Goal: Task Accomplishment & Management: Complete application form

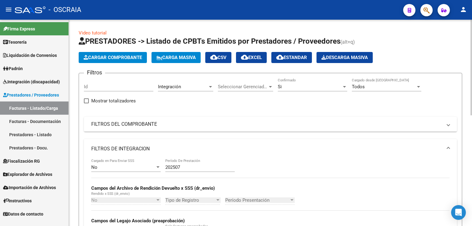
click at [127, 61] on button "Cargar Comprobante" at bounding box center [113, 57] width 68 height 11
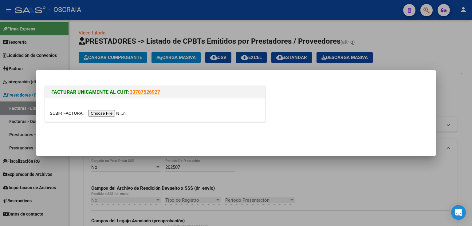
click at [110, 116] on input "file" at bounding box center [89, 113] width 78 height 6
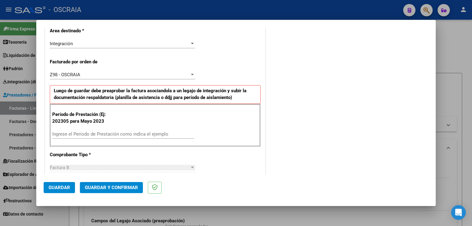
scroll to position [148, 0]
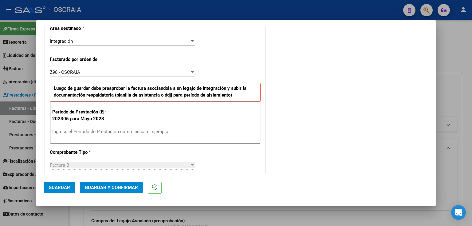
click at [117, 130] on input "Ingrese el Período de Prestación como indica el ejemplo" at bounding box center [123, 132] width 142 height 6
type input "202507"
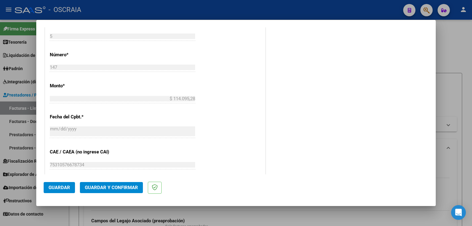
scroll to position [287, 0]
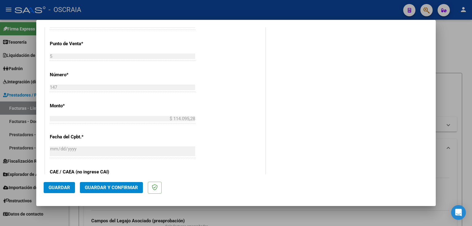
click at [64, 188] on span "Guardar" at bounding box center [60, 188] width 22 height 6
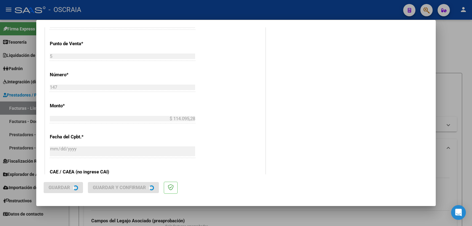
scroll to position [0, 0]
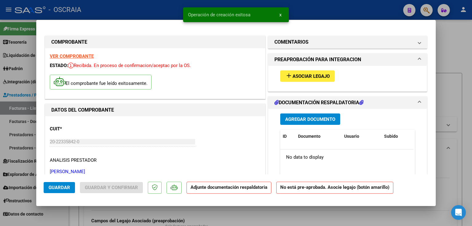
click at [308, 74] on span "Asociar Legajo" at bounding box center [311, 76] width 37 height 6
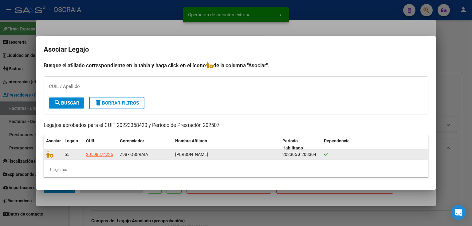
click at [44, 156] on datatable-body-cell at bounding box center [53, 155] width 18 height 10
click at [48, 155] on icon at bounding box center [49, 154] width 7 height 7
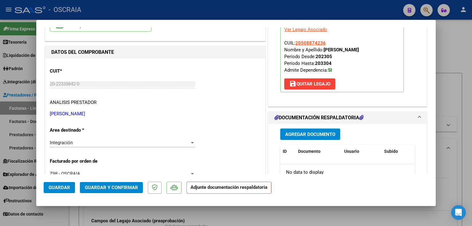
scroll to position [74, 0]
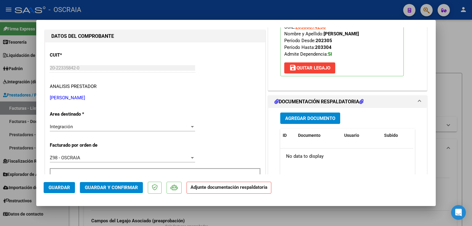
click at [289, 116] on span "Agregar Documento" at bounding box center [310, 119] width 50 height 6
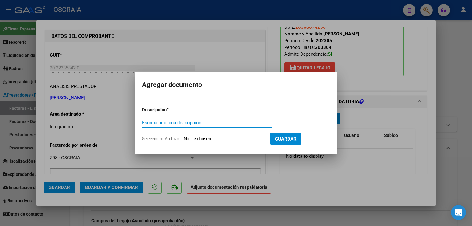
click at [188, 123] on input "Escriba aquí una descripcion" at bounding box center [207, 123] width 130 height 6
type input "planilla asistencia transporte gargiulo emiliano 072025"
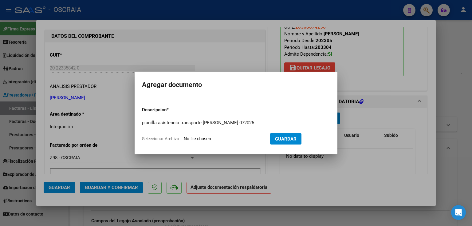
click at [194, 138] on input "Seleccionar Archivo" at bounding box center [224, 139] width 81 height 6
type input "C:\fakepath\07-2025 MATTA JORGE TRANSPORTE PLANILLA DE ASISTENCIA GARGIULO EMIL…"
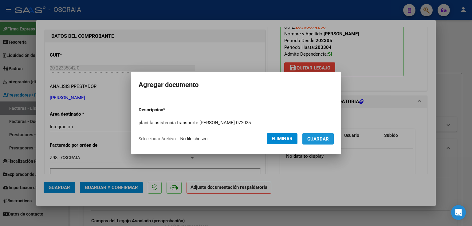
click at [326, 141] on span "Guardar" at bounding box center [318, 139] width 22 height 6
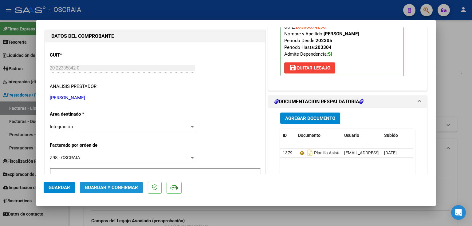
click at [120, 188] on span "Guardar y Confirmar" at bounding box center [111, 188] width 53 height 6
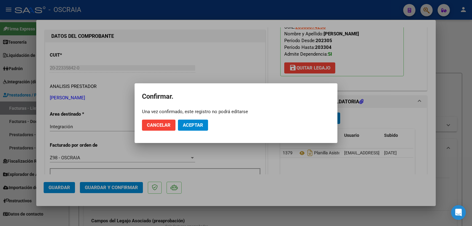
click at [237, 69] on div at bounding box center [236, 113] width 472 height 226
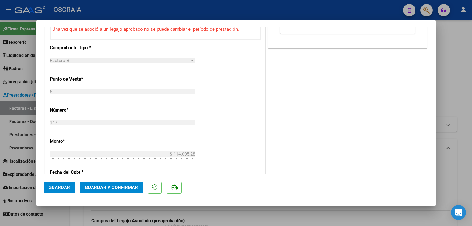
scroll to position [271, 0]
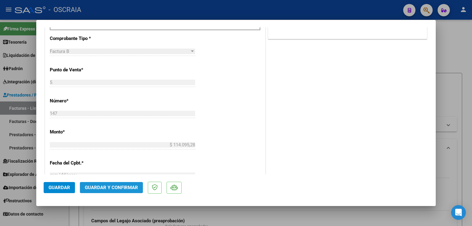
click at [119, 191] on button "Guardar y Confirmar" at bounding box center [111, 187] width 63 height 11
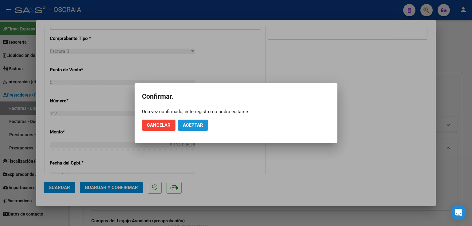
click at [197, 122] on span "Aceptar" at bounding box center [193, 125] width 20 height 6
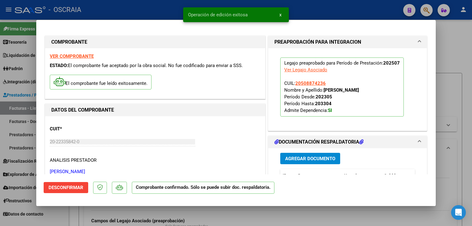
scroll to position [49, 0]
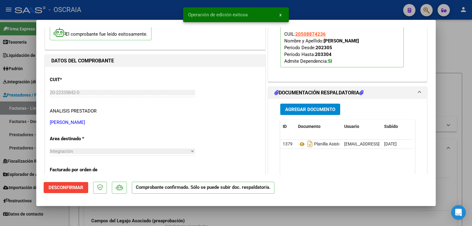
click at [451, 61] on div at bounding box center [236, 113] width 472 height 226
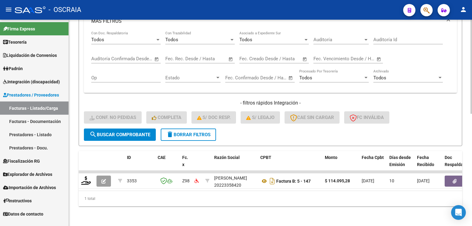
scroll to position [246, 0]
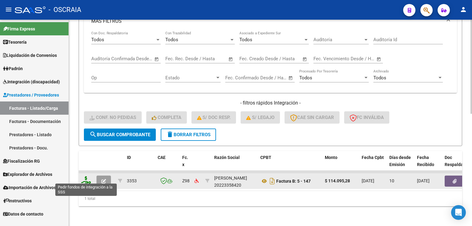
click at [86, 178] on icon at bounding box center [86, 180] width 10 height 9
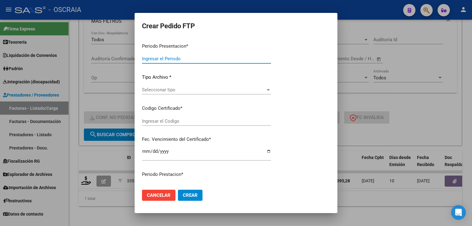
type input "202507"
type input "$ 114.095,28"
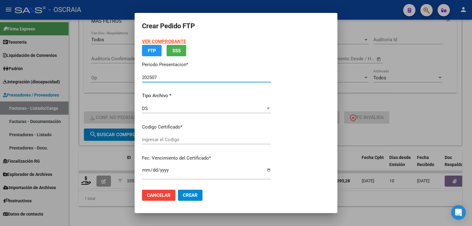
type input "ARG02000508874232023041320330413BS430"
type input "2033-04-01"
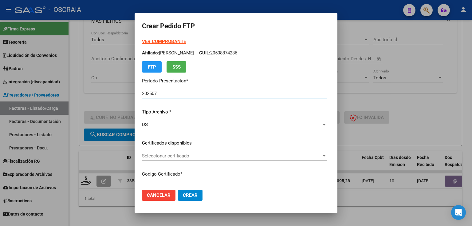
scroll to position [74, 0]
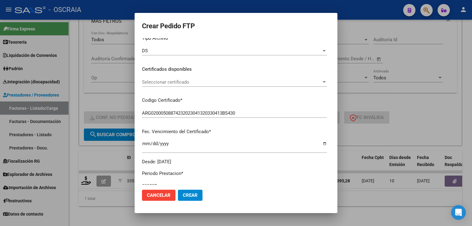
click at [175, 86] on div "Seleccionar certificado Seleccionar certificado" at bounding box center [234, 81] width 185 height 9
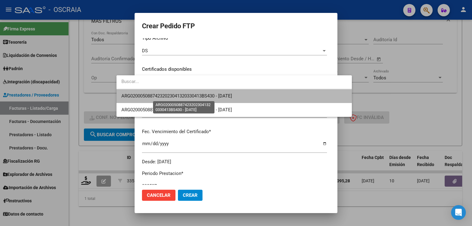
click at [184, 96] on span "ARG02000508874232023041320330413BS430 - 2033-04-01" at bounding box center [176, 96] width 111 height 6
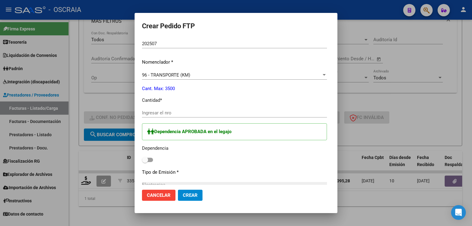
scroll to position [221, 0]
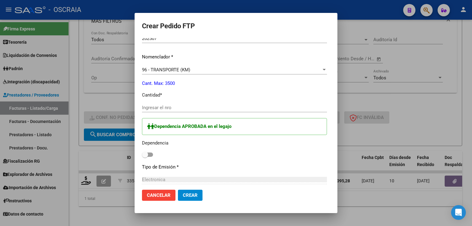
click at [166, 108] on input "Ingresar el nro" at bounding box center [234, 108] width 185 height 6
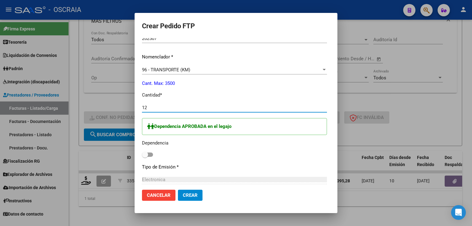
drag, startPoint x: 156, startPoint y: 106, endPoint x: 108, endPoint y: 108, distance: 48.3
click at [108, 108] on div "Crear Pedido FTP VER COMPROBANTE ARCA Padrón Afiliado: GARGIULO EMILIANO FERNAN…" at bounding box center [236, 113] width 472 height 226
type input "156"
click at [142, 153] on span at bounding box center [145, 155] width 6 height 6
click at [145, 157] on input "checkbox" at bounding box center [145, 157] width 0 height 0
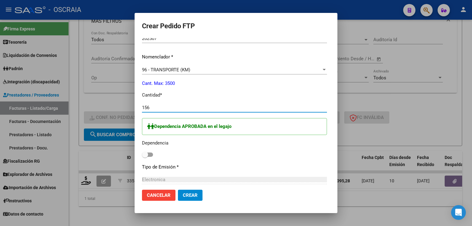
checkbox input "true"
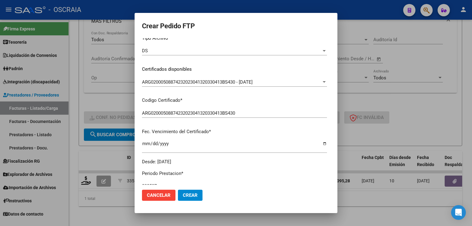
scroll to position [98, 0]
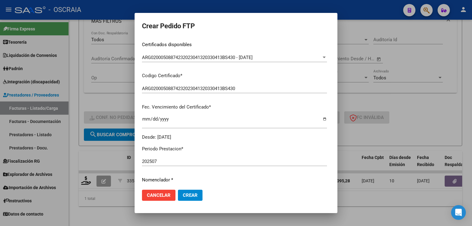
click at [183, 196] on span "Crear" at bounding box center [190, 195] width 15 height 6
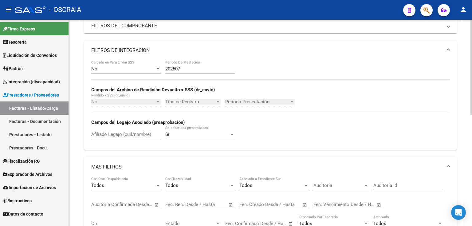
scroll to position [221, 0]
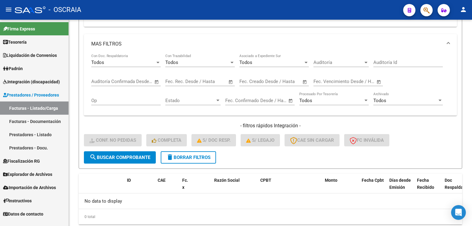
click at [34, 111] on link "Facturas - Listado/Carga" at bounding box center [34, 107] width 69 height 13
click at [36, 117] on link "Facturas - Documentación" at bounding box center [34, 121] width 69 height 13
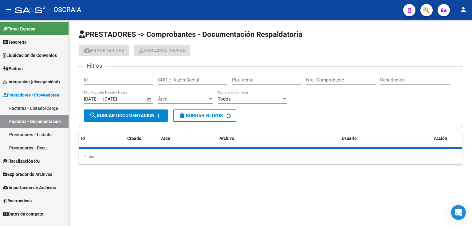
click at [34, 108] on link "Facturas - Listado/Carga" at bounding box center [34, 107] width 69 height 13
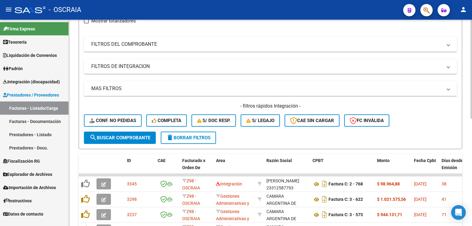
scroll to position [49, 0]
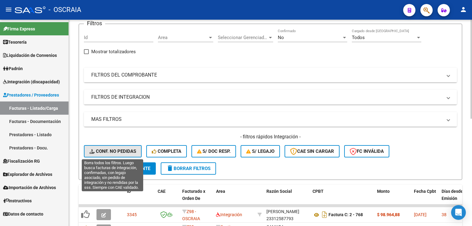
click at [116, 148] on span "Conf. no pedidas" at bounding box center [112, 151] width 47 height 6
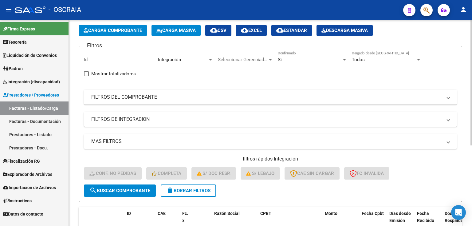
scroll to position [0, 0]
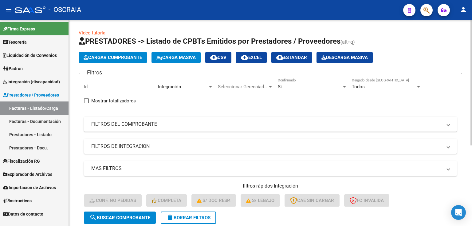
click at [163, 145] on mat-panel-title "FILTROS DE INTEGRACION" at bounding box center [266, 146] width 351 height 7
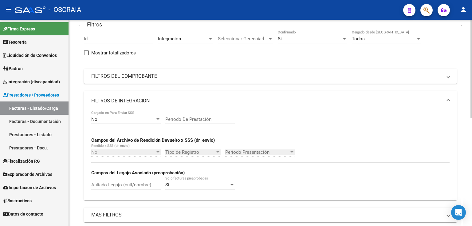
scroll to position [49, 0]
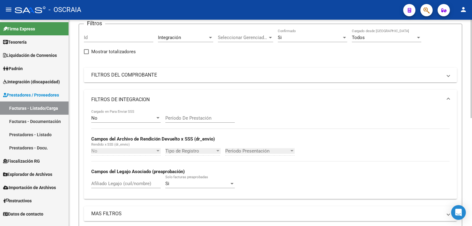
click at [189, 115] on input "Período De Prestación" at bounding box center [199, 118] width 69 height 6
type input "202507"
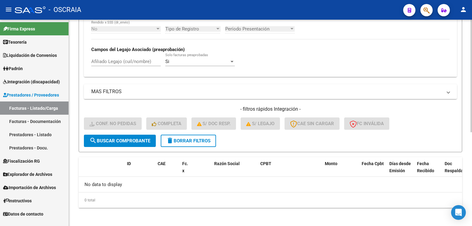
type input "202506"
click at [120, 138] on span "search Buscar Comprobante" at bounding box center [119, 141] width 61 height 6
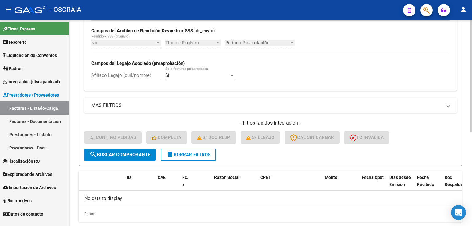
scroll to position [171, 0]
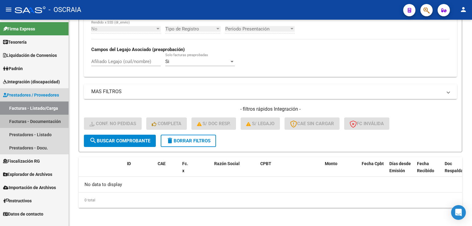
click at [26, 126] on link "Facturas - Documentación" at bounding box center [34, 121] width 69 height 13
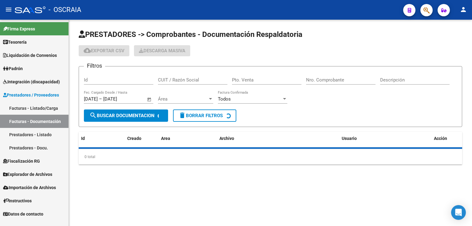
click at [28, 107] on link "Facturas - Listado/Carga" at bounding box center [34, 107] width 69 height 13
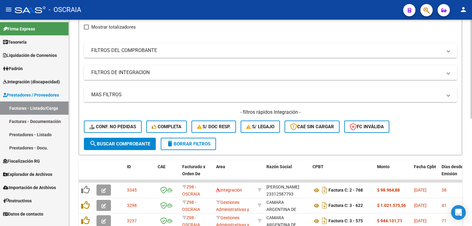
scroll to position [123, 0]
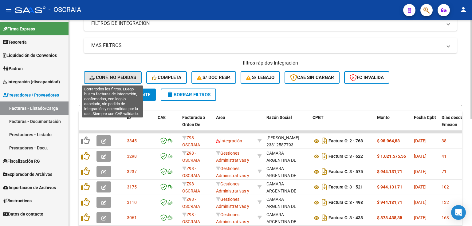
click at [129, 77] on span "Conf. no pedidas" at bounding box center [112, 78] width 47 height 6
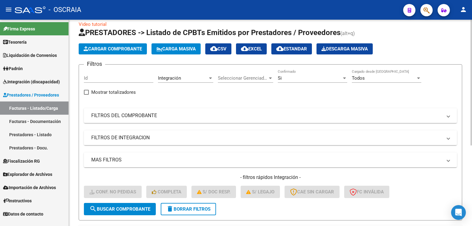
scroll to position [0, 0]
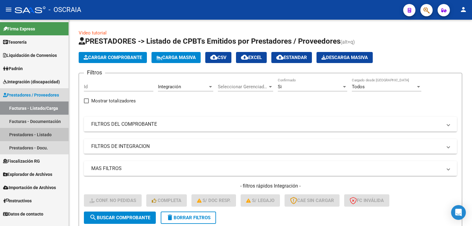
click at [28, 135] on link "Prestadores - Listado" at bounding box center [34, 134] width 69 height 13
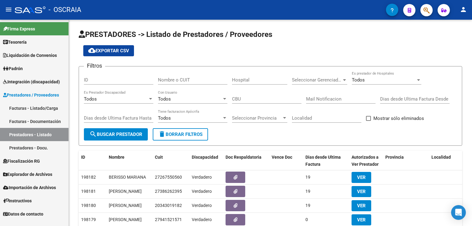
click at [36, 111] on link "Facturas - Listado/Carga" at bounding box center [34, 107] width 69 height 13
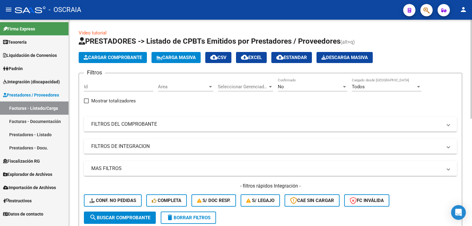
click at [173, 168] on mat-panel-title "MAS FILTROS" at bounding box center [266, 168] width 351 height 7
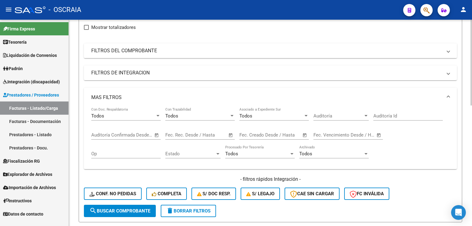
scroll to position [74, 0]
click at [155, 69] on mat-panel-title "FILTROS DE INTEGRACION" at bounding box center [266, 72] width 351 height 7
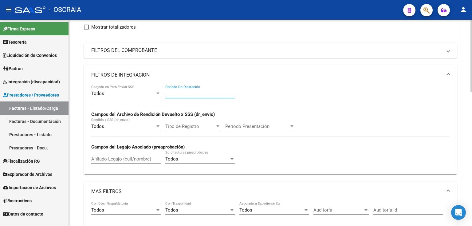
click at [197, 91] on input "Período De Prestación" at bounding box center [199, 94] width 69 height 6
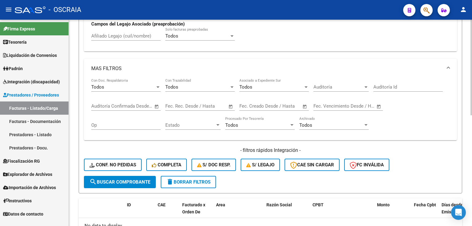
type input "202504"
click at [127, 177] on button "search Buscar Comprobante" at bounding box center [120, 182] width 72 height 12
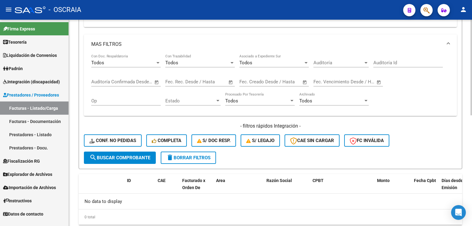
scroll to position [221, 0]
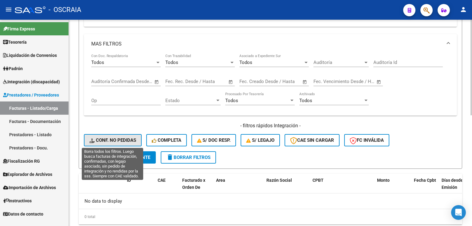
click at [117, 140] on span "Conf. no pedidas" at bounding box center [112, 140] width 47 height 6
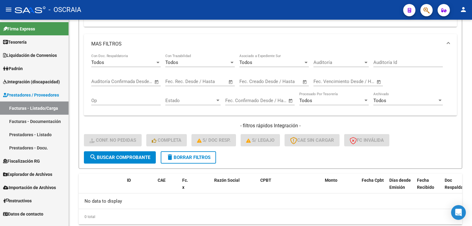
click at [44, 125] on link "Facturas - Documentación" at bounding box center [34, 121] width 69 height 13
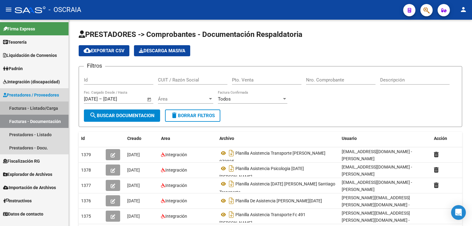
click at [41, 108] on link "Facturas - Listado/Carga" at bounding box center [34, 107] width 69 height 13
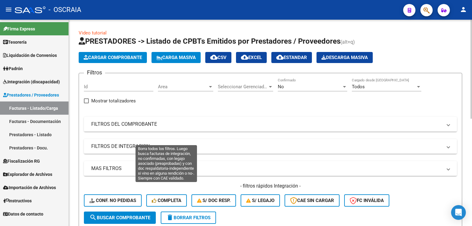
scroll to position [63, 0]
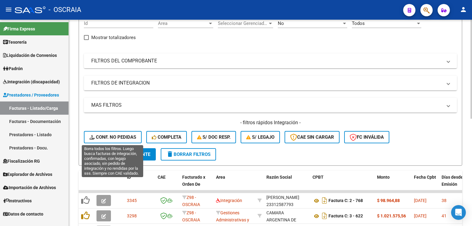
click at [112, 136] on span "Conf. no pedidas" at bounding box center [112, 137] width 47 height 6
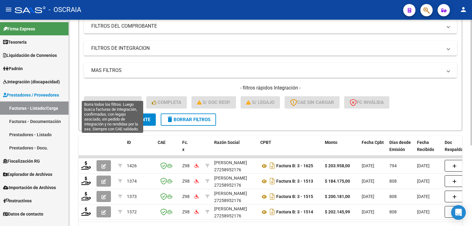
scroll to position [33, 0]
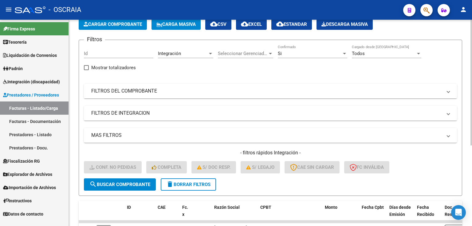
click at [198, 92] on mat-panel-title "FILTROS DEL COMPROBANTE" at bounding box center [266, 91] width 351 height 7
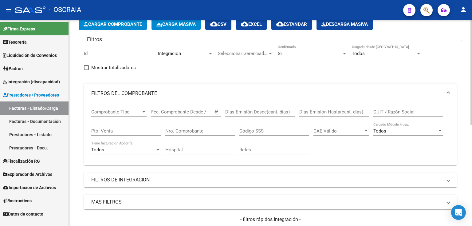
click at [175, 128] on input "Nro. Comprobante" at bounding box center [199, 131] width 69 height 6
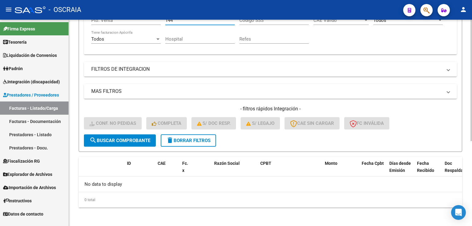
type input "144"
click at [136, 144] on button "search Buscar Comprobante" at bounding box center [120, 140] width 72 height 12
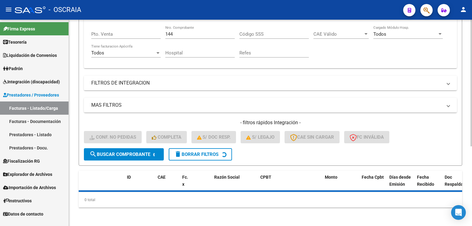
scroll to position [144, 0]
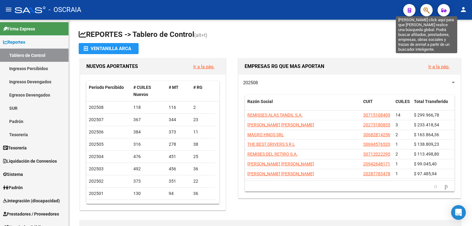
click at [425, 11] on icon "button" at bounding box center [427, 10] width 6 height 7
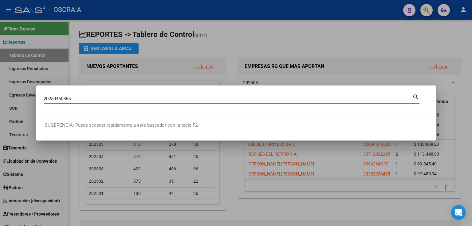
type input "20250460865"
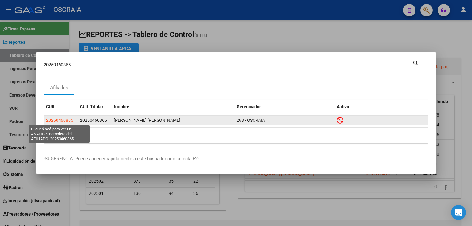
click at [72, 122] on span "20250460865" at bounding box center [59, 120] width 27 height 5
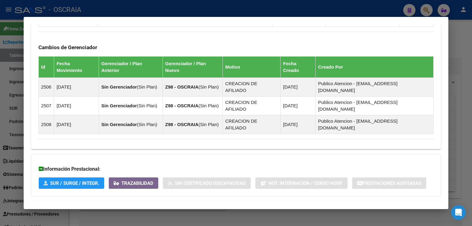
scroll to position [377, 0]
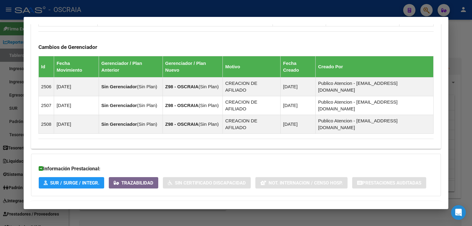
click at [157, 201] on mat-expansion-panel-header "Aportes y Contribuciones del Afiliado: 20250460865" at bounding box center [236, 208] width 410 height 15
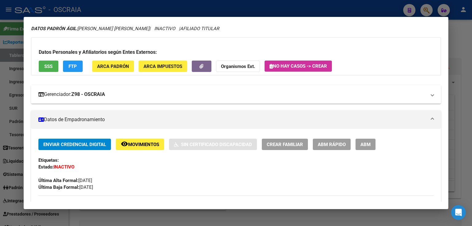
scroll to position [0, 0]
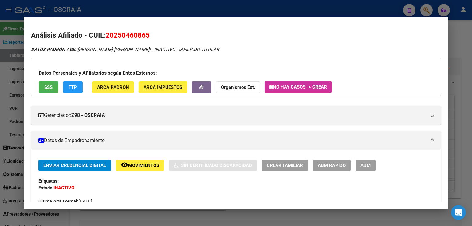
click at [52, 87] on span "SSS" at bounding box center [48, 88] width 8 height 6
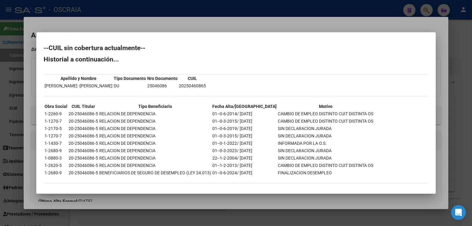
drag, startPoint x: 227, startPoint y: 171, endPoint x: 249, endPoint y: 171, distance: 21.8
click at [249, 171] on td "01--0-6-2024/ 30-06-2025" at bounding box center [244, 172] width 65 height 7
drag, startPoint x: 52, startPoint y: 149, endPoint x: 231, endPoint y: 148, distance: 178.9
click at [231, 148] on tr "1-2680-9 20-25046086-5 RELACION DE DEPENDENCIA 01--0-3-2023/ 30-06-2024 SIN DEC…" at bounding box center [209, 150] width 330 height 7
click at [228, 172] on td "01--0-6-2024/ 30-06-2025" at bounding box center [244, 172] width 65 height 7
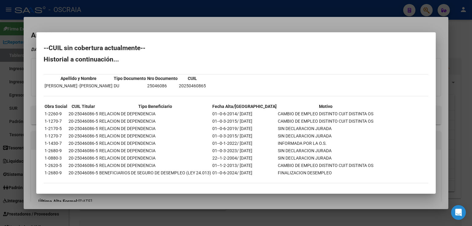
click at [248, 20] on div at bounding box center [236, 113] width 472 height 226
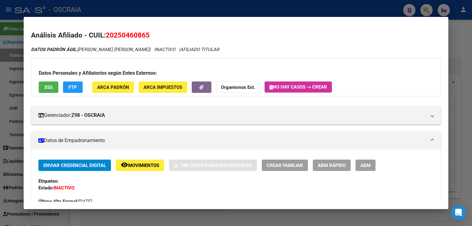
click at [223, 7] on div at bounding box center [236, 113] width 472 height 226
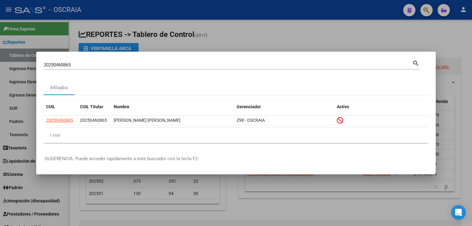
click at [170, 31] on div at bounding box center [236, 113] width 472 height 226
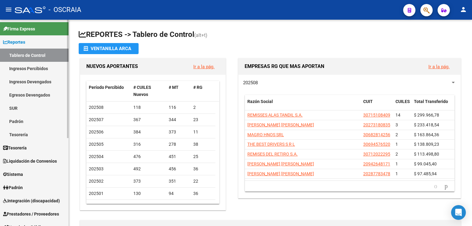
scroll to position [25, 0]
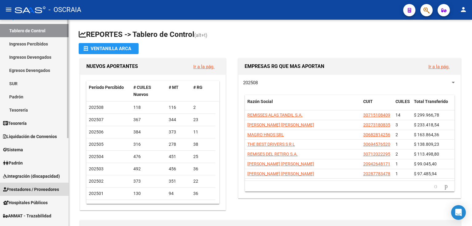
click at [38, 187] on span "Prestadores / Proveedores" at bounding box center [31, 189] width 56 height 7
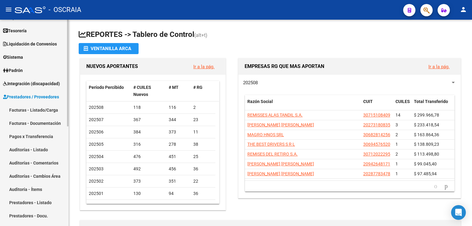
click at [43, 110] on link "Facturas - Listado/Carga" at bounding box center [34, 109] width 69 height 13
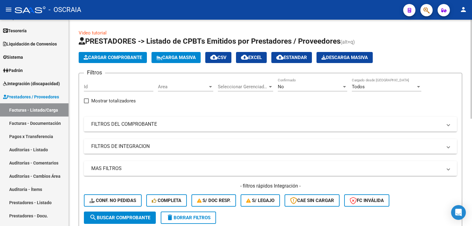
click at [148, 143] on mat-panel-title "FILTROS DE INTEGRACION" at bounding box center [266, 146] width 351 height 7
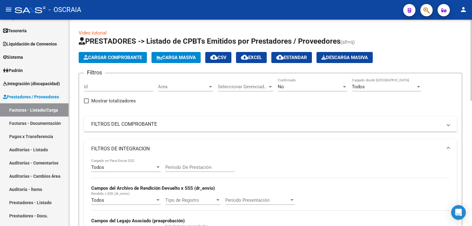
scroll to position [49, 0]
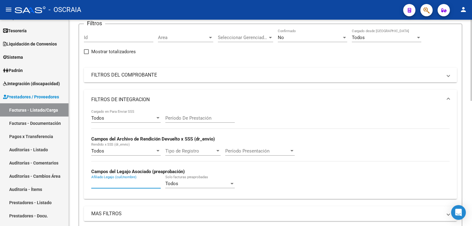
click at [125, 182] on input "Afiliado Legajo (cuil/nombre)" at bounding box center [125, 184] width 69 height 6
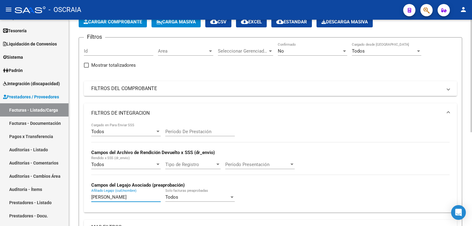
scroll to position [24, 0]
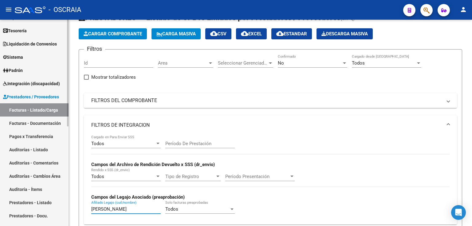
drag, startPoint x: 130, startPoint y: 207, endPoint x: 30, endPoint y: 208, distance: 100.5
click at [30, 208] on mat-sidenav-container "Firma Express Reportes Tablero de Control Ingresos Percibidos Análisis de todos…" at bounding box center [236, 123] width 472 height 206
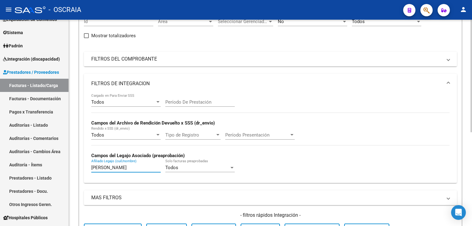
scroll to position [171, 0]
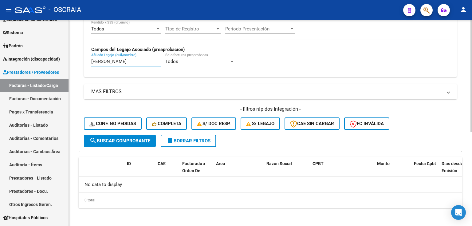
type input "emiliano"
click at [135, 140] on span "search Buscar Comprobante" at bounding box center [119, 141] width 61 height 6
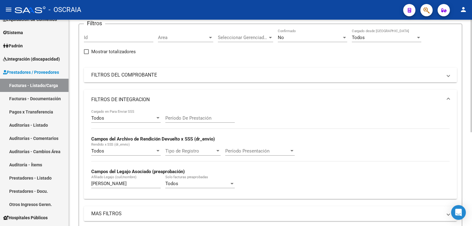
scroll to position [0, 0]
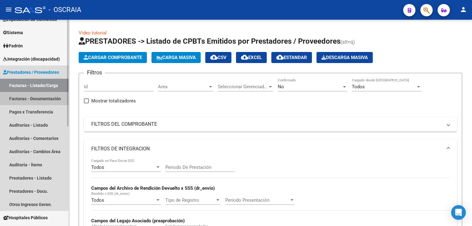
click at [27, 100] on link "Facturas - Documentación" at bounding box center [34, 98] width 69 height 13
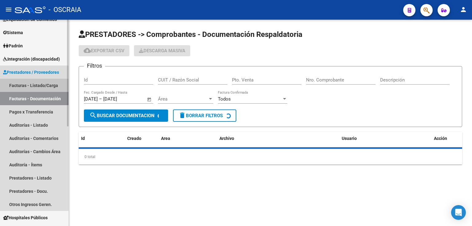
click at [29, 85] on link "Facturas - Listado/Carga" at bounding box center [34, 85] width 69 height 13
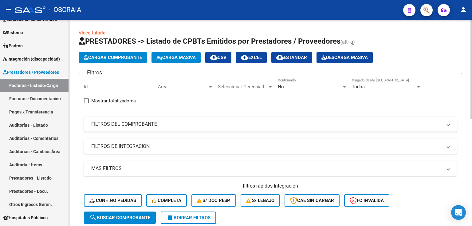
click at [144, 129] on mat-expansion-panel-header "FILTROS DEL COMPROBANTE" at bounding box center [270, 124] width 373 height 15
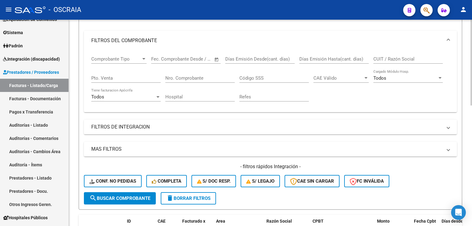
scroll to position [98, 0]
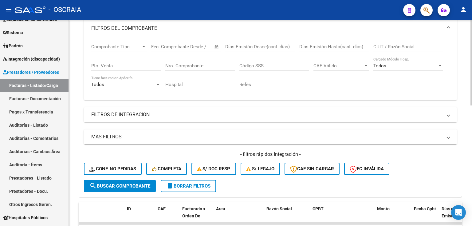
click at [125, 116] on mat-panel-title "FILTROS DE INTEGRACION" at bounding box center [266, 114] width 351 height 7
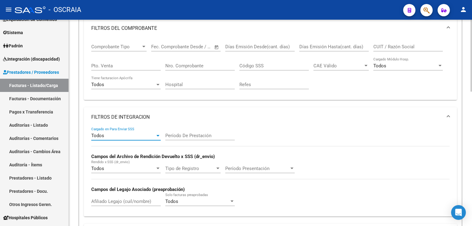
click at [119, 135] on div "Todos" at bounding box center [123, 136] width 64 height 6
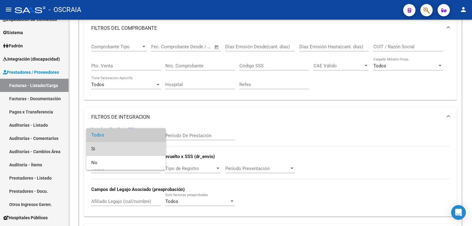
click at [121, 148] on span "Si" at bounding box center [125, 149] width 69 height 14
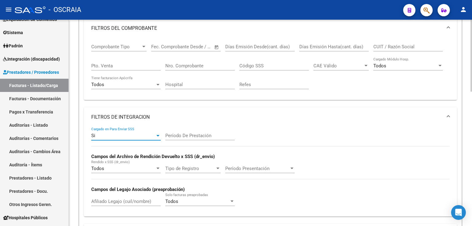
click at [183, 132] on div "Período De Prestación" at bounding box center [199, 133] width 69 height 13
click at [184, 134] on input "Período De Prestación" at bounding box center [199, 136] width 69 height 6
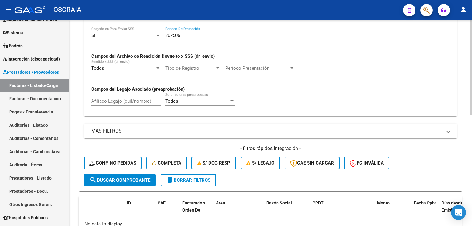
scroll to position [238, 0]
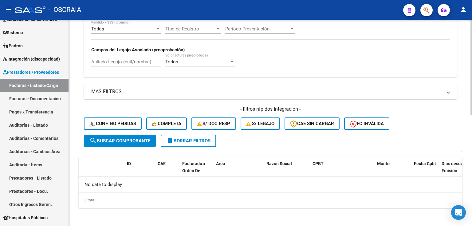
type input "202506"
click at [113, 139] on span "search Buscar Comprobante" at bounding box center [119, 141] width 61 height 6
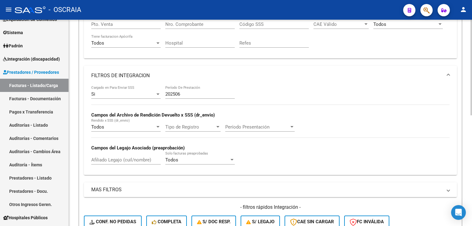
scroll to position [140, 0]
click at [187, 97] on div "202506 Período De Prestación" at bounding box center [199, 92] width 69 height 13
click at [120, 96] on div "Si" at bounding box center [123, 95] width 64 height 6
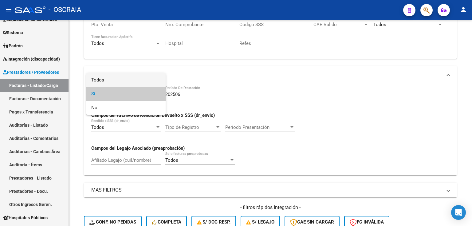
click at [113, 76] on span "Todos" at bounding box center [125, 80] width 69 height 14
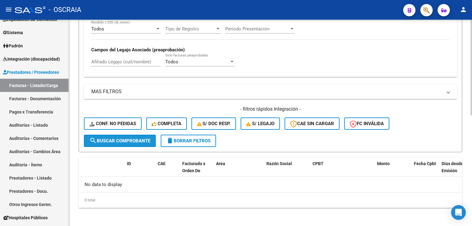
click at [120, 135] on button "search Buscar Comprobante" at bounding box center [120, 141] width 72 height 12
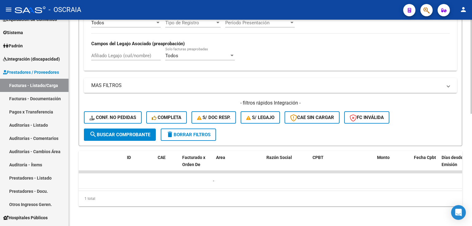
scroll to position [0, 0]
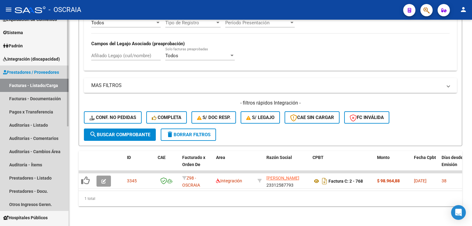
click at [38, 75] on span "Prestadores / Proveedores" at bounding box center [31, 72] width 56 height 7
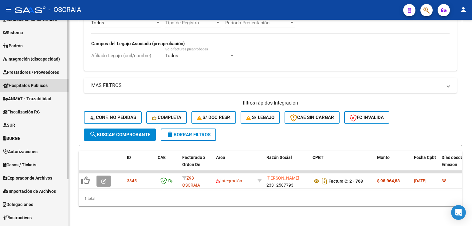
click at [39, 83] on span "Hospitales Públicos" at bounding box center [25, 85] width 45 height 7
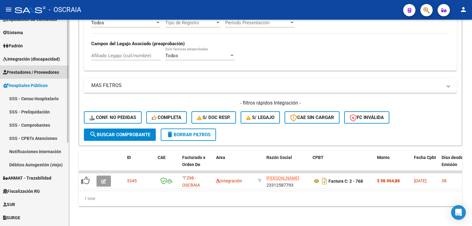
click at [33, 68] on link "Prestadores / Proveedores" at bounding box center [34, 71] width 69 height 13
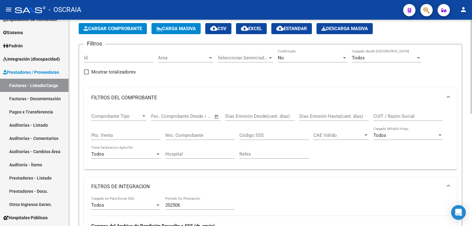
scroll to position [25, 0]
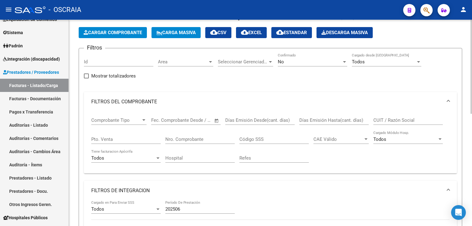
click at [188, 143] on div "Nro. Comprobante" at bounding box center [199, 140] width 69 height 19
click at [189, 136] on input "Nro. Comprobante" at bounding box center [199, 139] width 69 height 6
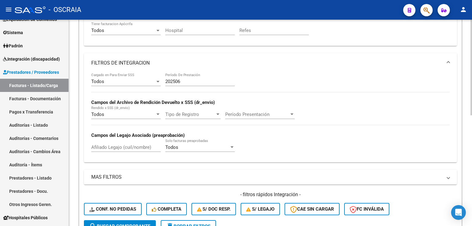
scroll to position [115, 0]
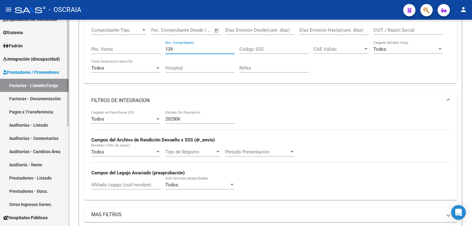
type input "139"
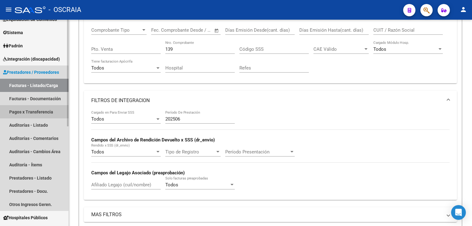
click at [18, 105] on link "Pagos x Transferencia" at bounding box center [34, 111] width 69 height 13
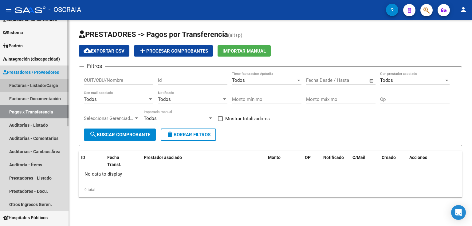
click at [23, 84] on link "Facturas - Listado/Carga" at bounding box center [34, 85] width 69 height 13
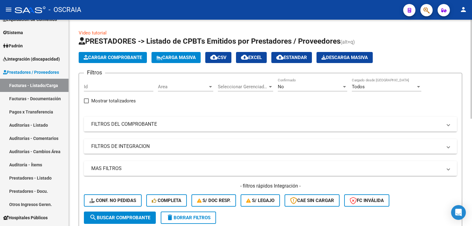
click at [184, 117] on mat-expansion-panel-header "FILTROS DEL COMPROBANTE" at bounding box center [270, 124] width 373 height 15
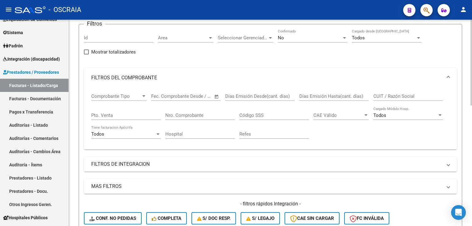
scroll to position [49, 0]
click at [204, 115] on input "Nro. Comprobante" at bounding box center [199, 115] width 69 height 6
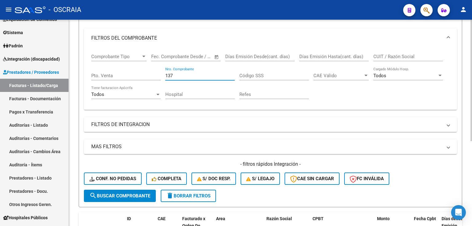
scroll to position [123, 0]
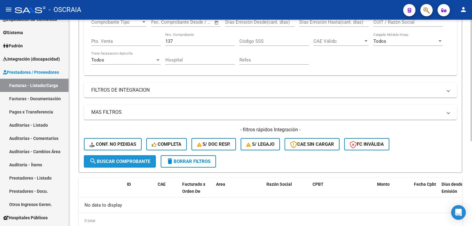
click at [111, 160] on span "search Buscar Comprobante" at bounding box center [119, 162] width 61 height 6
click at [153, 90] on mat-panel-title "FILTROS DE INTEGRACION" at bounding box center [266, 90] width 351 height 7
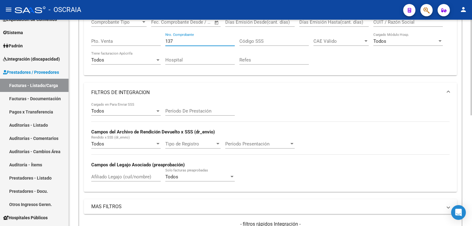
click at [175, 38] on input "137" at bounding box center [199, 41] width 69 height 6
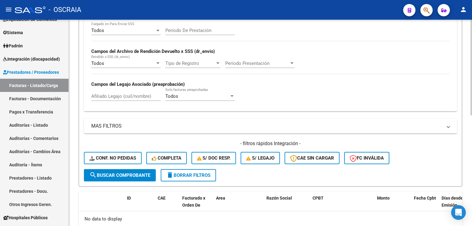
scroll to position [221, 0]
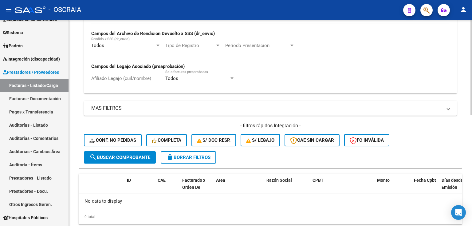
type input "139"
click at [114, 159] on button "search Buscar Comprobante" at bounding box center [120, 157] width 72 height 12
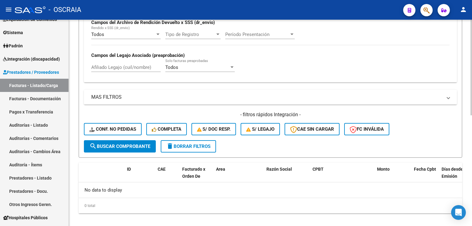
scroll to position [238, 0]
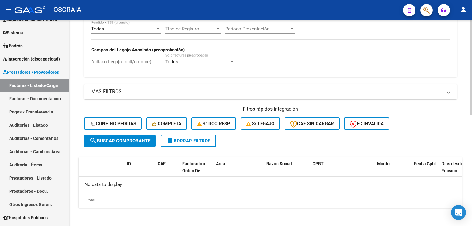
click at [130, 100] on div "MAS FILTROS Todos Con Doc. Respaldatoria Todos Con Trazabilidad Todos Asociado …" at bounding box center [270, 109] width 373 height 50
click at [129, 94] on mat-expansion-panel-header "MAS FILTROS" at bounding box center [270, 91] width 373 height 15
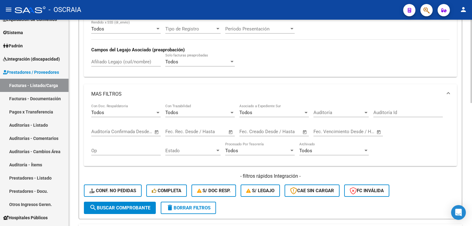
scroll to position [213, 0]
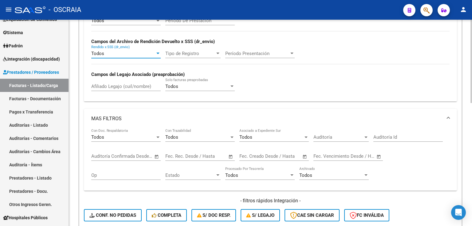
click at [115, 51] on div "Todos" at bounding box center [123, 54] width 64 height 6
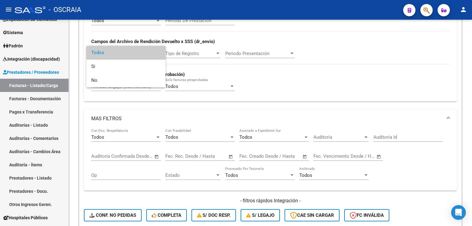
click at [248, 65] on div at bounding box center [236, 113] width 472 height 226
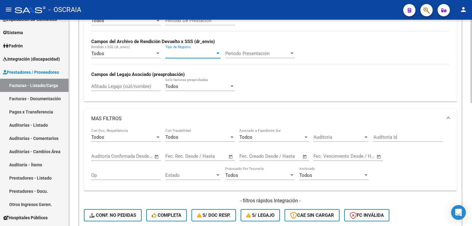
click at [187, 53] on span "Tipo de Registro" at bounding box center [190, 54] width 50 height 6
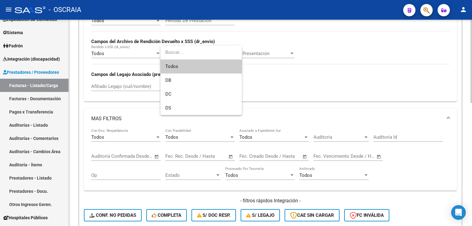
click at [187, 53] on input "dropdown search" at bounding box center [199, 52] width 79 height 14
click at [279, 65] on div at bounding box center [236, 113] width 472 height 226
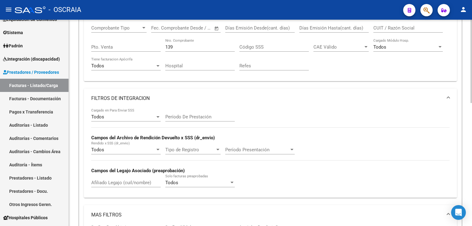
scroll to position [115, 0]
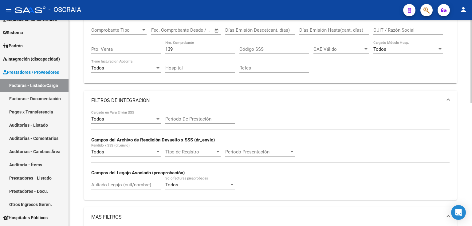
click at [181, 117] on input "Período De Prestación" at bounding box center [199, 119] width 69 height 6
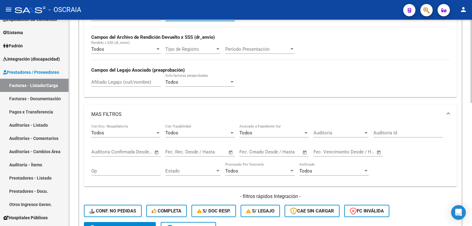
scroll to position [263, 0]
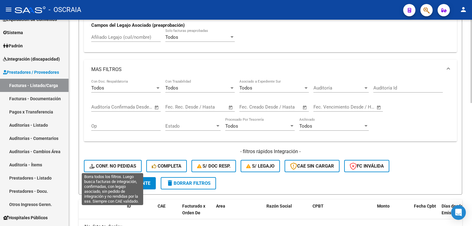
type input "202505"
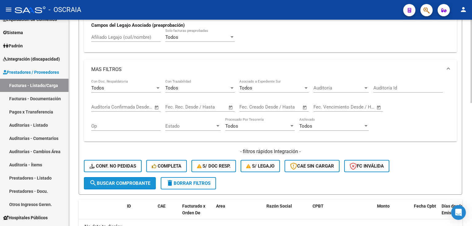
click at [118, 178] on button "search Buscar Comprobante" at bounding box center [120, 183] width 72 height 12
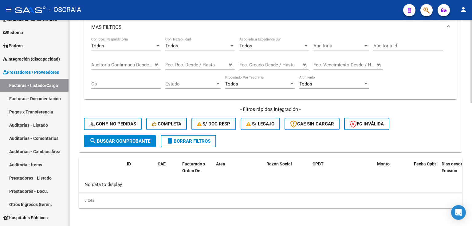
scroll to position [280, 0]
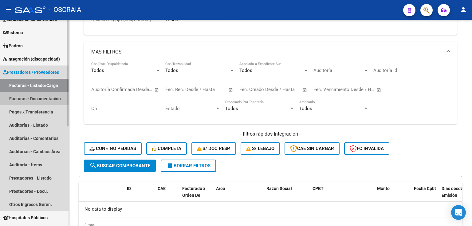
click at [32, 104] on link "Facturas - Documentación" at bounding box center [34, 98] width 69 height 13
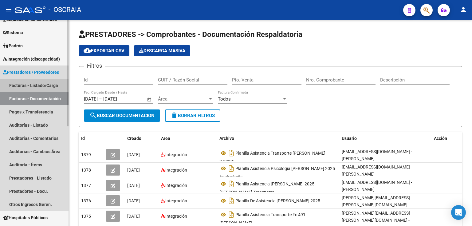
click at [37, 89] on link "Facturas - Listado/Carga" at bounding box center [34, 85] width 69 height 13
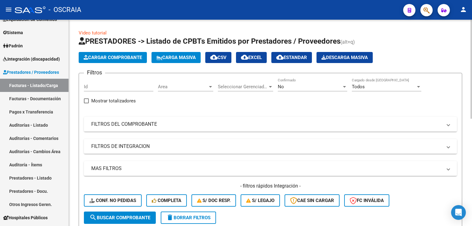
scroll to position [25, 0]
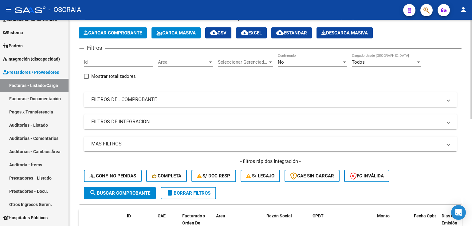
click at [201, 95] on mat-expansion-panel-header "FILTROS DEL COMPROBANTE" at bounding box center [270, 99] width 373 height 15
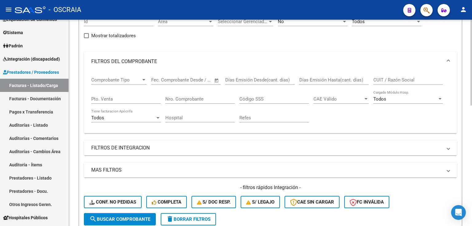
scroll to position [74, 0]
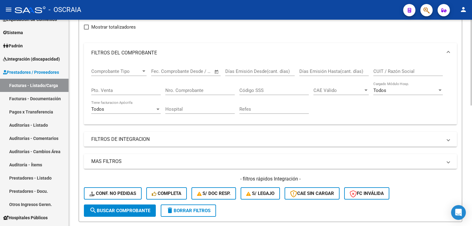
click at [191, 92] on input "Nro. Comprobante" at bounding box center [199, 91] width 69 height 6
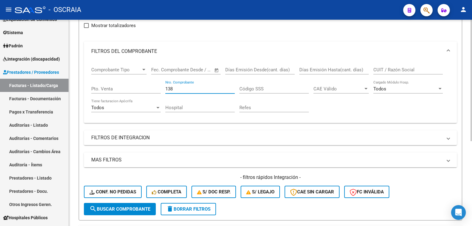
scroll to position [70, 0]
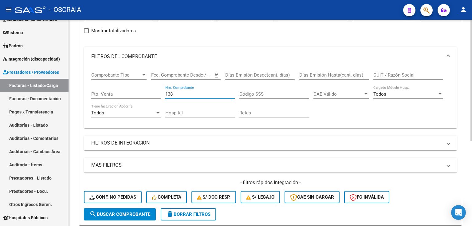
type input "138"
click at [185, 213] on span "delete Borrar Filtros" at bounding box center [188, 214] width 44 height 6
click at [142, 138] on mat-expansion-panel-header "FILTROS DE INTEGRACION" at bounding box center [270, 143] width 373 height 15
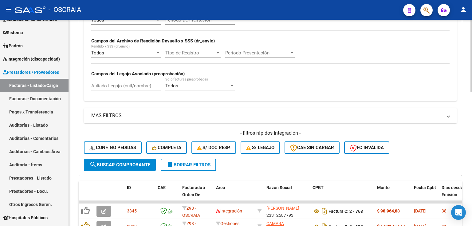
scroll to position [218, 0]
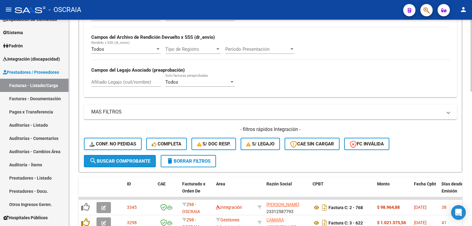
click at [123, 161] on span "search Buscar Comprobante" at bounding box center [119, 161] width 61 height 6
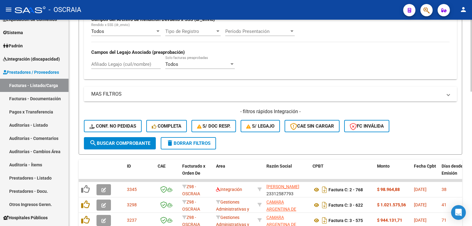
scroll to position [237, 0]
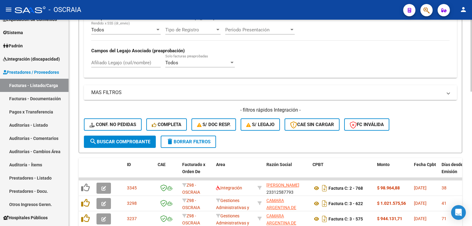
click at [175, 89] on mat-panel-title "MAS FILTROS" at bounding box center [266, 92] width 351 height 7
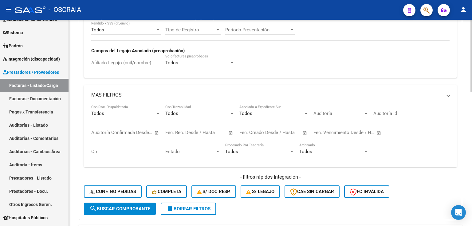
click at [170, 96] on mat-panel-title "MAS FILTROS" at bounding box center [266, 95] width 351 height 7
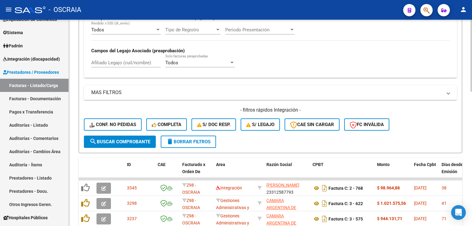
click at [170, 96] on mat-expansion-panel-header "MAS FILTROS" at bounding box center [270, 92] width 373 height 15
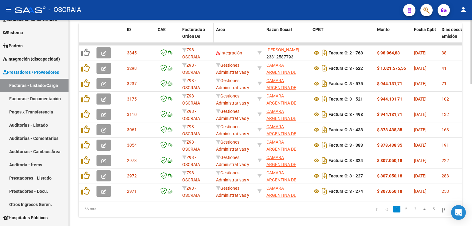
scroll to position [451, 0]
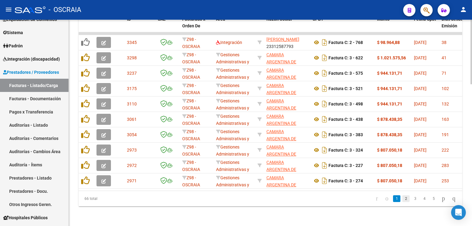
click at [403, 196] on link "2" at bounding box center [405, 198] width 7 height 7
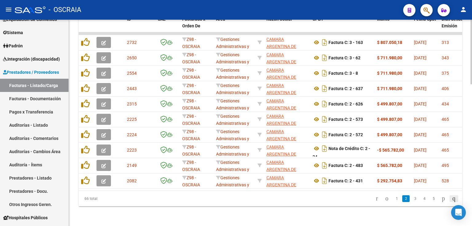
click at [450, 198] on link "go to last page" at bounding box center [454, 198] width 9 height 7
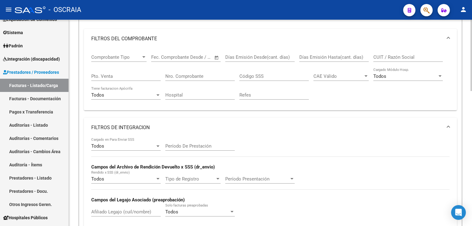
scroll to position [70, 0]
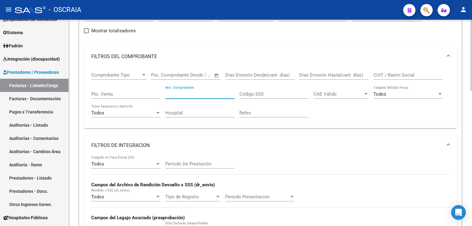
click at [182, 92] on input "Nro. Comprobante" at bounding box center [199, 94] width 69 height 6
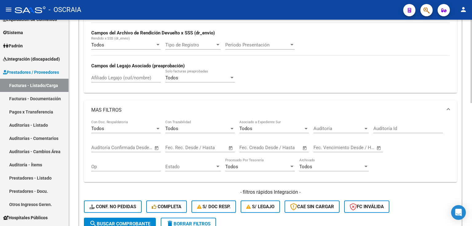
scroll to position [305, 0]
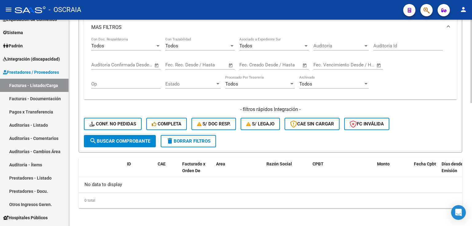
type input "139"
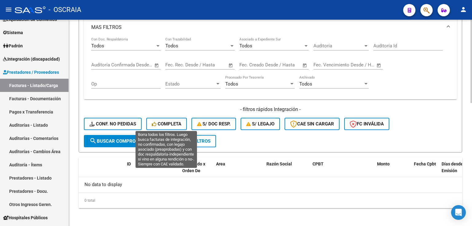
click at [161, 124] on span "Completa" at bounding box center [167, 124] width 30 height 6
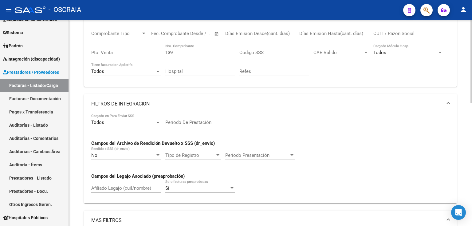
scroll to position [83, 0]
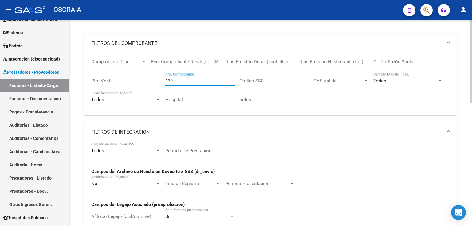
drag, startPoint x: 178, startPoint y: 77, endPoint x: 130, endPoint y: 87, distance: 49.0
click at [130, 87] on div "Comprobante Tipo Comprobante Tipo Start date – End date Fec. Comprobante Desde …" at bounding box center [270, 81] width 358 height 57
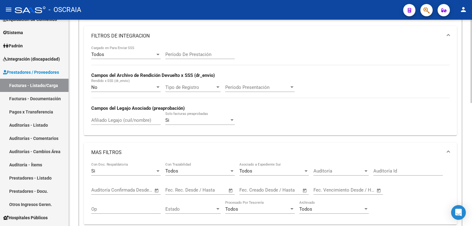
scroll to position [172, 0]
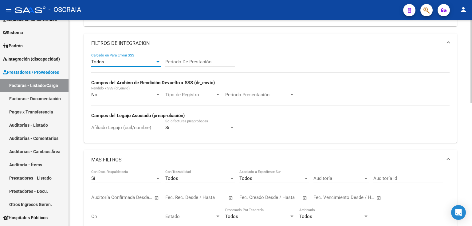
click at [115, 60] on div "Todos" at bounding box center [123, 62] width 64 height 6
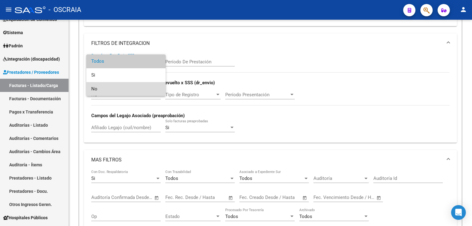
click at [119, 89] on span "No" at bounding box center [125, 89] width 69 height 14
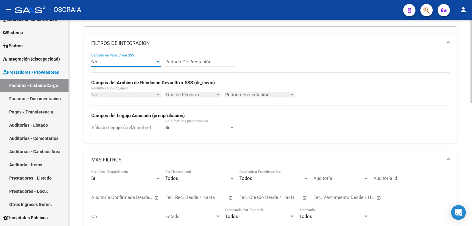
click at [114, 61] on div "No" at bounding box center [123, 62] width 64 height 6
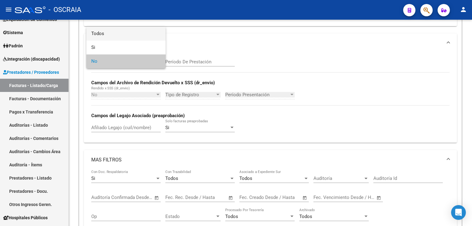
click at [109, 34] on span "Todos" at bounding box center [125, 34] width 69 height 14
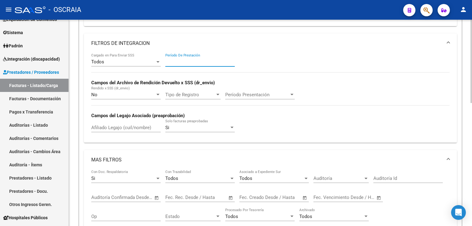
click at [203, 62] on input "Período De Prestación" at bounding box center [199, 62] width 69 height 6
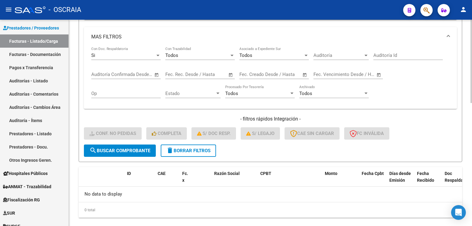
scroll to position [148, 0]
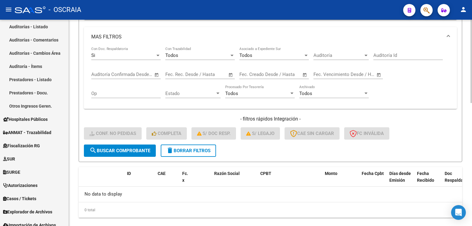
type input "202506"
click at [109, 145] on button "search Buscar Comprobante" at bounding box center [120, 150] width 72 height 12
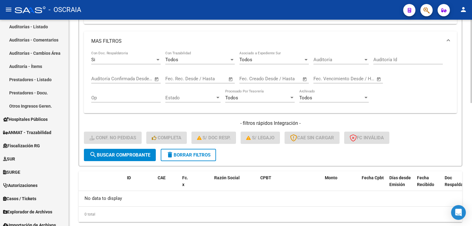
scroll to position [295, 0]
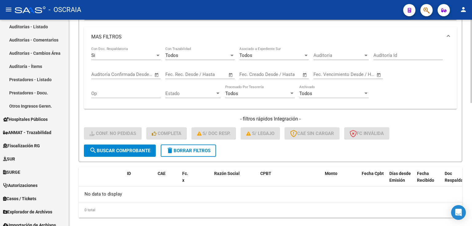
click at [206, 151] on span "delete Borrar Filtros" at bounding box center [188, 151] width 44 height 6
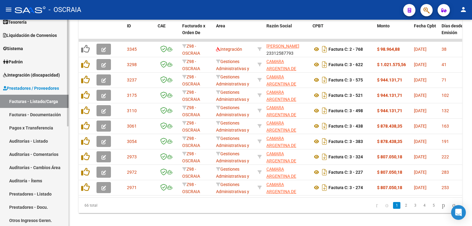
scroll to position [25, 0]
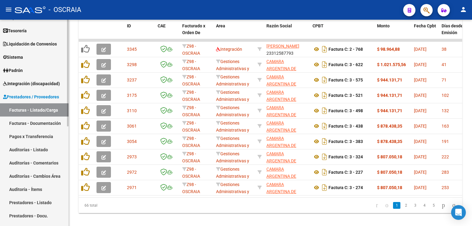
click at [38, 120] on link "Facturas - Documentación" at bounding box center [34, 123] width 69 height 13
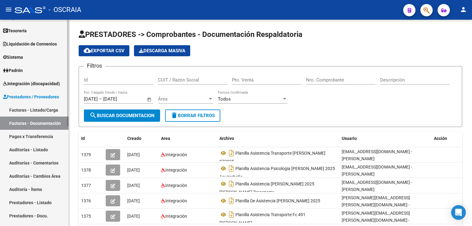
click at [36, 114] on link "Facturas - Listado/Carga" at bounding box center [34, 109] width 69 height 13
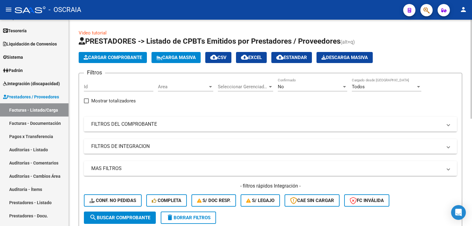
click at [134, 124] on mat-panel-title "FILTROS DEL COMPROBANTE" at bounding box center [266, 124] width 351 height 7
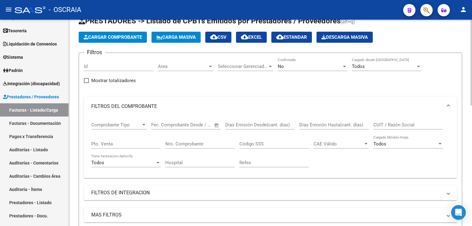
scroll to position [49, 0]
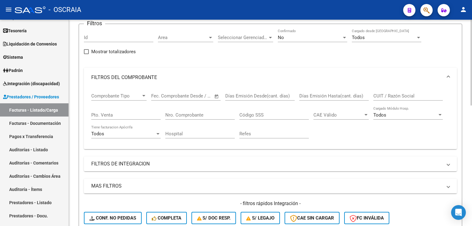
click at [129, 99] on div "Comprobante Tipo Comprobante Tipo" at bounding box center [118, 93] width 55 height 13
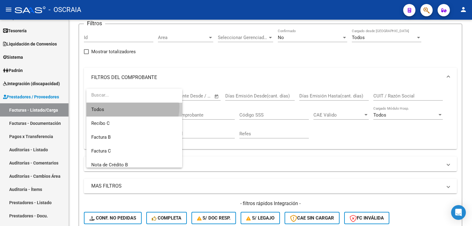
click at [126, 106] on span "Todos" at bounding box center [134, 110] width 86 height 14
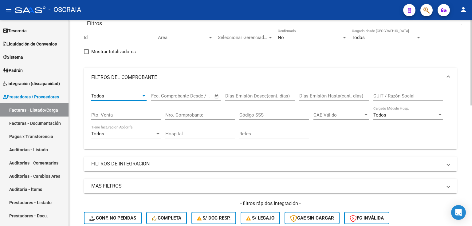
click at [182, 114] on input "Nro. Comprobante" at bounding box center [199, 115] width 69 height 6
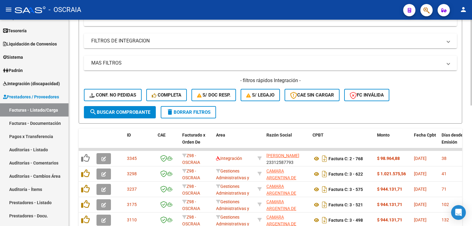
type input "139"
click at [141, 114] on span "search Buscar Comprobante" at bounding box center [119, 112] width 61 height 6
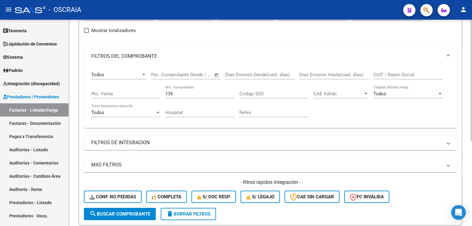
scroll to position [70, 0]
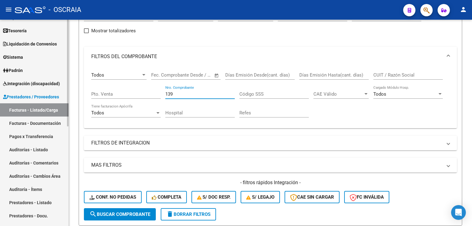
drag, startPoint x: 192, startPoint y: 91, endPoint x: 34, endPoint y: 105, distance: 158.0
click at [34, 105] on mat-sidenav-container "Firma Express Reportes Tablero de Control Ingresos Percibidos Análisis de todos…" at bounding box center [236, 123] width 472 height 206
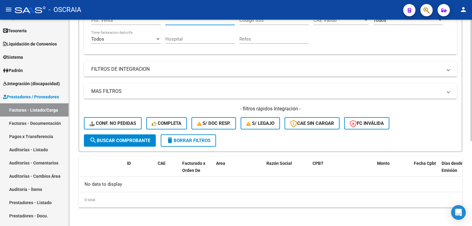
click at [142, 92] on mat-panel-title "MAS FILTROS" at bounding box center [266, 91] width 351 height 7
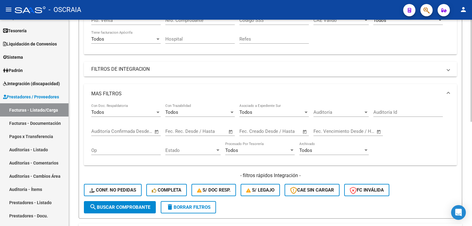
click at [150, 62] on mat-expansion-panel-header "FILTROS DE INTEGRACION" at bounding box center [270, 69] width 373 height 15
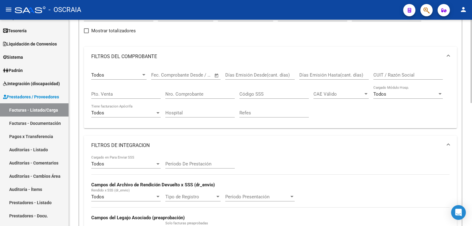
scroll to position [168, 0]
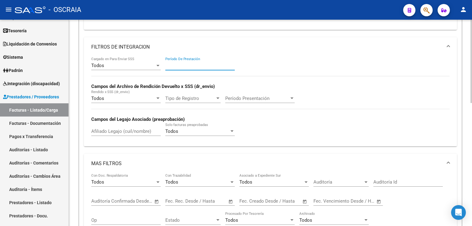
click at [180, 65] on input "Período De Prestación" at bounding box center [199, 66] width 69 height 6
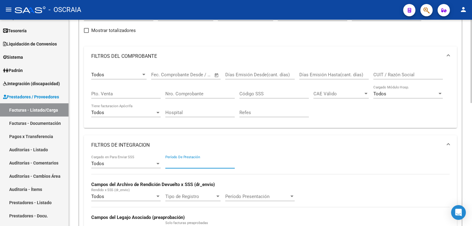
scroll to position [70, 0]
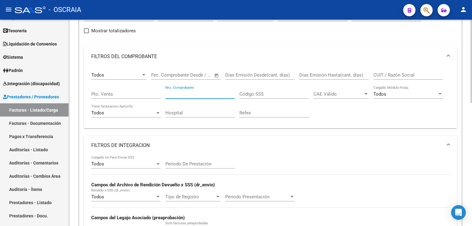
click at [211, 96] on input "Nro. Comprobante" at bounding box center [199, 94] width 69 height 6
paste input "00000139"
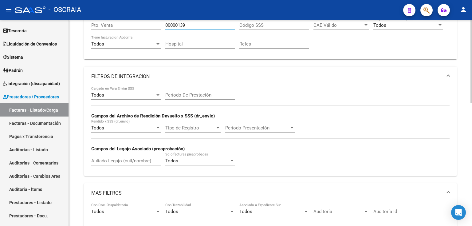
scroll to position [242, 0]
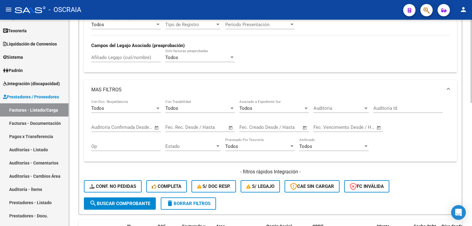
type input "00000139"
click at [102, 202] on span "search Buscar Comprobante" at bounding box center [119, 204] width 61 height 6
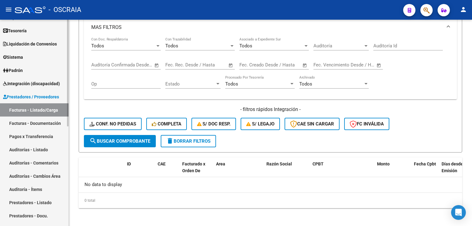
click at [28, 99] on span "Prestadores / Proveedores" at bounding box center [31, 96] width 56 height 7
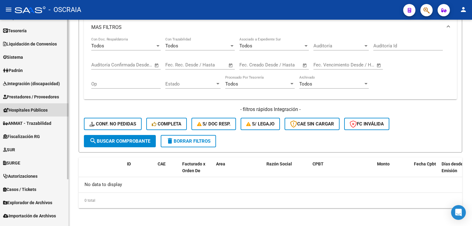
click at [29, 111] on span "Hospitales Públicos" at bounding box center [25, 110] width 45 height 7
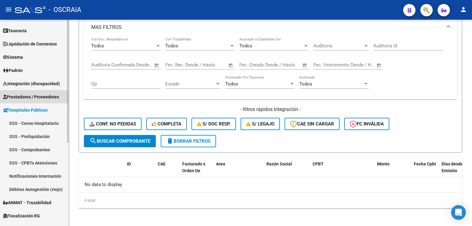
click at [29, 97] on span "Prestadores / Proveedores" at bounding box center [31, 96] width 56 height 7
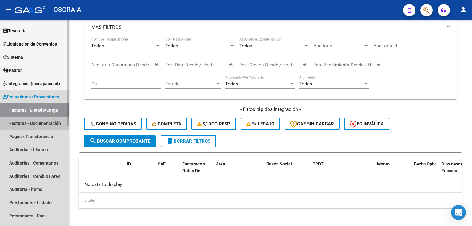
click at [38, 119] on link "Facturas - Documentación" at bounding box center [34, 123] width 69 height 13
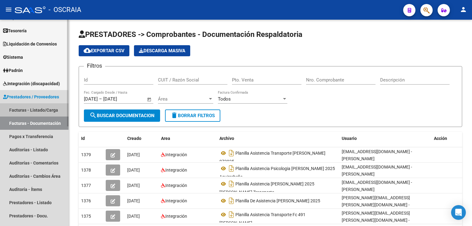
click at [27, 105] on link "Facturas - Listado/Carga" at bounding box center [34, 109] width 69 height 13
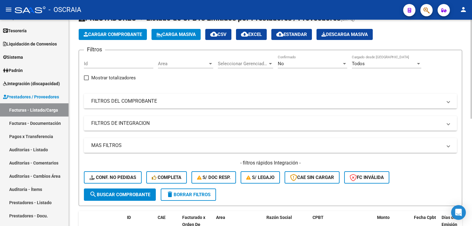
scroll to position [123, 0]
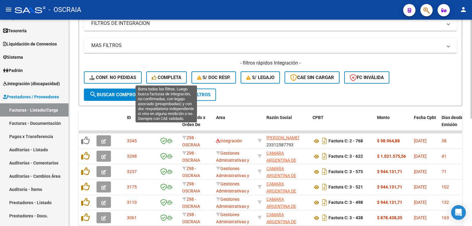
click at [168, 80] on button "Completa" at bounding box center [166, 77] width 41 height 12
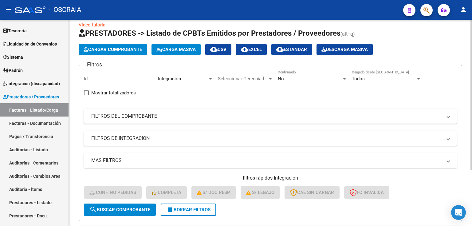
scroll to position [0, 0]
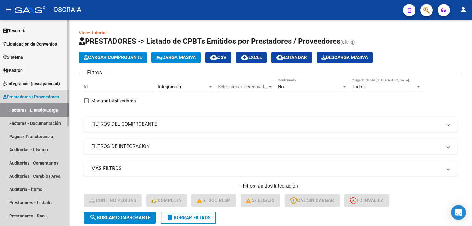
click at [44, 100] on link "Prestadores / Proveedores" at bounding box center [34, 96] width 69 height 13
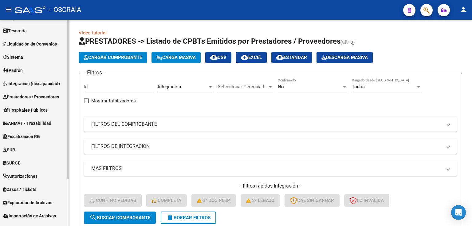
click at [38, 86] on span "Integración (discapacidad)" at bounding box center [31, 83] width 57 height 7
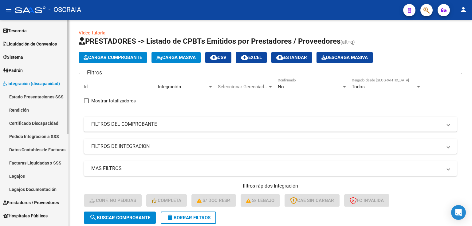
click at [37, 97] on link "Estado Presentaciones SSS" at bounding box center [34, 96] width 69 height 13
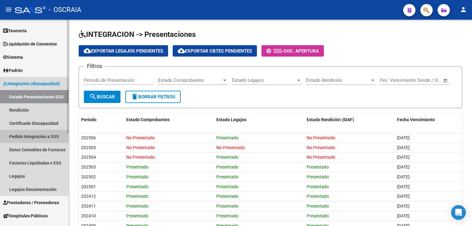
click at [49, 136] on link "Pedido Integración a SSS" at bounding box center [34, 136] width 69 height 13
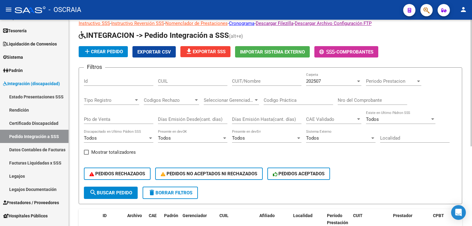
scroll to position [25, 0]
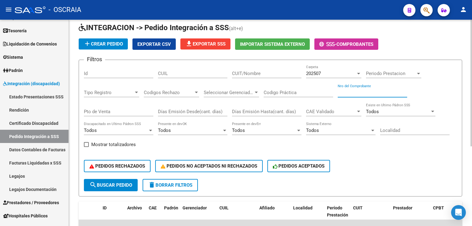
click at [376, 92] on input "Nro del Comprobante" at bounding box center [372, 93] width 69 height 6
type input "139"
click at [348, 70] on div "202507 Carpeta" at bounding box center [333, 71] width 55 height 13
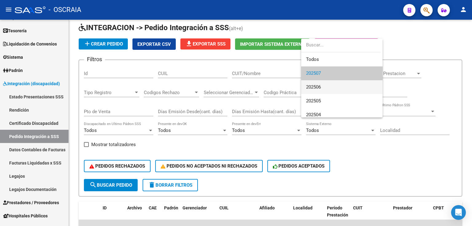
click at [339, 85] on span "202506" at bounding box center [342, 87] width 72 height 14
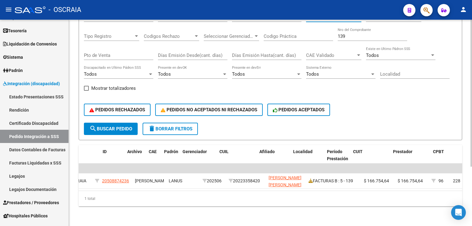
scroll to position [0, 0]
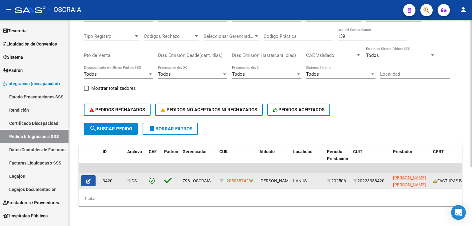
click at [90, 179] on icon "button" at bounding box center [88, 181] width 5 height 5
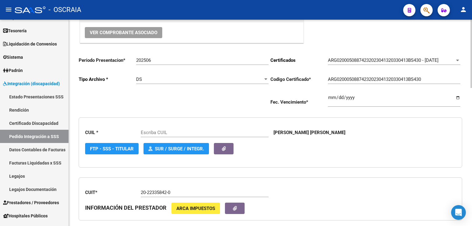
type input "20508874236"
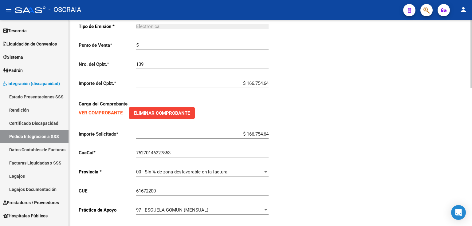
scroll to position [416, 0]
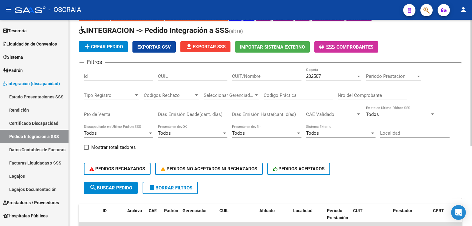
scroll to position [54, 0]
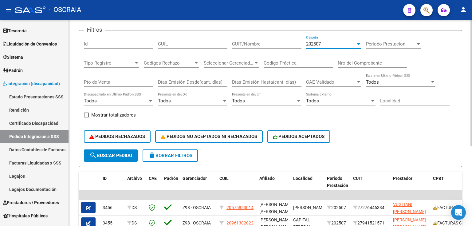
click at [325, 44] on div "202507" at bounding box center [331, 44] width 50 height 6
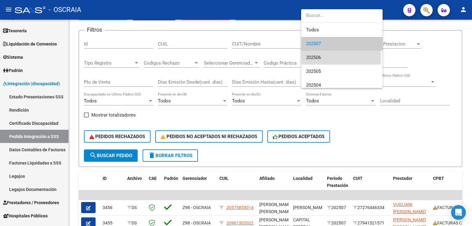
click at [324, 58] on span "202506" at bounding box center [342, 58] width 72 height 14
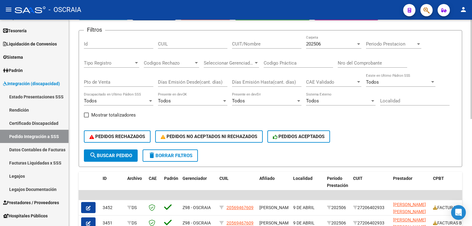
click at [359, 59] on div "Nro del Comprobante" at bounding box center [372, 60] width 69 height 13
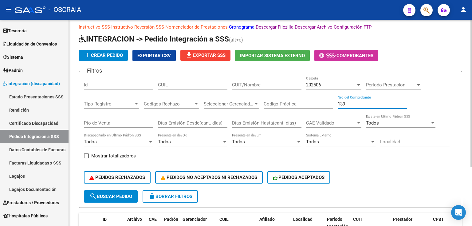
scroll to position [0, 0]
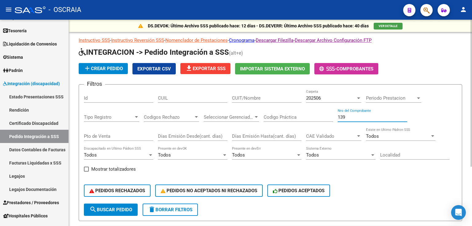
click at [352, 117] on input "139" at bounding box center [372, 117] width 69 height 6
drag, startPoint x: 352, startPoint y: 117, endPoint x: 328, endPoint y: 114, distance: 23.5
click at [328, 114] on div "Filtros Id CUIL CUIT/Nombre 202506 Carpeta Periodo Prestacion Periodo Prestacio…" at bounding box center [270, 146] width 373 height 114
paste input "00000480"
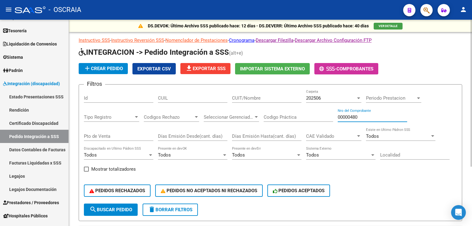
type input "00000480"
click at [103, 205] on button "search Buscar Pedido" at bounding box center [111, 209] width 54 height 12
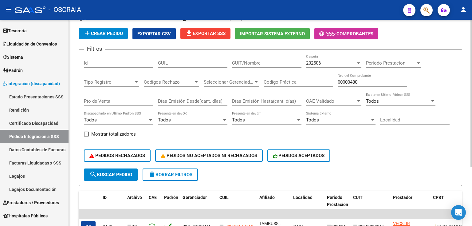
scroll to position [9, 0]
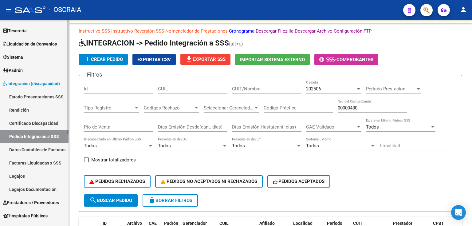
click at [32, 93] on link "Estado Presentaciones SSS" at bounding box center [34, 96] width 69 height 13
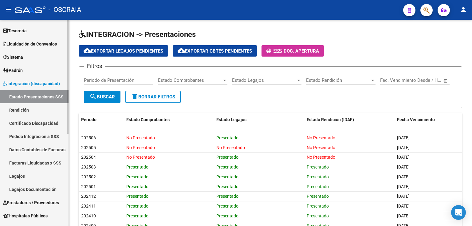
click at [35, 87] on link "Integración (discapacidad)" at bounding box center [34, 83] width 69 height 13
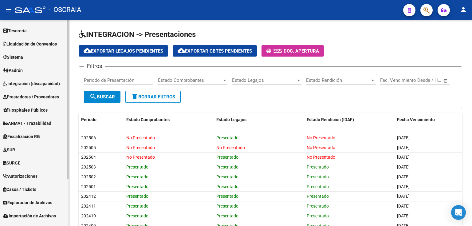
click at [22, 84] on span "Integración (discapacidad)" at bounding box center [31, 83] width 57 height 7
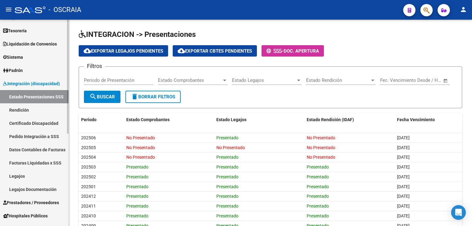
click at [42, 133] on link "Pedido Integración a SSS" at bounding box center [34, 136] width 69 height 13
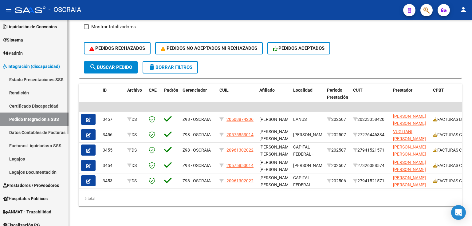
scroll to position [74, 0]
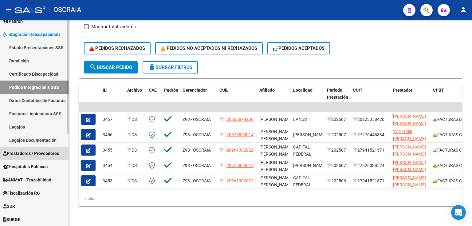
click at [43, 153] on span "Prestadores / Proveedores" at bounding box center [31, 153] width 56 height 7
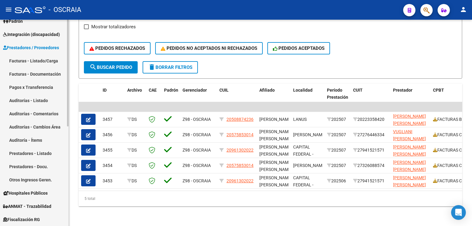
click at [36, 59] on link "Facturas - Listado/Carga" at bounding box center [34, 60] width 69 height 13
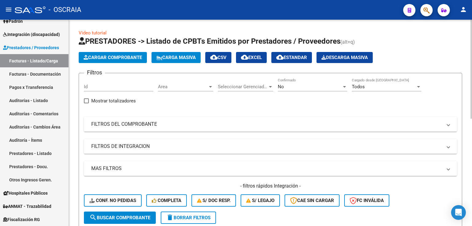
click at [183, 124] on mat-panel-title "FILTROS DEL COMPROBANTE" at bounding box center [266, 124] width 351 height 7
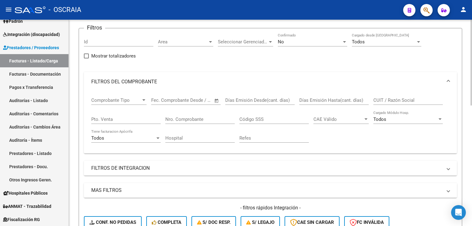
scroll to position [49, 0]
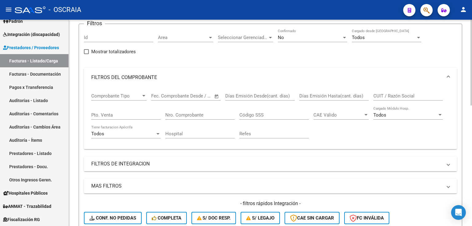
click at [177, 164] on mat-panel-title "FILTROS DE INTEGRACION" at bounding box center [266, 163] width 351 height 7
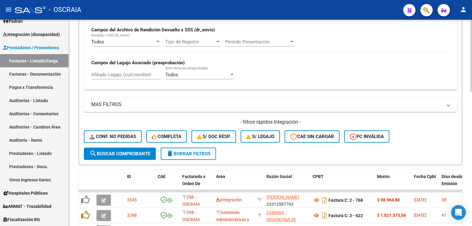
scroll to position [197, 0]
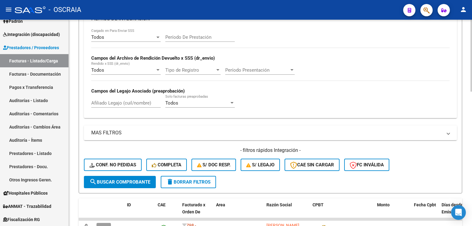
click at [152, 129] on mat-panel-title "MAS FILTROS" at bounding box center [266, 132] width 351 height 7
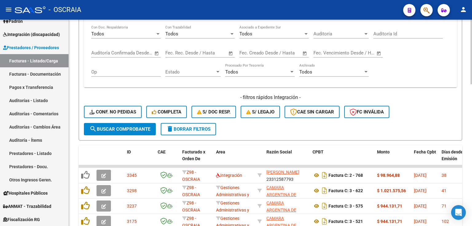
scroll to position [320, 0]
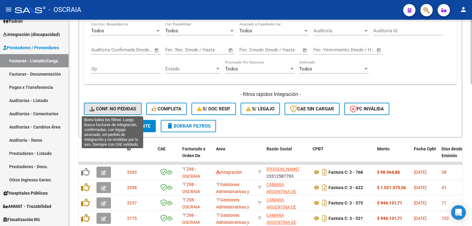
click at [123, 103] on button "Conf. no pedidas" at bounding box center [113, 109] width 58 height 12
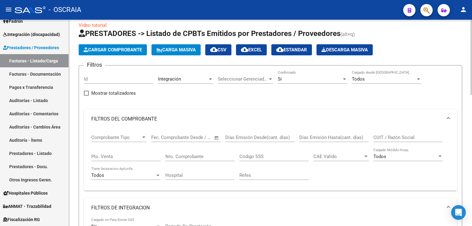
scroll to position [0, 0]
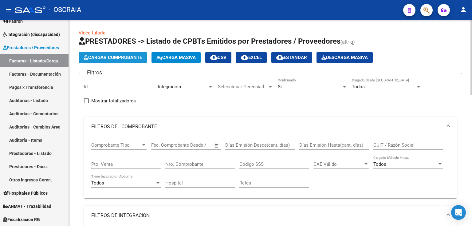
click at [127, 59] on span "Cargar Comprobante" at bounding box center [113, 58] width 58 height 6
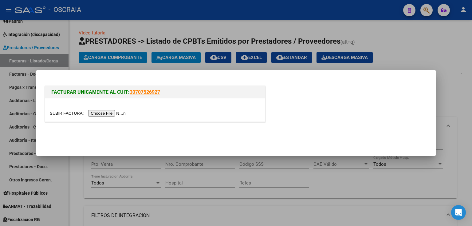
click at [117, 116] on input "file" at bounding box center [89, 113] width 78 height 6
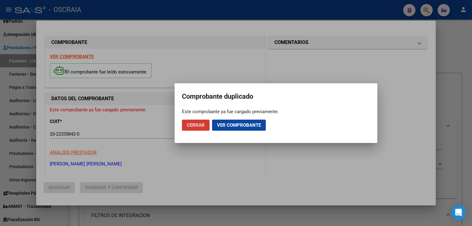
click at [200, 124] on span "Cerrar" at bounding box center [196, 125] width 18 height 6
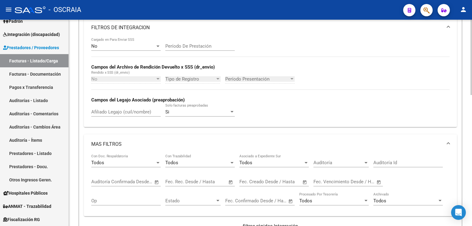
scroll to position [246, 0]
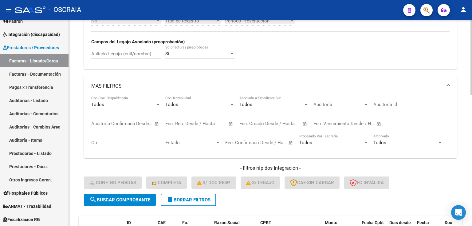
click at [156, 103] on div at bounding box center [158, 104] width 6 height 5
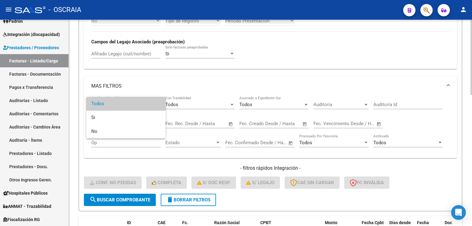
click at [156, 103] on span "Todos" at bounding box center [125, 104] width 69 height 14
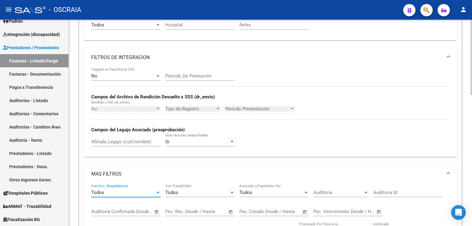
scroll to position [148, 0]
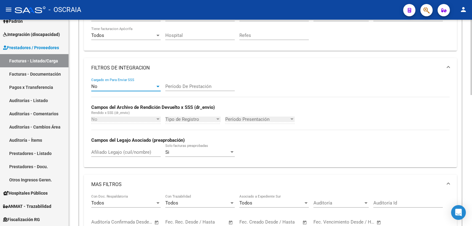
click at [142, 87] on div "No" at bounding box center [123, 87] width 64 height 6
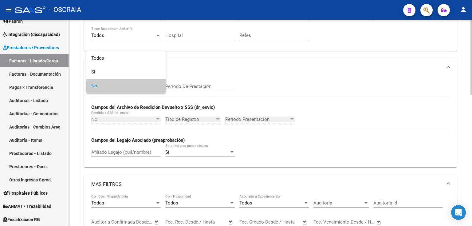
click at [142, 87] on span "No" at bounding box center [125, 86] width 69 height 14
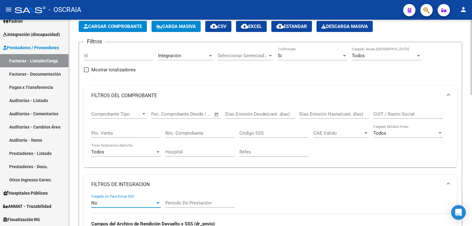
scroll to position [25, 0]
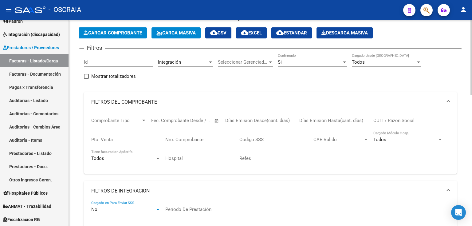
click at [131, 118] on span "Comprobante Tipo" at bounding box center [116, 121] width 50 height 6
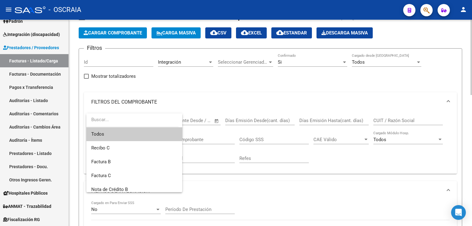
click at [131, 117] on input "dropdown search" at bounding box center [132, 120] width 92 height 14
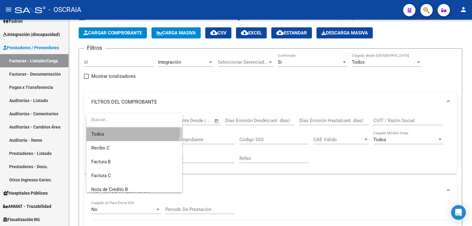
click at [130, 130] on span "Todos" at bounding box center [134, 134] width 86 height 14
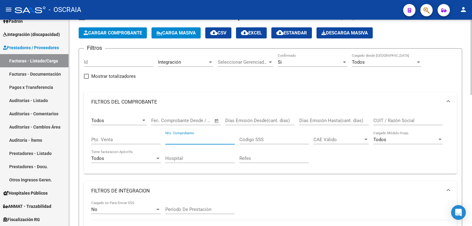
click at [207, 137] on input "Nro. Comprobante" at bounding box center [199, 140] width 69 height 6
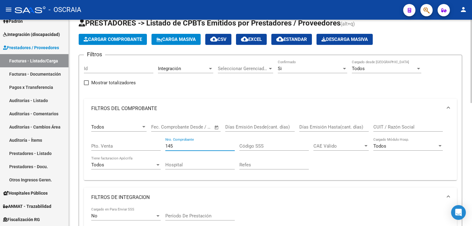
scroll to position [0, 0]
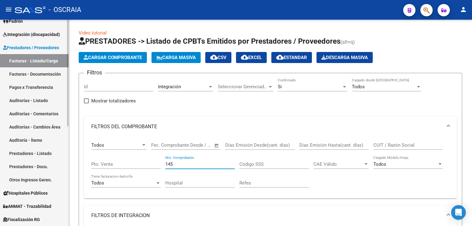
type input "145"
click at [27, 69] on link "Facturas - Documentación" at bounding box center [34, 73] width 69 height 13
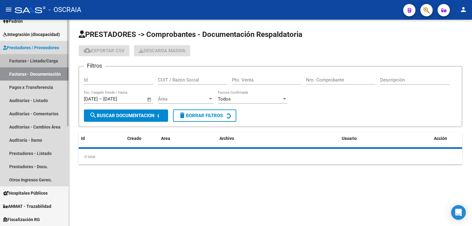
click at [26, 61] on link "Facturas - Listado/Carga" at bounding box center [34, 60] width 69 height 13
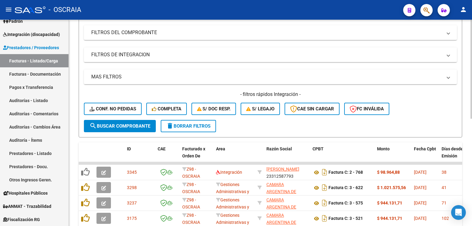
scroll to position [98, 0]
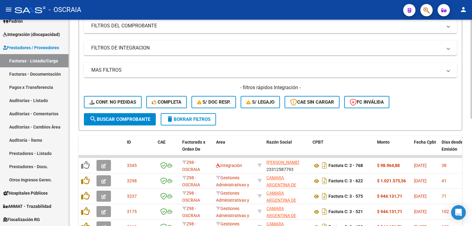
click at [226, 66] on mat-expansion-panel-header "MAS FILTROS" at bounding box center [270, 70] width 373 height 15
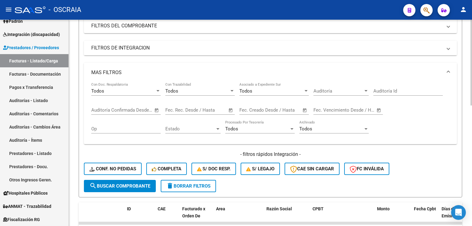
click at [203, 53] on mat-expansion-panel-header "FILTROS DE INTEGRACION" at bounding box center [270, 48] width 373 height 15
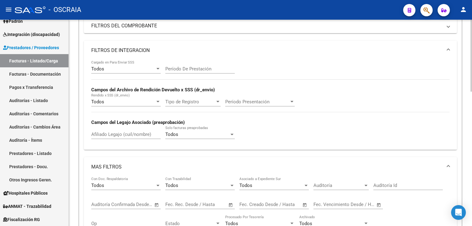
scroll to position [74, 0]
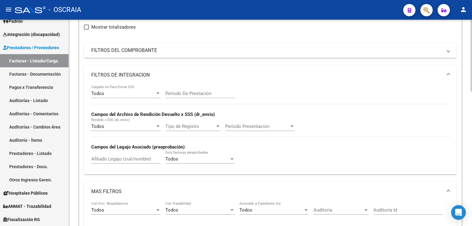
click at [132, 95] on div "Todos" at bounding box center [123, 94] width 64 height 6
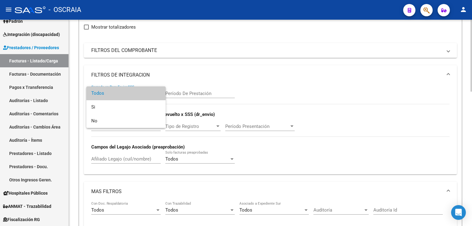
click at [132, 95] on span "Todos" at bounding box center [125, 93] width 69 height 14
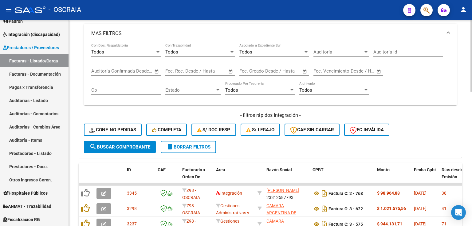
scroll to position [246, 0]
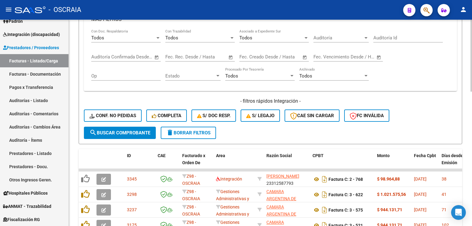
click at [138, 135] on button "search Buscar Comprobante" at bounding box center [120, 133] width 72 height 12
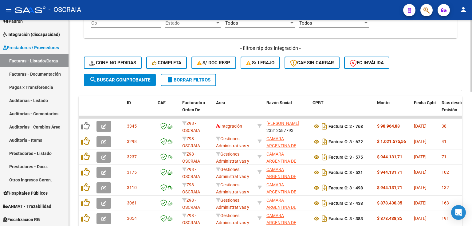
scroll to position [369, 0]
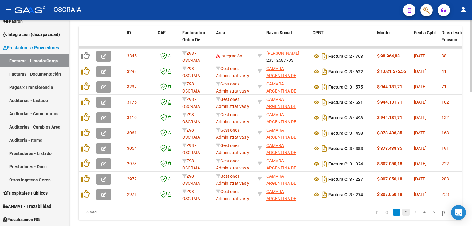
click at [402, 215] on link "2" at bounding box center [405, 212] width 7 height 7
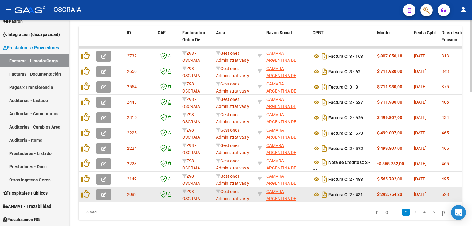
scroll to position [385, 0]
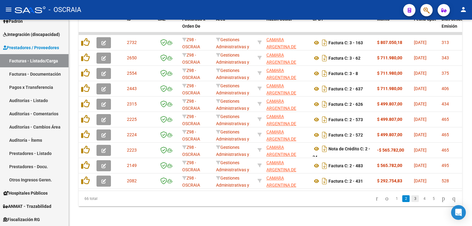
click at [412, 198] on link "3" at bounding box center [415, 198] width 7 height 7
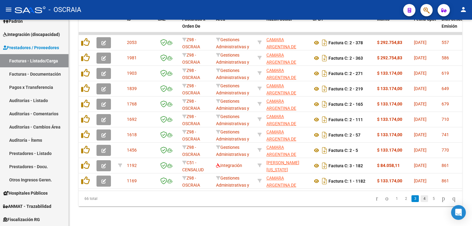
click at [421, 198] on link "4" at bounding box center [424, 198] width 7 height 7
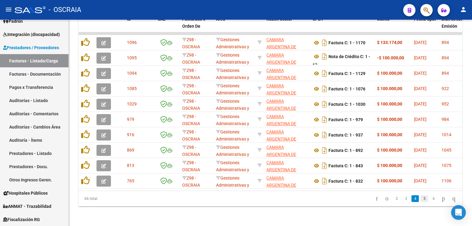
click at [421, 198] on link "5" at bounding box center [424, 198] width 7 height 7
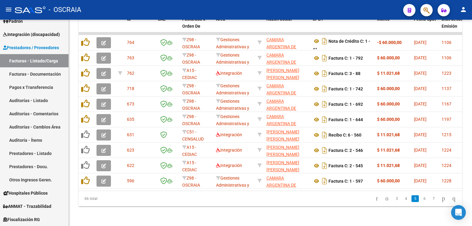
click at [421, 198] on link "6" at bounding box center [424, 198] width 7 height 7
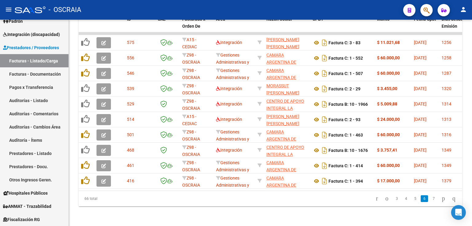
click at [422, 198] on li "6" at bounding box center [424, 198] width 9 height 10
click at [430, 198] on link "7" at bounding box center [433, 198] width 7 height 7
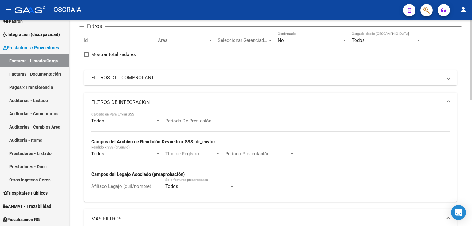
scroll to position [28, 0]
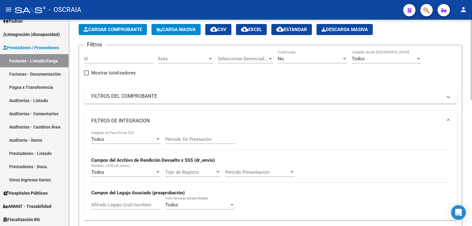
click at [154, 95] on mat-panel-title "FILTROS DEL COMPROBANTE" at bounding box center [266, 96] width 351 height 7
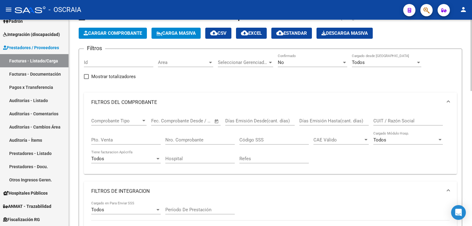
scroll to position [25, 0]
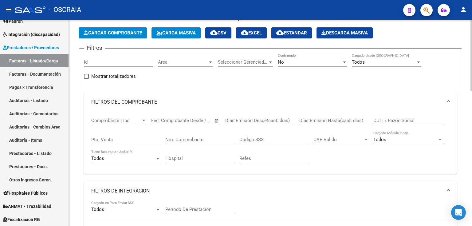
click at [135, 119] on span "Comprobante Tipo" at bounding box center [116, 121] width 50 height 6
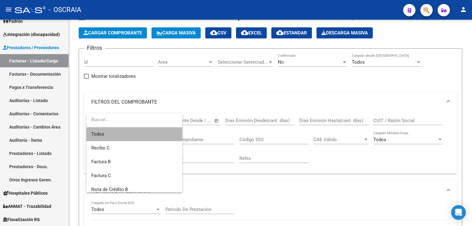
click at [135, 127] on span "Todos" at bounding box center [134, 134] width 86 height 14
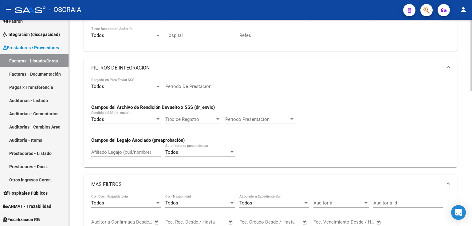
scroll to position [98, 0]
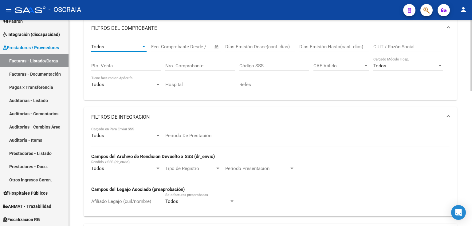
click at [195, 67] on input "Nro. Comprobante" at bounding box center [199, 66] width 69 height 6
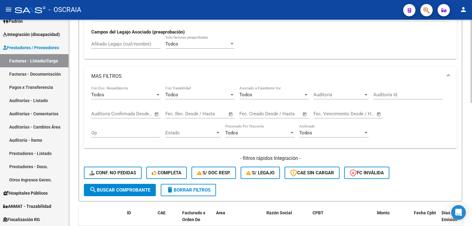
scroll to position [305, 0]
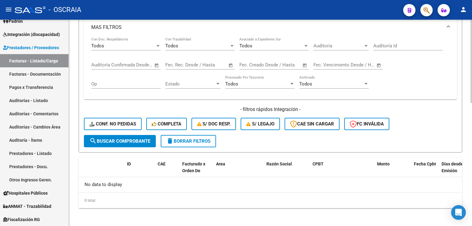
type input "147"
click at [150, 138] on span "search Buscar Comprobante" at bounding box center [119, 141] width 61 height 6
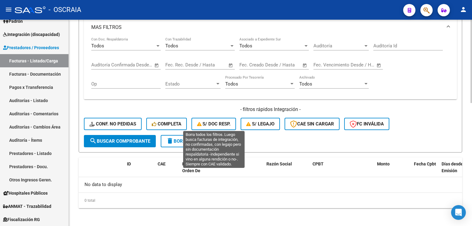
click at [222, 126] on button "S/ Doc Resp." at bounding box center [214, 124] width 45 height 12
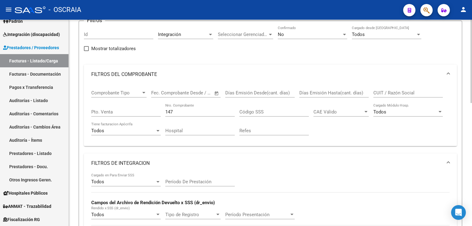
scroll to position [34, 0]
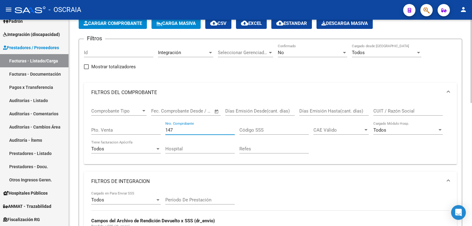
drag, startPoint x: 184, startPoint y: 127, endPoint x: 155, endPoint y: 128, distance: 29.9
click at [155, 128] on div "Comprobante Tipo Comprobante Tipo Start date – End date Fec. Comprobante Desde …" at bounding box center [270, 130] width 358 height 57
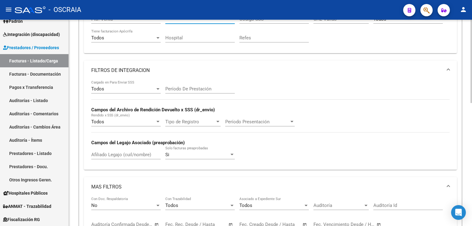
scroll to position [255, 0]
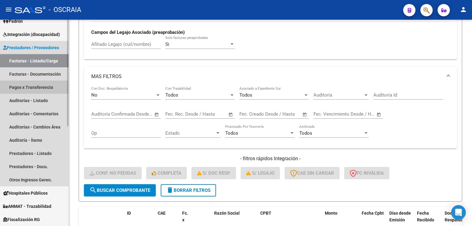
click at [23, 81] on link "Pagos x Transferencia" at bounding box center [34, 87] width 69 height 13
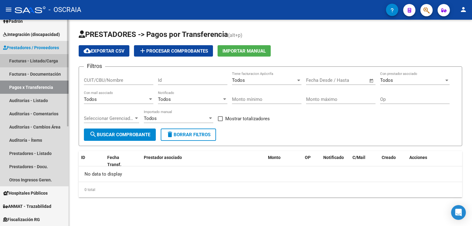
click at [27, 59] on link "Facturas - Listado/Carga" at bounding box center [34, 60] width 69 height 13
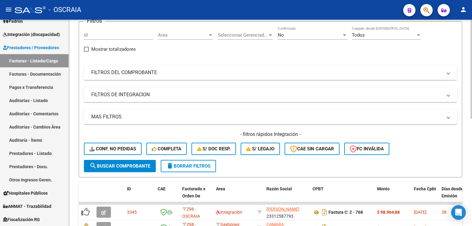
scroll to position [2, 0]
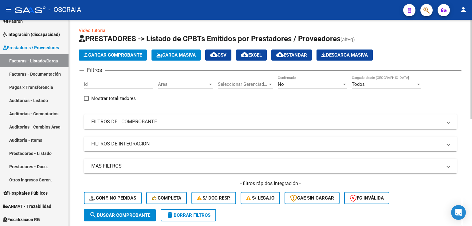
click at [287, 135] on div "Filtros Id Area Area Seleccionar Gerenciador Seleccionar Gerenciador No Confirm…" at bounding box center [270, 142] width 373 height 133
click at [287, 140] on mat-expansion-panel-header "FILTROS DE INTEGRACION" at bounding box center [270, 143] width 373 height 15
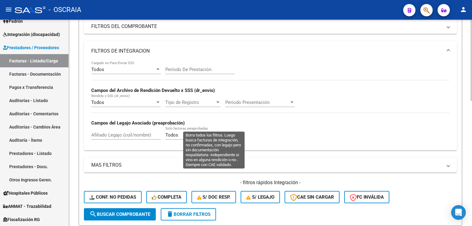
scroll to position [172, 0]
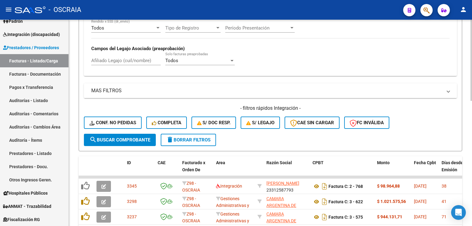
click at [206, 88] on mat-panel-title "MAS FILTROS" at bounding box center [266, 90] width 351 height 7
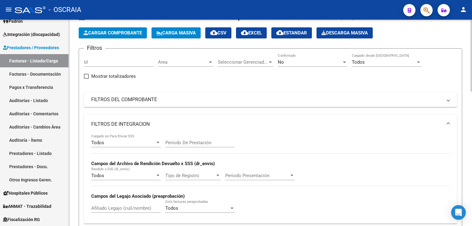
scroll to position [0, 0]
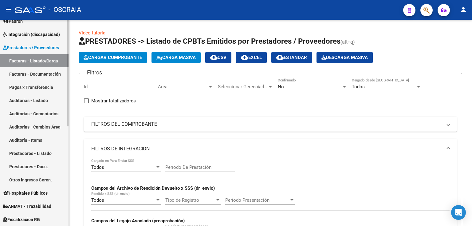
click at [52, 77] on link "Facturas - Documentación" at bounding box center [34, 73] width 69 height 13
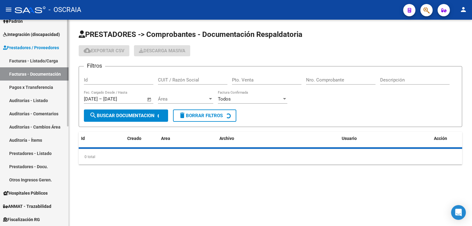
click at [47, 58] on link "Facturas - Listado/Carga" at bounding box center [34, 60] width 69 height 13
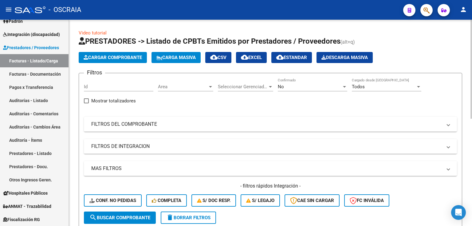
click at [107, 56] on span "Cargar Comprobante" at bounding box center [113, 58] width 58 height 6
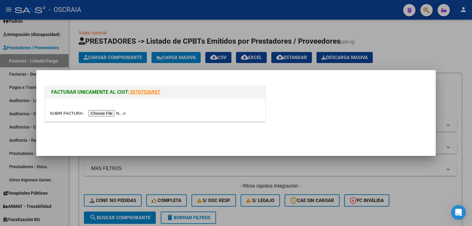
click at [105, 115] on input "file" at bounding box center [89, 113] width 78 height 6
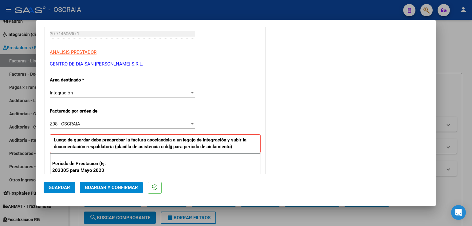
scroll to position [148, 0]
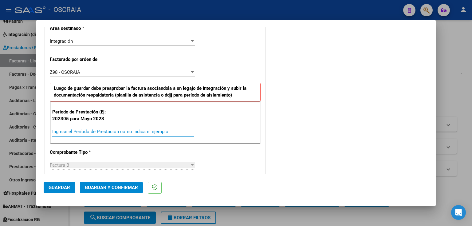
click at [111, 131] on input "Ingrese el Período de Prestación como indica el ejemplo" at bounding box center [123, 132] width 142 height 6
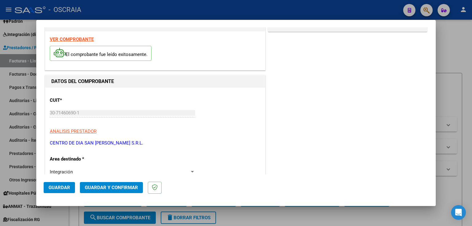
scroll to position [0, 0]
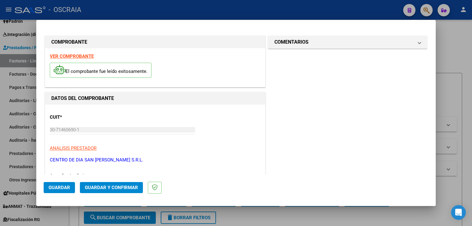
type input "202507"
click at [49, 184] on button "Guardar" at bounding box center [59, 187] width 31 height 11
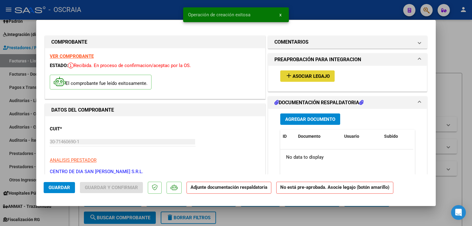
click at [293, 78] on span "Asociar Legajo" at bounding box center [311, 76] width 37 height 6
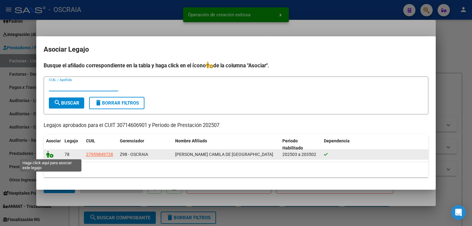
click at [49, 154] on icon at bounding box center [49, 154] width 7 height 7
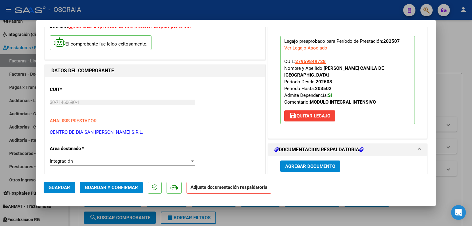
scroll to position [74, 0]
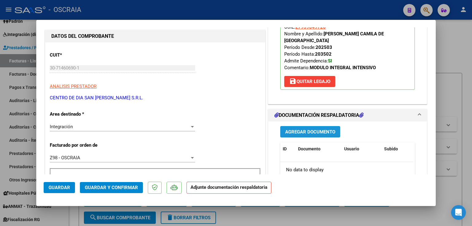
click at [304, 133] on span "Agregar Documento" at bounding box center [310, 132] width 50 height 6
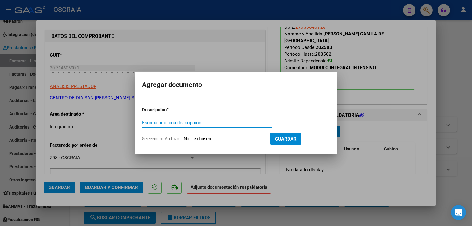
click at [207, 124] on input "Escriba aquí una descripcion" at bounding box center [207, 123] width 130 height 6
type input "PLANILLA ASISTENCIA JULIO 2025 CENTRO DE DIA"
click at [208, 139] on input "Seleccionar Archivo" at bounding box center [224, 139] width 81 height 6
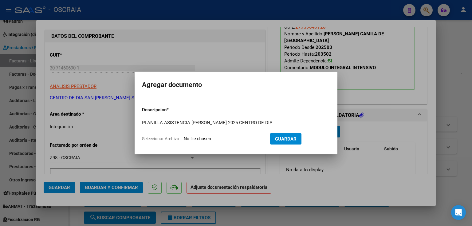
type input "C:\fakepath\07-2025 CENTRO DE DIA SAN AGUSTIN PLANILLA ASISTENCIA SANCHEZ CAMIL…"
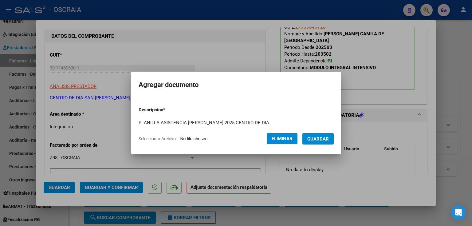
click at [323, 141] on span "Guardar" at bounding box center [318, 139] width 22 height 6
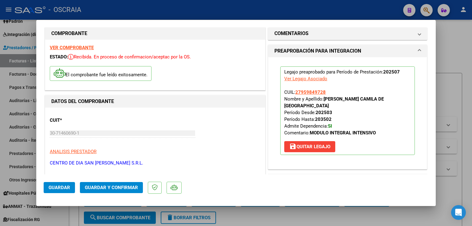
scroll to position [0, 0]
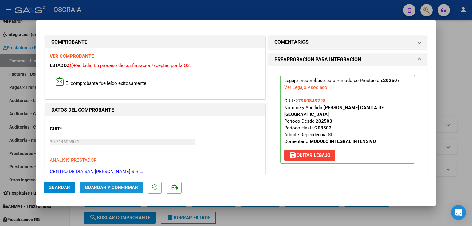
click at [128, 186] on span "Guardar y Confirmar" at bounding box center [111, 188] width 53 height 6
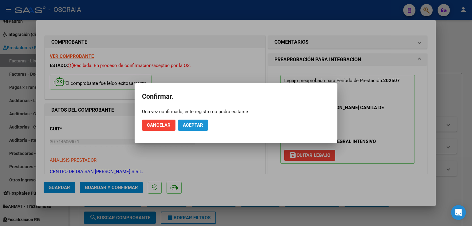
click at [196, 121] on button "Aceptar" at bounding box center [193, 125] width 30 height 11
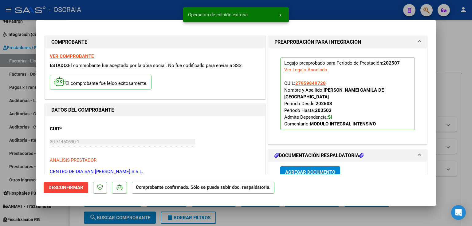
click at [143, 6] on div at bounding box center [236, 113] width 472 height 226
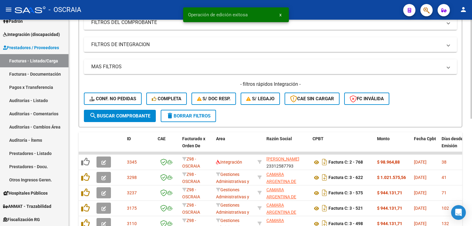
scroll to position [98, 0]
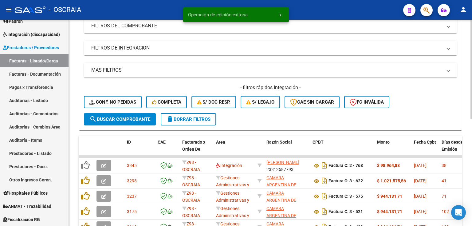
click at [135, 51] on mat-panel-title "FILTROS DE INTEGRACION" at bounding box center [266, 48] width 351 height 7
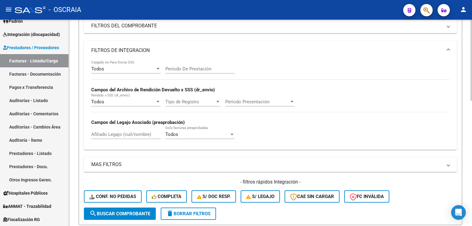
click at [126, 72] on div "Todos Cargado en Para Enviar SSS" at bounding box center [125, 66] width 69 height 13
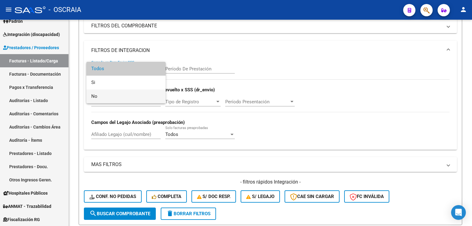
click at [142, 99] on span "No" at bounding box center [125, 96] width 69 height 14
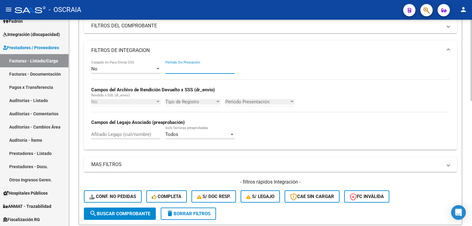
click at [179, 68] on input "Período De Prestación" at bounding box center [199, 69] width 69 height 6
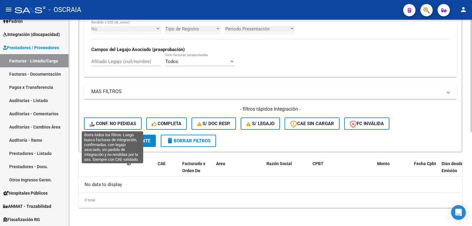
type input "202507"
click at [127, 122] on span "Conf. no pedidas" at bounding box center [112, 124] width 47 height 6
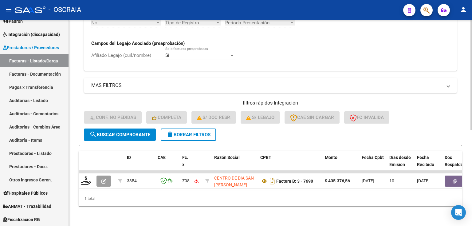
scroll to position [180, 0]
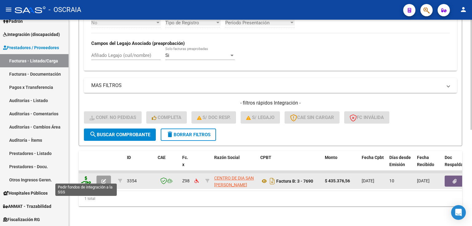
click at [88, 178] on icon at bounding box center [86, 180] width 10 height 9
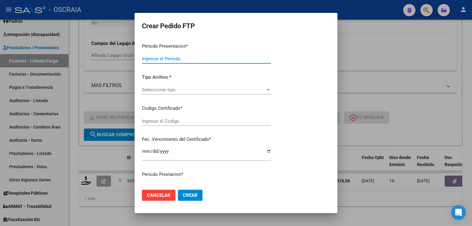
type input "202507"
type input "$ 435.376,56"
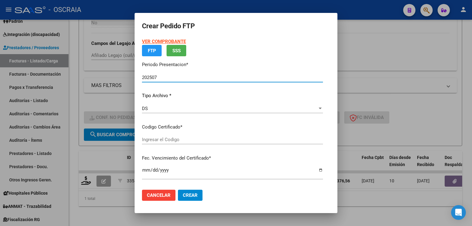
type input "VEN01000959849722025021920350219BUE423"
type input "2035-02-28"
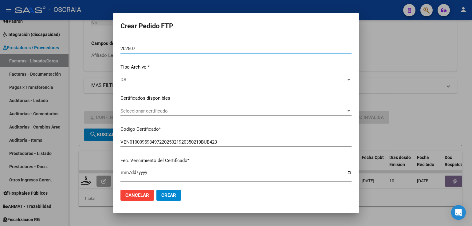
scroll to position [49, 0]
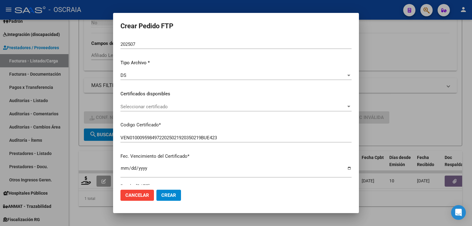
click at [172, 109] on div "Seleccionar certificado Seleccionar certificado" at bounding box center [236, 106] width 231 height 9
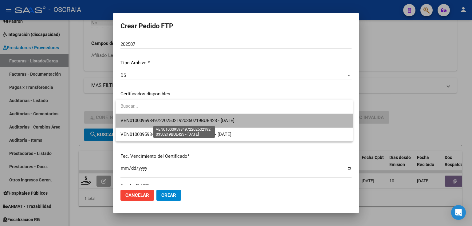
click at [176, 118] on span "VEN01000959849722025021920350219BUE423 - 2035-02-28" at bounding box center [178, 121] width 114 height 6
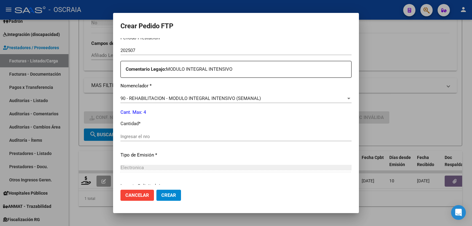
scroll to position [221, 0]
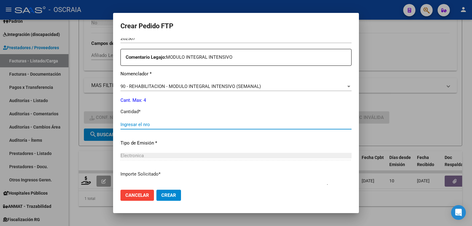
click at [175, 123] on input "Ingresar el nro" at bounding box center [236, 125] width 231 height 6
type input "4"
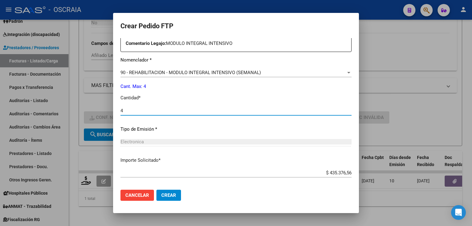
scroll to position [264, 0]
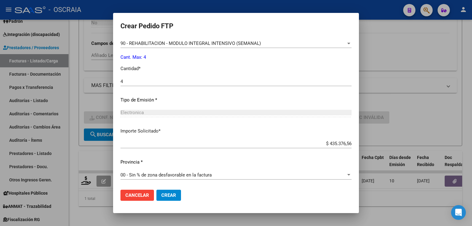
click at [174, 199] on button "Crear" at bounding box center [168, 195] width 25 height 11
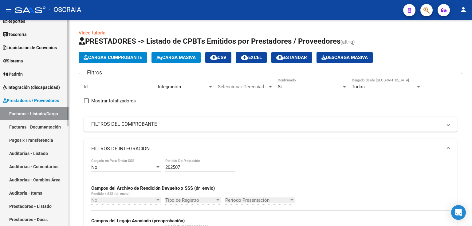
scroll to position [0, 0]
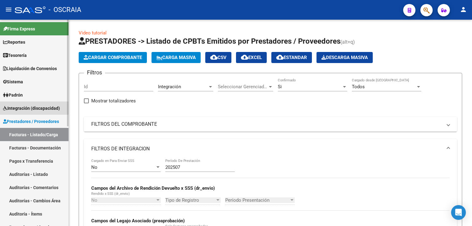
click at [34, 112] on link "Integración (discapacidad)" at bounding box center [34, 107] width 69 height 13
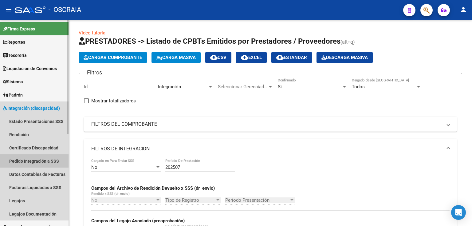
click at [39, 164] on link "Pedido Integración a SSS" at bounding box center [34, 160] width 69 height 13
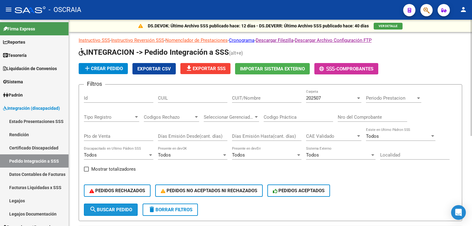
click at [121, 207] on span "search Buscar Pedido" at bounding box center [110, 210] width 43 height 6
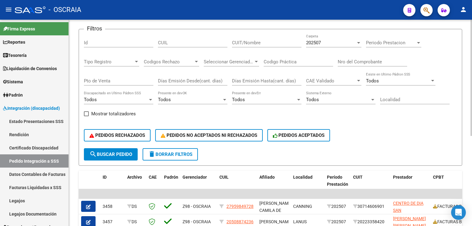
scroll to position [37, 0]
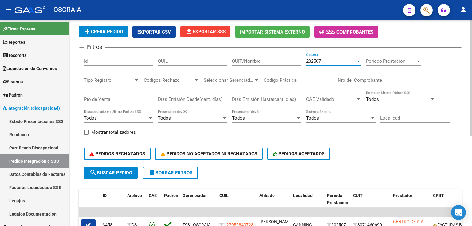
click at [326, 61] on div "202507" at bounding box center [331, 61] width 50 height 6
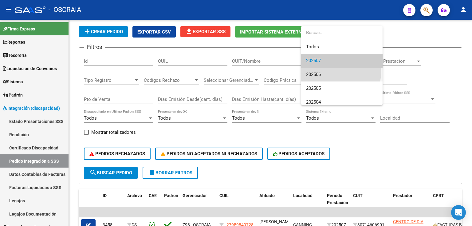
click at [325, 72] on span "202506" at bounding box center [342, 75] width 72 height 14
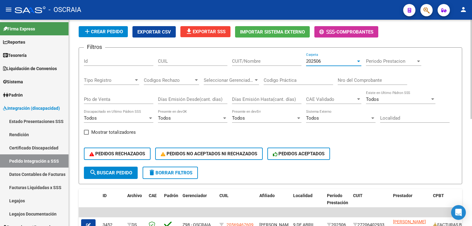
click at [140, 169] on form "Filtros Id CUIL CUIT/Nombre 202506 Carpeta Periodo Prestacion Periodo Prestacio…" at bounding box center [271, 115] width 384 height 137
click at [135, 170] on button "search Buscar Pedido" at bounding box center [111, 173] width 54 height 12
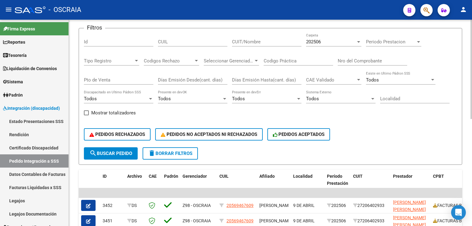
scroll to position [49, 0]
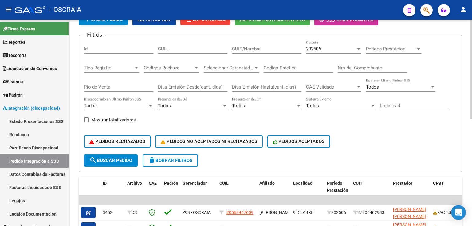
click at [352, 65] on input "Nro del Comprobante" at bounding box center [372, 68] width 69 height 6
type input "139"
click at [115, 156] on button "search Buscar Pedido" at bounding box center [111, 160] width 54 height 12
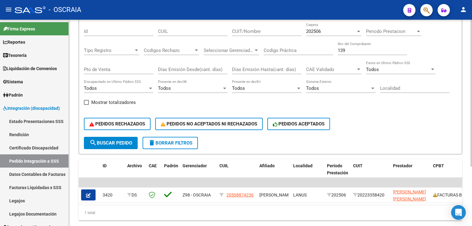
scroll to position [83, 0]
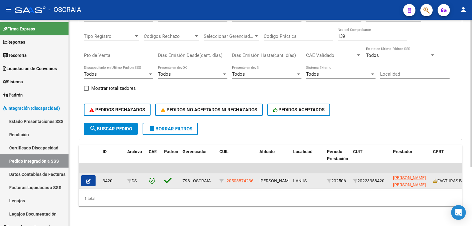
click at [84, 178] on button "button" at bounding box center [88, 180] width 14 height 11
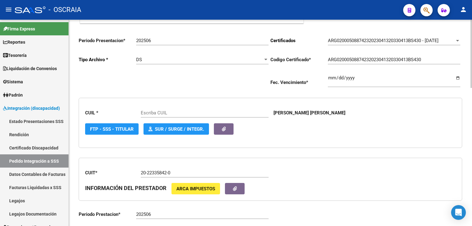
type input "20508874236"
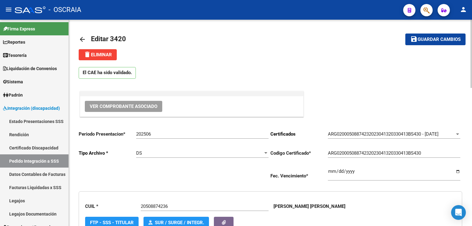
click at [79, 39] on mat-icon "arrow_back" at bounding box center [82, 39] width 7 height 7
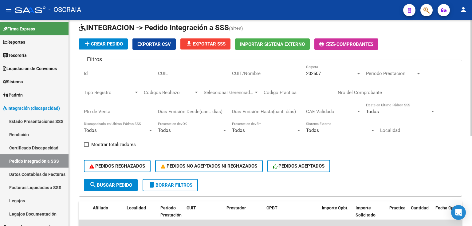
scroll to position [25, 0]
click at [122, 36] on app-list-header "INTEGRACION -> Pedido Integración a SSS (alt+e) add Crear Pedido Exportar CSV f…" at bounding box center [271, 110] width 384 height 174
click at [47, 121] on link "Estado Presentaciones SSS" at bounding box center [34, 121] width 69 height 13
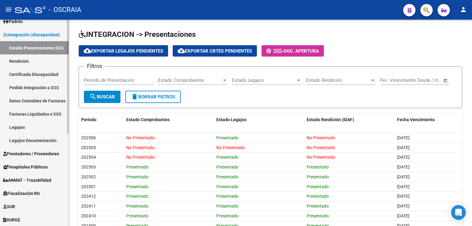
scroll to position [74, 0]
click at [34, 157] on link "Prestadores / Proveedores" at bounding box center [34, 153] width 69 height 13
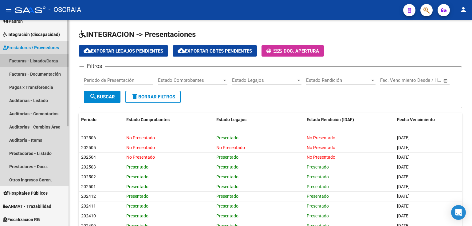
click at [32, 62] on link "Facturas - Listado/Carga" at bounding box center [34, 60] width 69 height 13
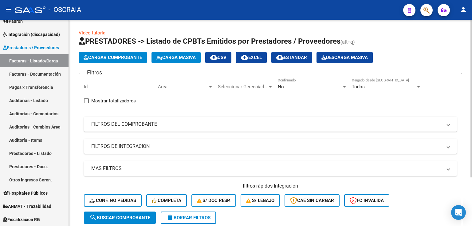
click at [108, 56] on span "Cargar Comprobante" at bounding box center [113, 58] width 58 height 6
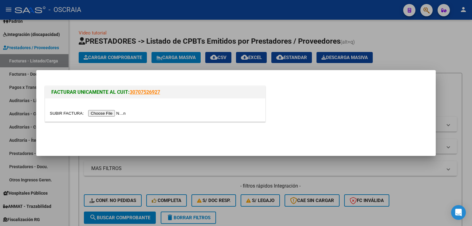
click at [111, 112] on input "file" at bounding box center [89, 113] width 78 height 6
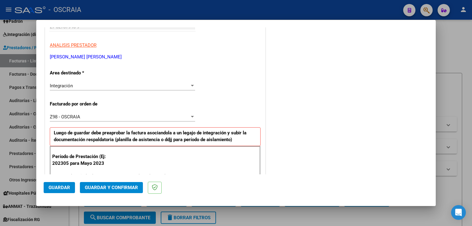
scroll to position [123, 0]
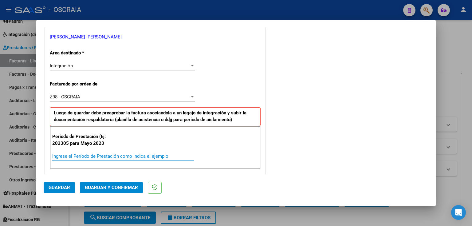
click at [84, 158] on input "Ingrese el Período de Prestación como indica el ejemplo" at bounding box center [123, 156] width 142 height 6
type input "202507"
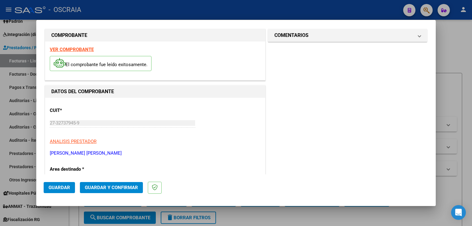
scroll to position [0, 0]
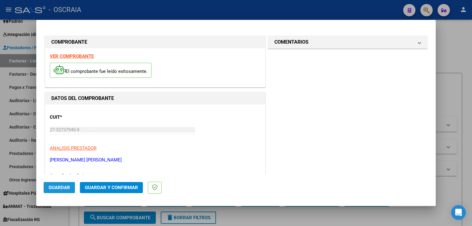
click at [49, 188] on span "Guardar" at bounding box center [60, 188] width 22 height 6
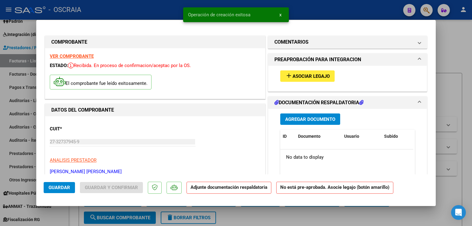
click at [309, 76] on span "Asociar Legajo" at bounding box center [311, 76] width 37 height 6
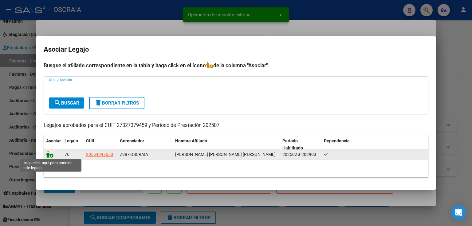
click at [51, 154] on icon at bounding box center [49, 154] width 7 height 7
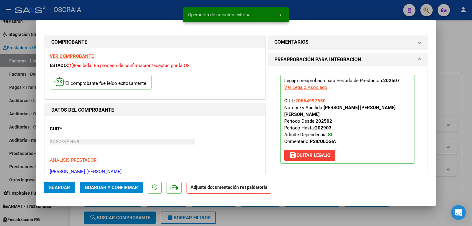
scroll to position [74, 0]
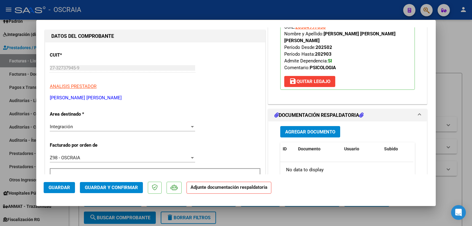
click at [323, 126] on button "Agregar Documento" at bounding box center [310, 131] width 60 height 11
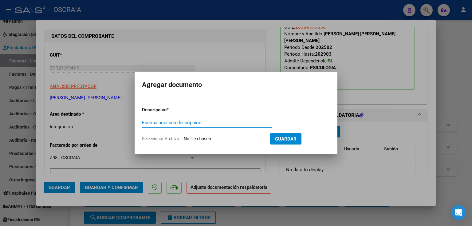
click at [165, 121] on input "Escriba aquí una descripcion" at bounding box center [207, 123] width 130 height 6
type input "PLANILLA DE ASISTENCIA JULIO 2025 MAKOS NEIMAN PSICOLOGIA"
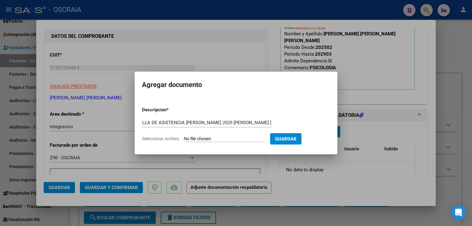
scroll to position [0, 0]
click at [222, 138] on input "Seleccionar Archivo" at bounding box center [224, 139] width 81 height 6
type input "C:\fakepath\07-2025 GEIST CAROLINA PSICOLOGIA PLANILLA ASISTENCIA MAKOS NEIMAN …"
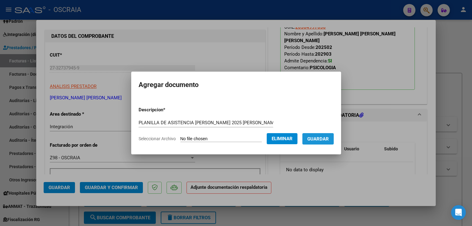
click at [313, 140] on span "Guardar" at bounding box center [318, 139] width 22 height 6
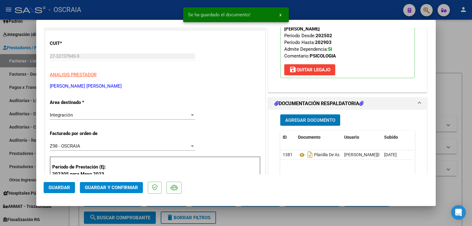
scroll to position [49, 0]
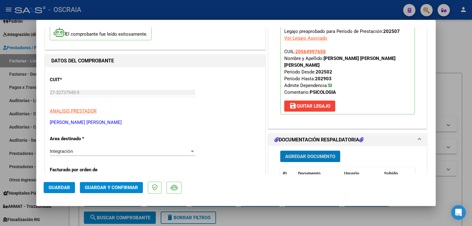
click at [123, 183] on button "Guardar y Confirmar" at bounding box center [111, 187] width 63 height 11
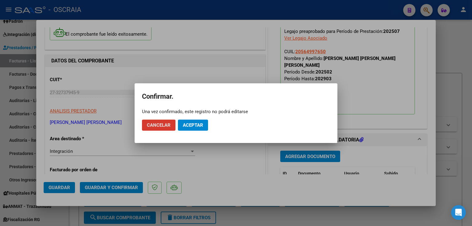
click at [198, 126] on span "Aceptar" at bounding box center [193, 125] width 20 height 6
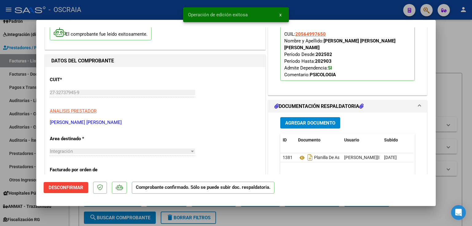
click at [456, 92] on div at bounding box center [236, 113] width 472 height 226
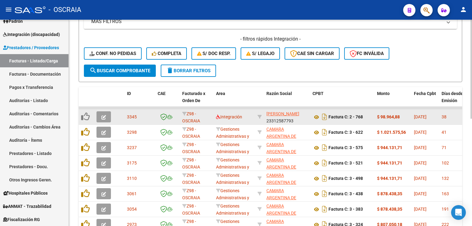
scroll to position [148, 0]
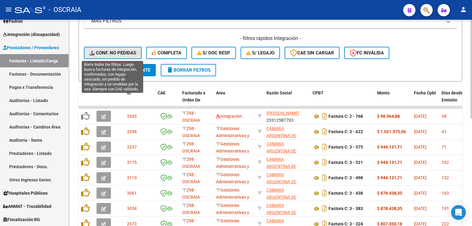
click at [116, 55] on span "Conf. no pedidas" at bounding box center [112, 53] width 47 height 6
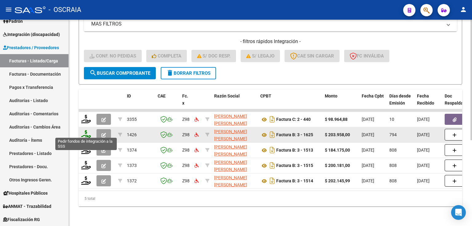
scroll to position [147, 0]
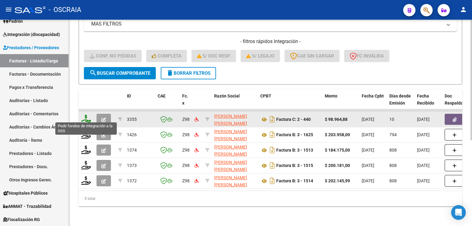
click at [86, 115] on icon at bounding box center [86, 119] width 10 height 9
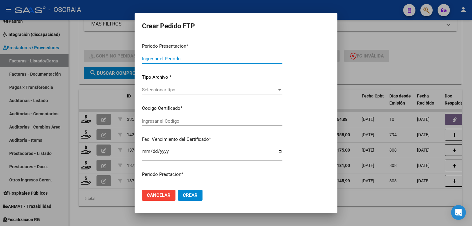
type input "202507"
type input "$ 98.964,88"
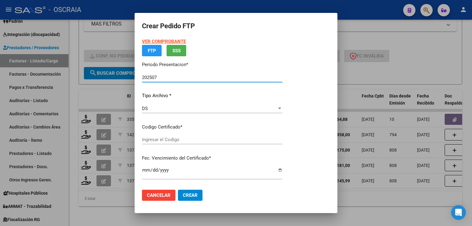
type input "ARG02000564997652024030620290306BUE430"
type input "[DATE]"
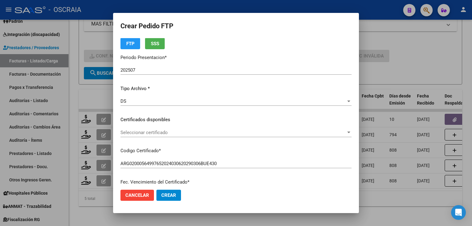
scroll to position [25, 0]
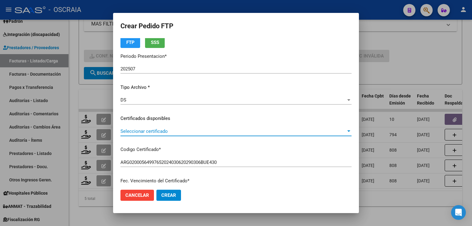
click at [175, 133] on span "Seleccionar certificado" at bounding box center [234, 131] width 226 height 6
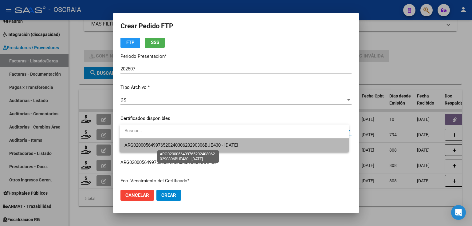
click at [176, 142] on span "ARG02000564997652024030620290306BUE430 - [DATE]" at bounding box center [181, 145] width 114 height 6
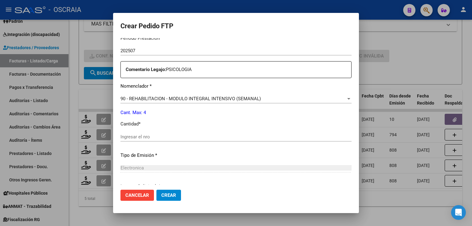
scroll to position [221, 0]
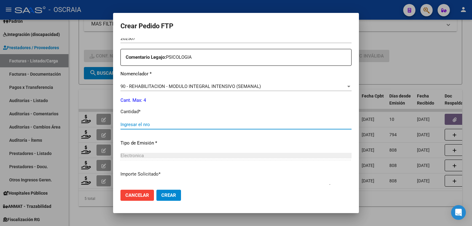
click at [177, 124] on input "Ingresar el nro" at bounding box center [236, 125] width 231 height 6
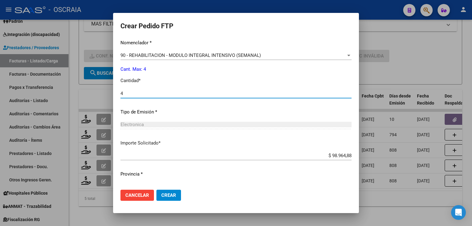
scroll to position [264, 0]
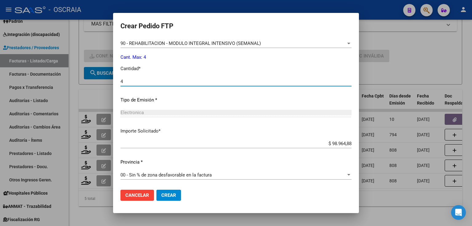
type input "4"
click at [176, 196] on span "Crear" at bounding box center [168, 195] width 15 height 6
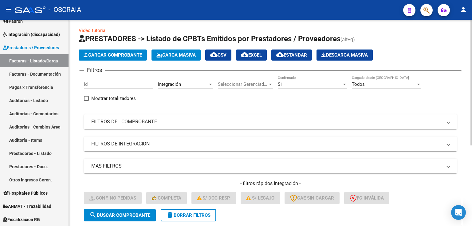
scroll to position [0, 0]
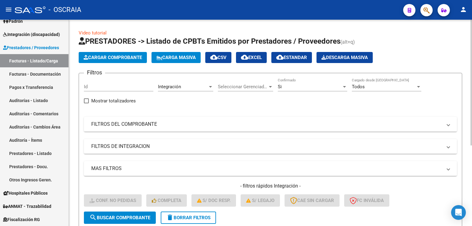
click at [122, 65] on app-list-header "PRESTADORES -> Listado de CPBTs Emitidos por Prestadores / Proveedores (alt+q) …" at bounding box center [271, 132] width 384 height 193
click at [121, 58] on span "Cargar Comprobante" at bounding box center [113, 58] width 58 height 6
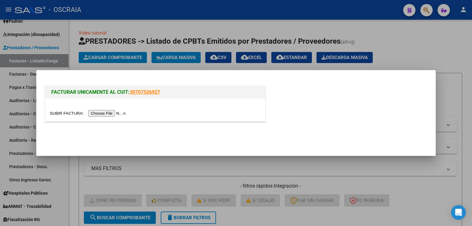
click at [117, 114] on input "file" at bounding box center [89, 113] width 78 height 6
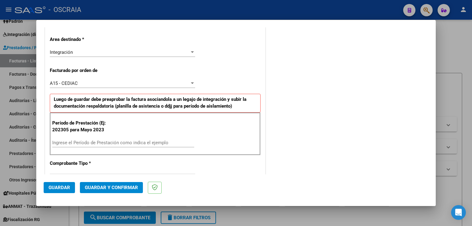
scroll to position [148, 0]
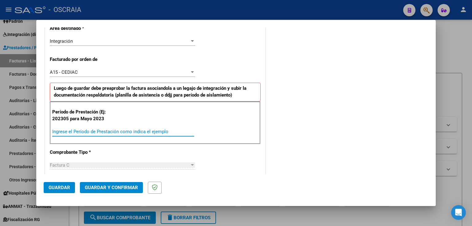
click at [83, 133] on input "Ingrese el Período de Prestación como indica el ejemplo" at bounding box center [123, 132] width 142 height 6
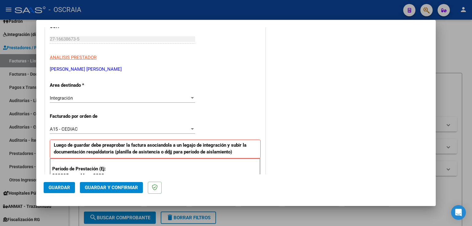
scroll to position [0, 0]
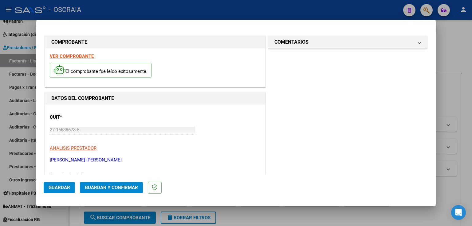
type input "202507"
click at [56, 188] on span "Guardar" at bounding box center [60, 188] width 22 height 6
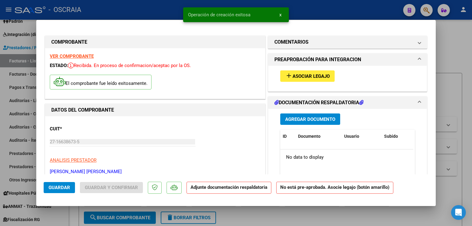
click at [309, 69] on div "add Asociar Legajo" at bounding box center [348, 76] width 144 height 21
click at [308, 77] on span "Asociar Legajo" at bounding box center [311, 76] width 37 height 6
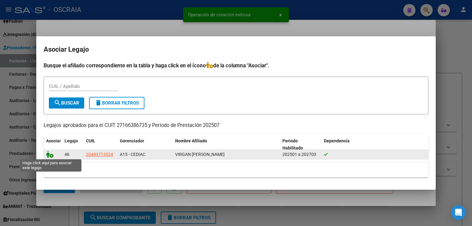
click at [52, 153] on icon at bounding box center [49, 154] width 7 height 7
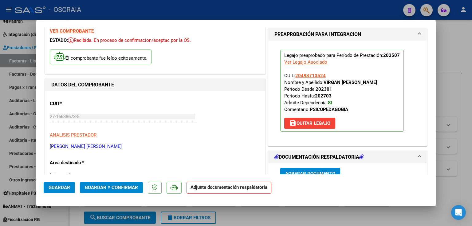
scroll to position [49, 0]
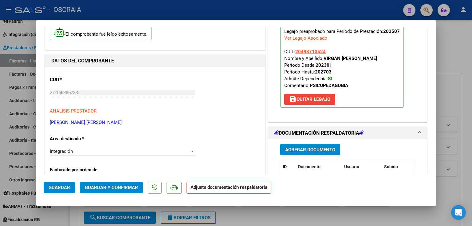
click at [290, 150] on span "Agregar Documento" at bounding box center [310, 150] width 50 height 6
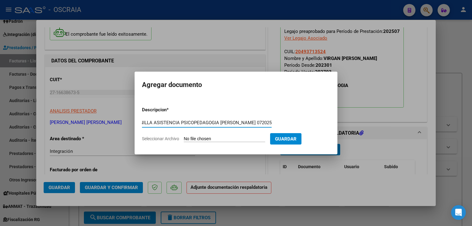
scroll to position [0, 14]
type input "PLANILLA ASISTENCIA PSICOPEDAGOGIA VIRGAN JEREMIAS 072025"
click at [231, 141] on input "Seleccionar Archivo" at bounding box center [224, 139] width 81 height 6
type input "C:\fakepath\07-2025 DONNINI MARIA ROSA PSICOPEDAGOGIA PLANILLA ASISTENCIA VIRGA…"
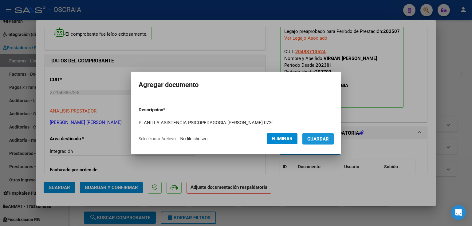
click at [318, 144] on button "Guardar" at bounding box center [317, 138] width 31 height 11
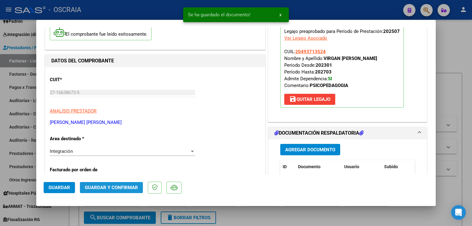
click at [119, 186] on span "Guardar y Confirmar" at bounding box center [111, 188] width 53 height 6
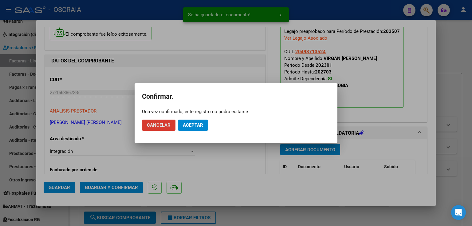
click at [210, 68] on div at bounding box center [236, 113] width 472 height 226
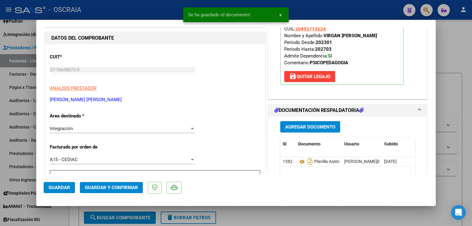
scroll to position [98, 0]
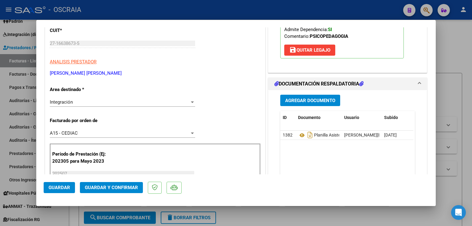
click at [119, 191] on button "Guardar y Confirmar" at bounding box center [111, 187] width 63 height 11
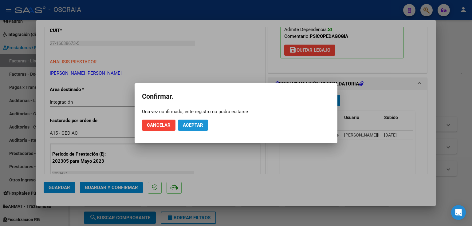
click at [198, 128] on button "Aceptar" at bounding box center [193, 125] width 30 height 11
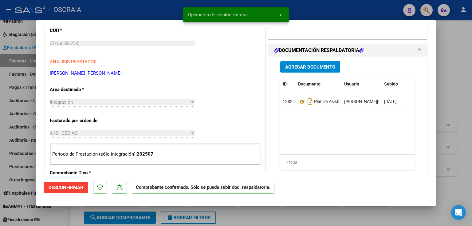
click at [443, 112] on div at bounding box center [236, 113] width 472 height 226
type input "$ 0,00"
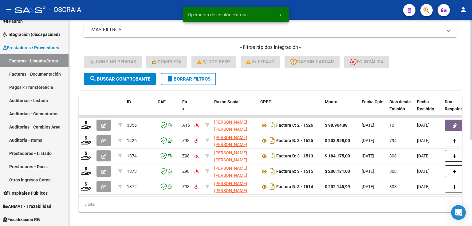
scroll to position [147, 0]
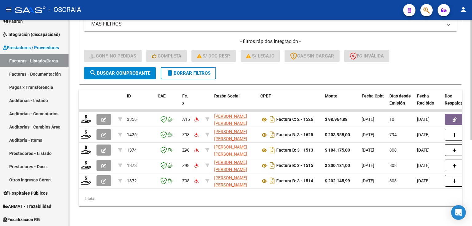
click at [127, 70] on span "search Buscar Comprobante" at bounding box center [119, 73] width 61 height 6
click at [35, 71] on link "Facturas - Documentación" at bounding box center [34, 73] width 69 height 13
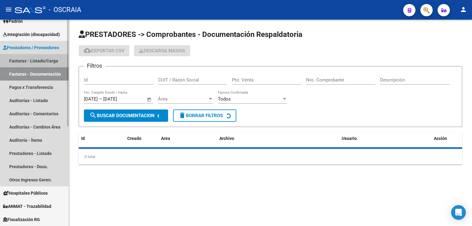
click at [36, 59] on link "Facturas - Listado/Carga" at bounding box center [34, 60] width 69 height 13
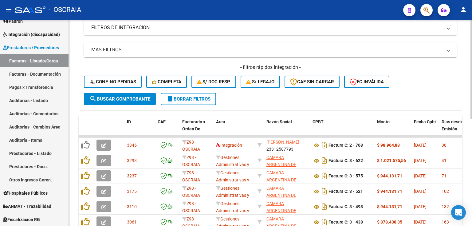
scroll to position [148, 0]
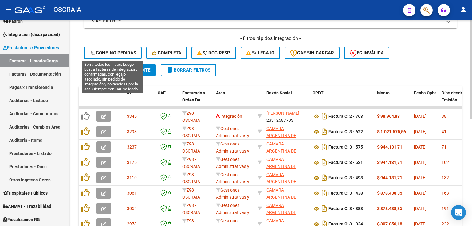
click at [125, 53] on span "Conf. no pedidas" at bounding box center [112, 53] width 47 height 6
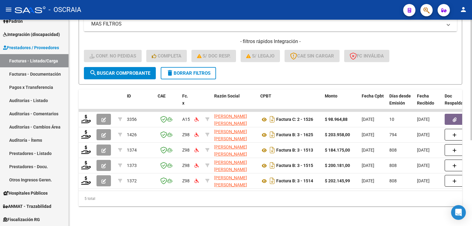
scroll to position [147, 0]
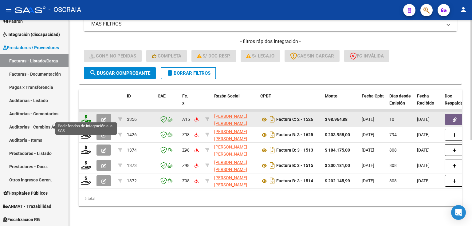
click at [86, 116] on icon at bounding box center [86, 119] width 10 height 9
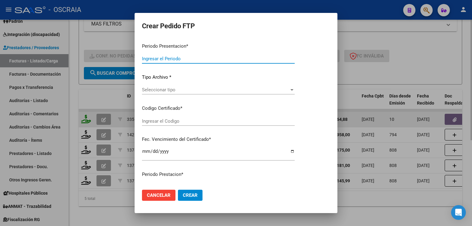
type input "202507"
type input "$ 98.964,88"
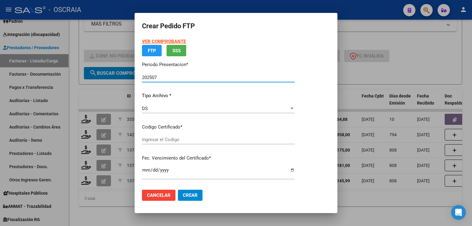
type input "ARG02000493713522022031120270311BS410"
type input "2027-03-11"
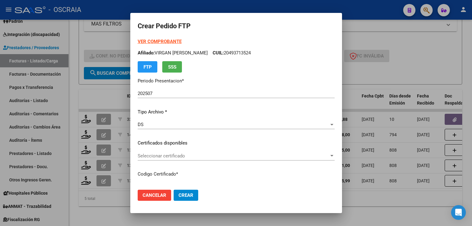
scroll to position [25, 0]
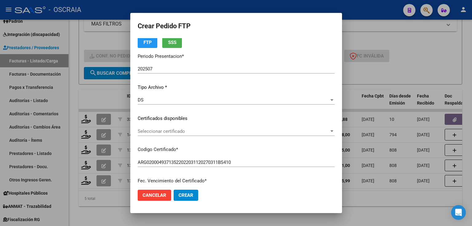
click at [182, 132] on span "Seleccionar certificado" at bounding box center [234, 131] width 192 height 6
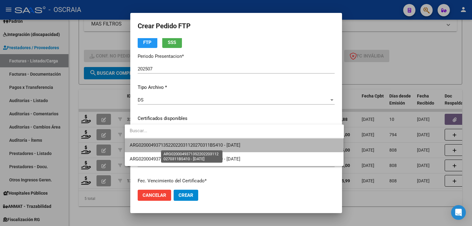
click at [187, 147] on span "ARG02000493713522022031120270311BS410 - 2027-03-11" at bounding box center [185, 145] width 111 height 6
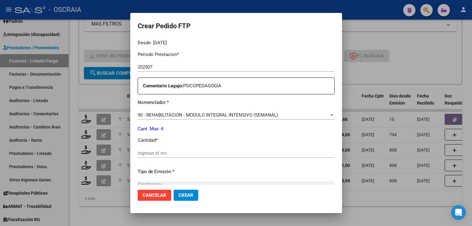
scroll to position [221, 0]
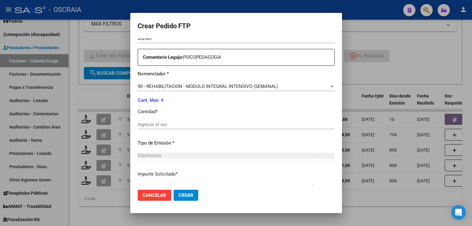
click at [166, 124] on input "Ingresar el nro" at bounding box center [236, 125] width 197 height 6
type input "5"
type input "4"
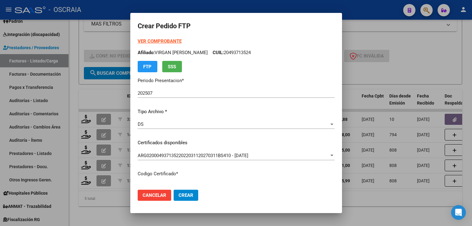
scroll to position [0, 0]
click at [180, 196] on span "Crear" at bounding box center [186, 195] width 15 height 6
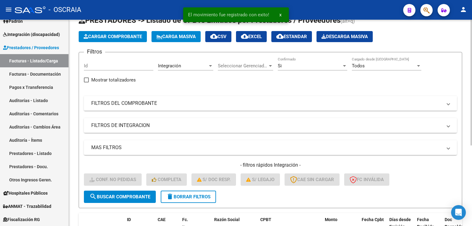
scroll to position [9, 0]
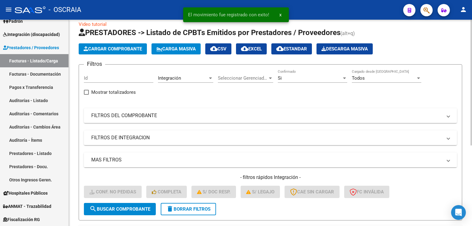
click at [155, 162] on mat-panel-title "MAS FILTROS" at bounding box center [266, 159] width 351 height 7
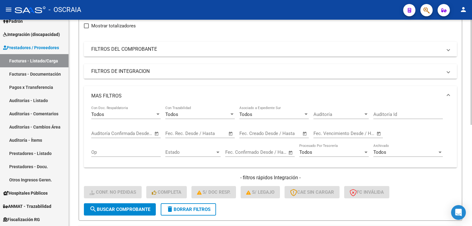
scroll to position [0, 0]
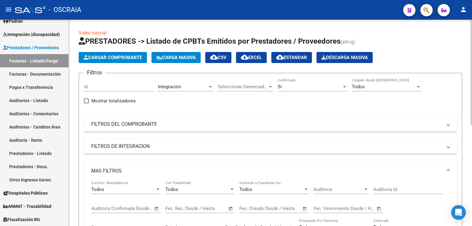
click at [125, 63] on app-list-header "PRESTADORES -> Listado de CPBTs Emitidos por Prestadores / Proveedores (alt+q) …" at bounding box center [271, 165] width 384 height 259
click at [123, 52] on button "Cargar Comprobante" at bounding box center [113, 57] width 68 height 11
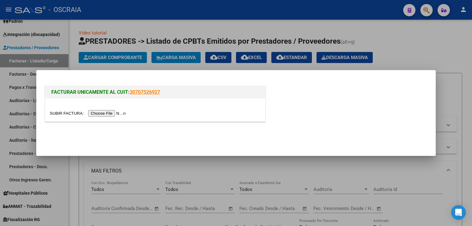
click at [116, 113] on input "file" at bounding box center [89, 113] width 78 height 6
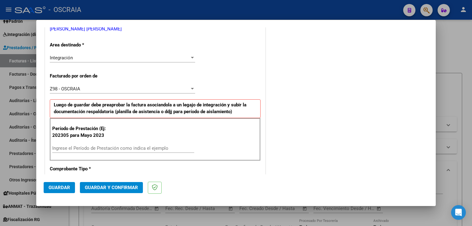
scroll to position [148, 0]
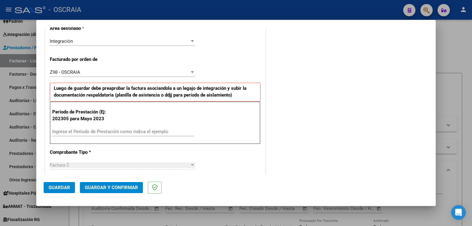
click at [115, 127] on div "Ingrese el Período de Prestación como indica el ejemplo" at bounding box center [123, 131] width 142 height 9
click at [116, 130] on input "Ingrese el Período de Prestación como indica el ejemplo" at bounding box center [123, 132] width 142 height 6
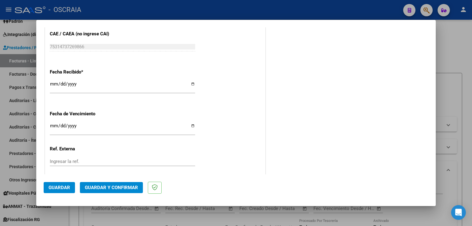
scroll to position [460, 0]
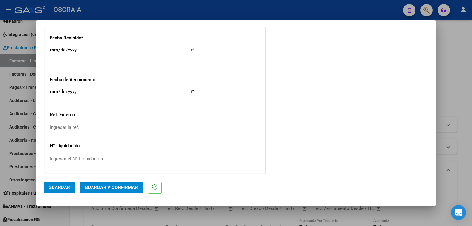
type input "202507"
click at [71, 191] on button "Guardar" at bounding box center [59, 187] width 31 height 11
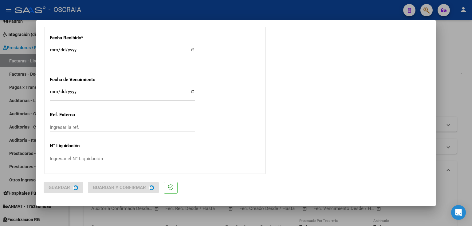
scroll to position [0, 0]
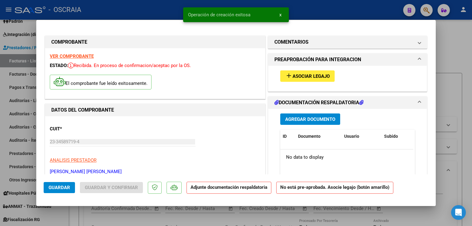
click at [317, 75] on span "Asociar Legajo" at bounding box center [311, 76] width 37 height 6
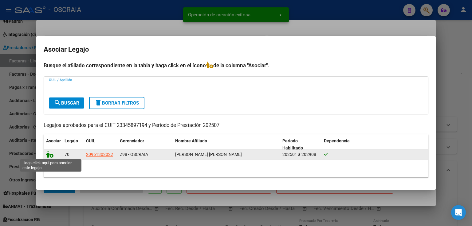
click at [48, 156] on icon at bounding box center [49, 154] width 7 height 7
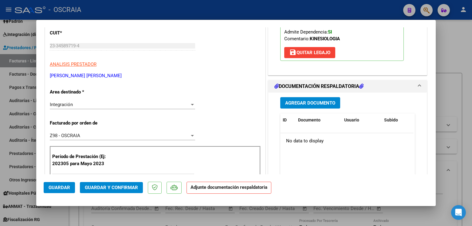
scroll to position [123, 0]
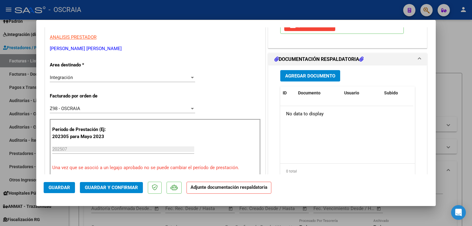
click at [294, 79] on button "Agregar Documento" at bounding box center [310, 75] width 60 height 11
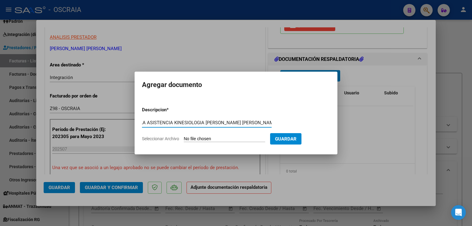
scroll to position [0, 20]
type input "PLANILLA ASISTENCIA KINESIOLOGIA PACHECO SANTIAGO JULIO 2025"
click at [238, 134] on form "Descripcion * PLANILLA ASISTENCIA KINESIOLOGIA PACHECO SANTIAGO JULIO 2025 Escr…" at bounding box center [236, 124] width 188 height 45
click at [237, 136] on input "Seleccionar Archivo" at bounding box center [224, 139] width 81 height 6
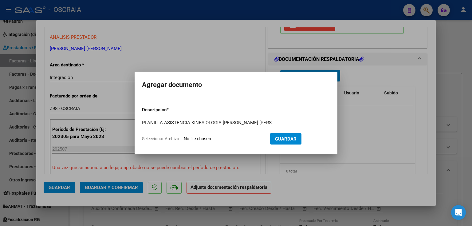
type input "C:\fakepath\07-2025 MORBIDONI MARIA KINESIOLOGIA PLANILLA ASISTENCIA PACHECO SA…"
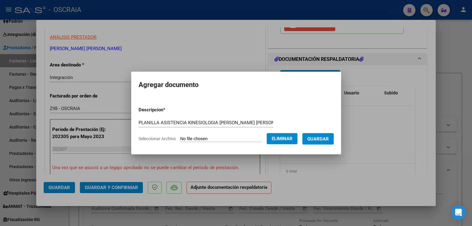
click at [320, 138] on span "Guardar" at bounding box center [318, 139] width 22 height 6
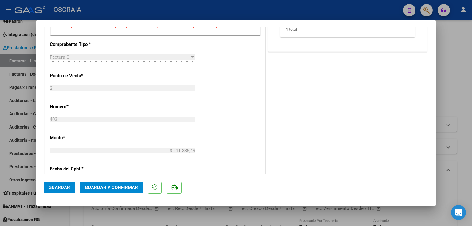
scroll to position [271, 0]
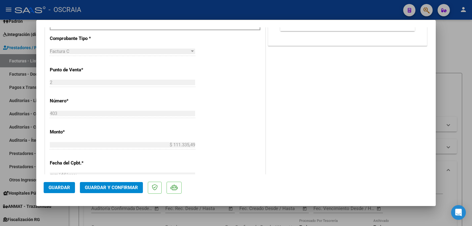
click at [105, 185] on span "Guardar y Confirmar" at bounding box center [111, 188] width 53 height 6
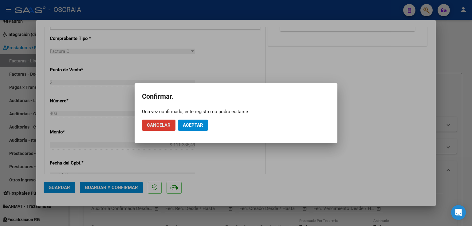
click at [196, 124] on span "Aceptar" at bounding box center [193, 125] width 20 height 6
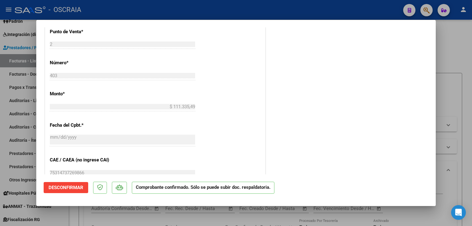
click at [251, 7] on div at bounding box center [236, 113] width 472 height 226
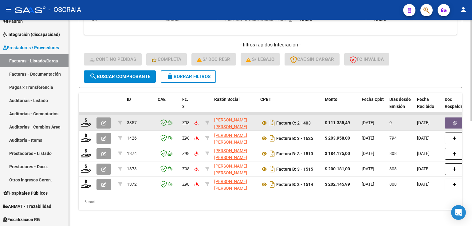
scroll to position [214, 0]
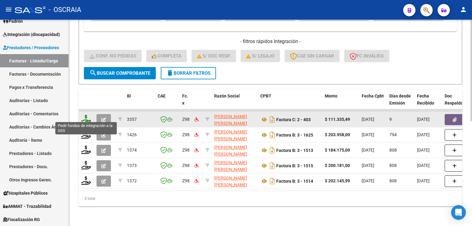
click at [84, 118] on icon at bounding box center [86, 119] width 10 height 9
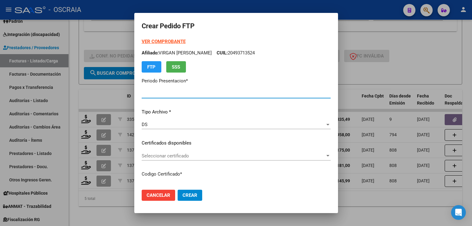
type input "202507"
type input "$ 111.335,49"
type input "VEN75000145590342021071420230714CBA536"
type input "2029-08-31"
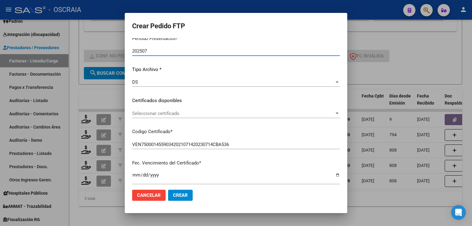
scroll to position [49, 0]
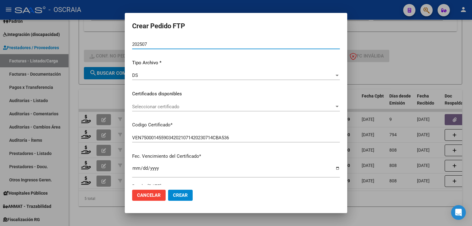
click at [159, 105] on span "Seleccionar certificado" at bounding box center [233, 107] width 202 height 6
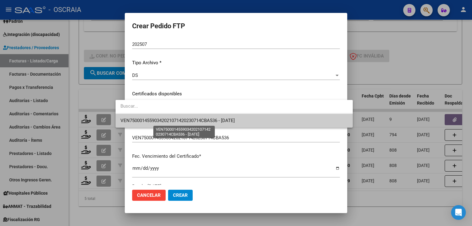
click at [164, 123] on span "VEN75000145590342021071420230714CBA536 - 2029-08-31" at bounding box center [178, 121] width 114 height 6
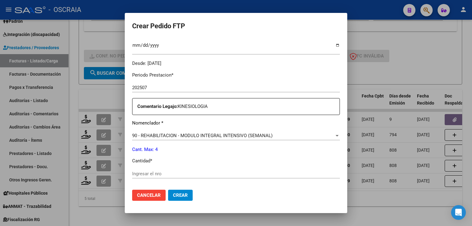
scroll to position [221, 0]
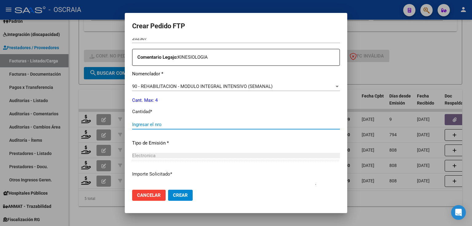
click at [165, 124] on input "Ingresar el nro" at bounding box center [236, 125] width 208 height 6
type input "4"
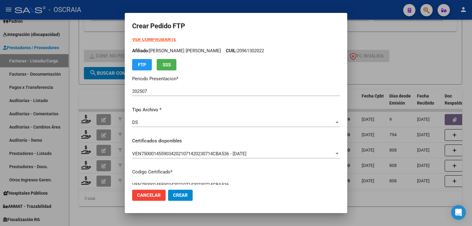
scroll to position [0, 0]
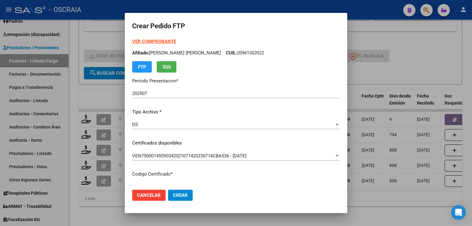
click at [173, 196] on span "Crear" at bounding box center [180, 195] width 15 height 6
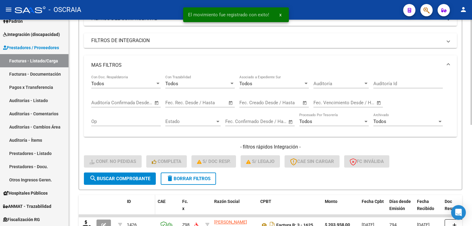
scroll to position [75, 0]
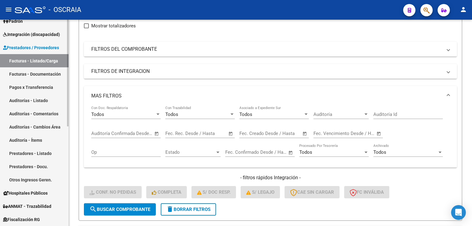
click at [41, 75] on link "Facturas - Documentación" at bounding box center [34, 73] width 69 height 13
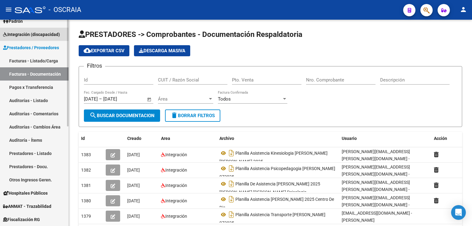
click at [31, 35] on span "Integración (discapacidad)" at bounding box center [31, 34] width 57 height 7
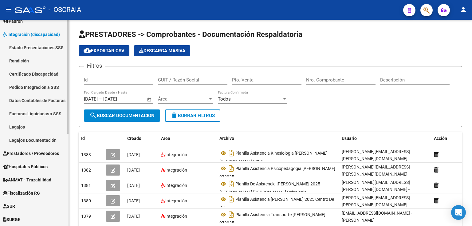
click at [37, 89] on link "Pedido Integración a SSS" at bounding box center [34, 87] width 69 height 13
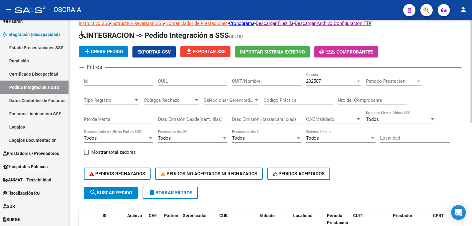
scroll to position [25, 0]
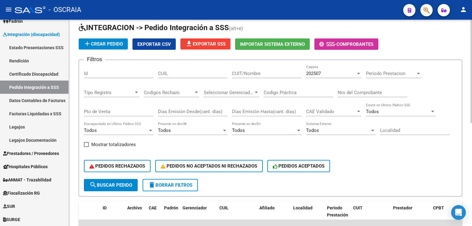
click at [360, 96] on div "Nro del Comprobante" at bounding box center [372, 93] width 69 height 19
click at [359, 93] on input "Nro del Comprobante" at bounding box center [372, 93] width 69 height 6
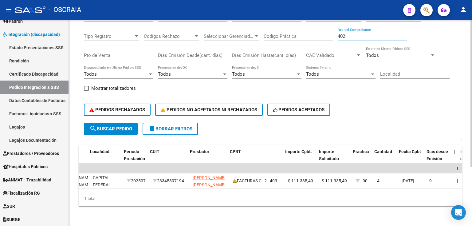
scroll to position [0, 203]
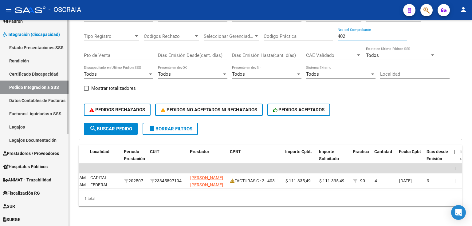
type input "402"
click at [45, 149] on link "Prestadores / Proveedores" at bounding box center [34, 153] width 69 height 13
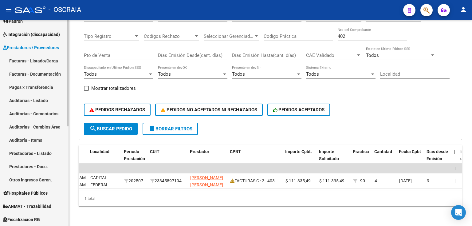
click at [31, 59] on link "Facturas - Listado/Carga" at bounding box center [34, 60] width 69 height 13
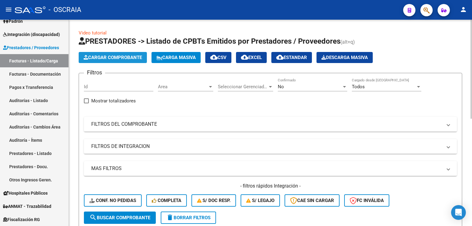
click at [113, 58] on span "Cargar Comprobante" at bounding box center [113, 58] width 58 height 6
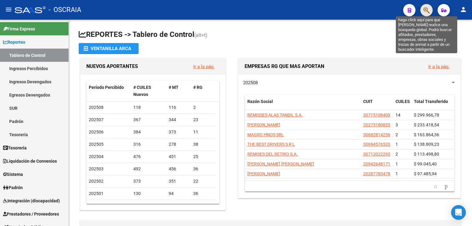
click at [428, 11] on icon "button" at bounding box center [427, 10] width 6 height 7
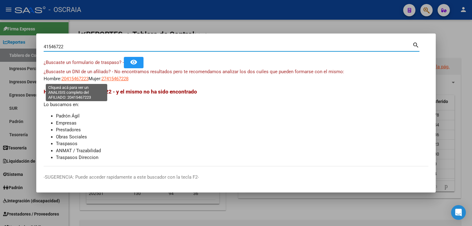
click at [74, 78] on span "20415467223" at bounding box center [74, 79] width 27 height 6
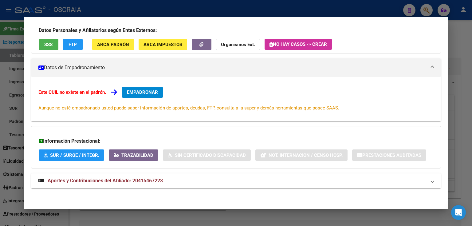
click at [135, 173] on mat-expansion-panel-header "Aportes y Contribuciones del Afiliado: 20415467223" at bounding box center [236, 180] width 410 height 15
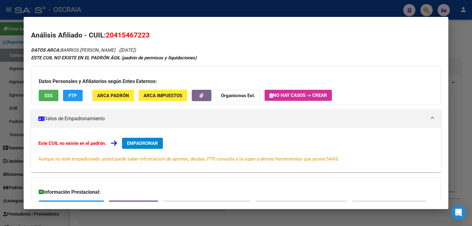
click at [120, 33] on span "20415467223" at bounding box center [128, 35] width 44 height 8
copy span "20415467223"
click at [272, 6] on div at bounding box center [236, 113] width 472 height 226
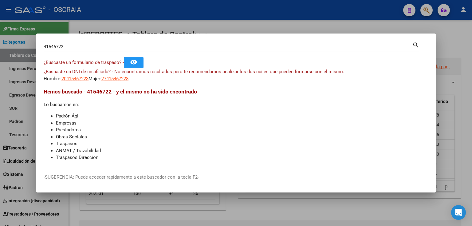
click at [249, 43] on div "41546722 Buscar (apellido, dni, cuil, nro traspaso, cuit, obra social)" at bounding box center [228, 46] width 369 height 9
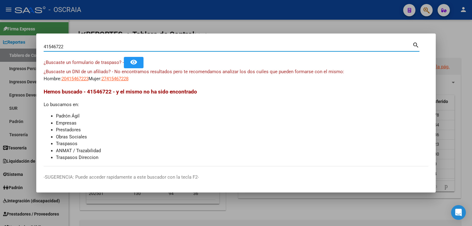
click at [250, 46] on input "41546722" at bounding box center [228, 47] width 369 height 6
click at [250, 47] on input "41546722" at bounding box center [228, 47] width 369 height 6
type input "20013490"
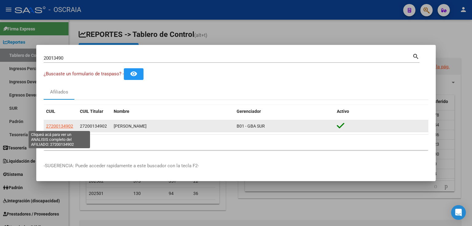
click at [65, 128] on span "27200134902" at bounding box center [59, 126] width 27 height 5
type textarea "27200134902"
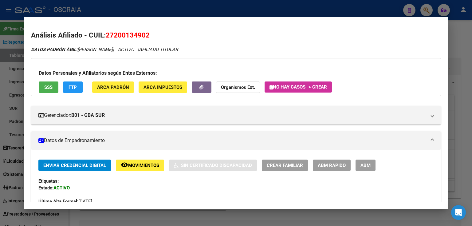
click at [116, 35] on span "27200134902" at bounding box center [128, 35] width 44 height 8
copy span "27200134902"
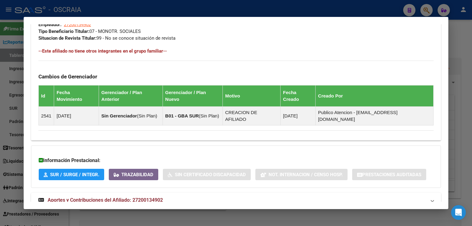
scroll to position [322, 0]
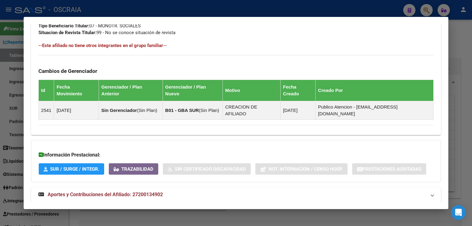
drag, startPoint x: 117, startPoint y: 171, endPoint x: 118, endPoint y: 175, distance: 4.3
click at [118, 192] on span "Aportes y Contribuciones del Afiliado: 27200134902" at bounding box center [105, 195] width 115 height 6
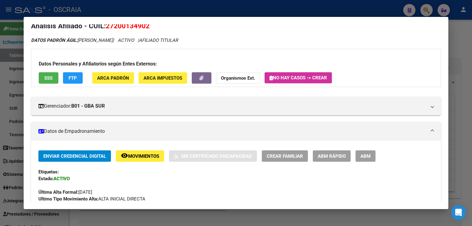
scroll to position [0, 0]
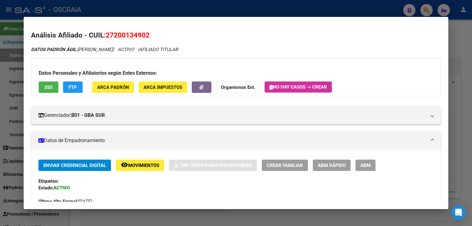
click at [129, 31] on span "27200134902" at bounding box center [128, 35] width 44 height 8
copy span "27200134902"
click at [365, 167] on span "ABM" at bounding box center [366, 166] width 10 height 6
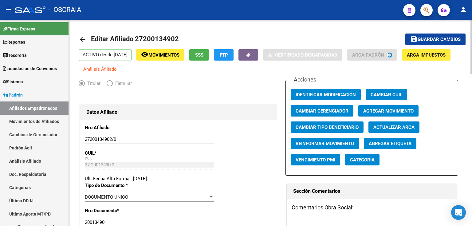
radio input "true"
type input "27-20013490-2"
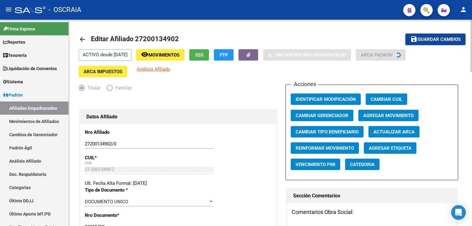
click at [385, 114] on span "Agregar Movimiento" at bounding box center [388, 116] width 50 height 6
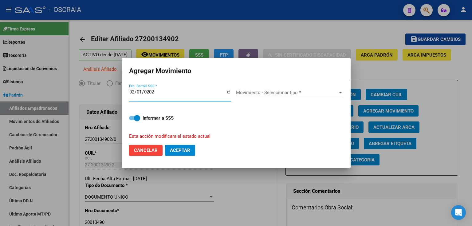
type input "2025-02-01"
click at [283, 95] on span "Movimiento - Seleccionar tipo *" at bounding box center [287, 93] width 102 height 6
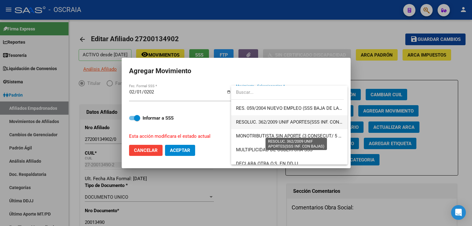
scroll to position [197, 0]
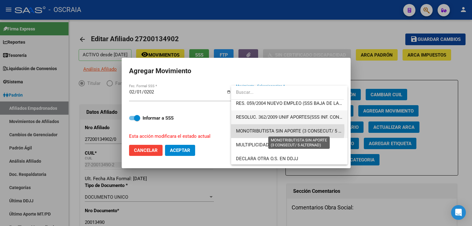
click at [282, 129] on span "MONOTRIBUTISTA SIN APORTE (3 CONSECUT/ 5 ALTERNAD)" at bounding box center [299, 131] width 127 height 6
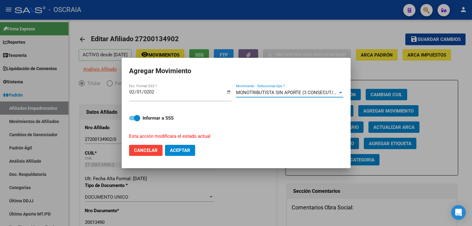
click at [183, 153] on span "Aceptar" at bounding box center [180, 151] width 20 height 6
checkbox input "false"
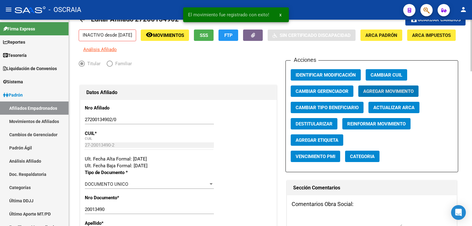
scroll to position [49, 0]
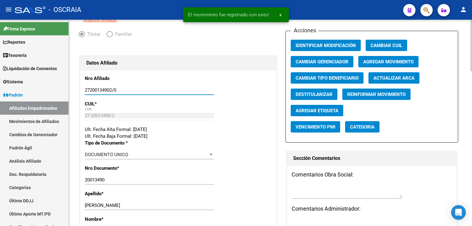
click at [98, 93] on input "27200134902/0" at bounding box center [149, 90] width 129 height 6
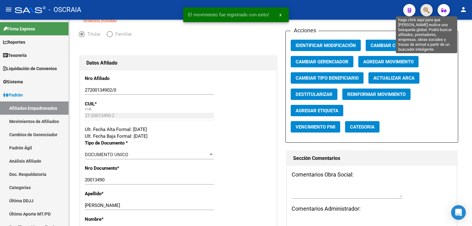
click at [429, 10] on icon "button" at bounding box center [427, 10] width 6 height 7
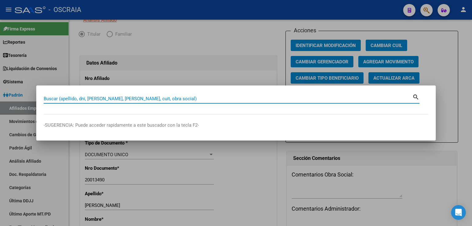
paste input "27200134902"
type input "27200134902"
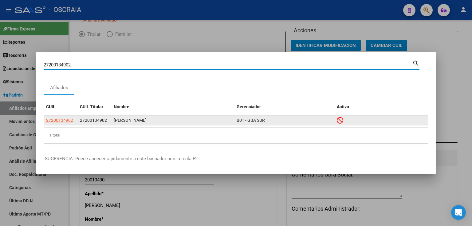
click at [121, 117] on div "CANDIA ELIZABETH CONCEPCION" at bounding box center [173, 120] width 118 height 7
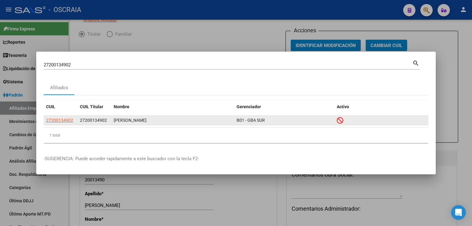
click at [121, 117] on div "CANDIA ELIZABETH CONCEPCION" at bounding box center [173, 120] width 118 height 7
copy div "CANDIA ELIZABETH CONCEPCION"
click at [55, 119] on span "27200134902" at bounding box center [59, 120] width 27 height 5
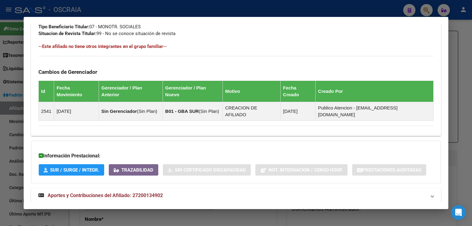
scroll to position [336, 0]
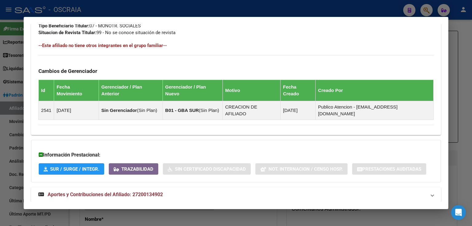
click at [102, 191] on strong "Aportes y Contribuciones del Afiliado: 27200134902" at bounding box center [100, 194] width 124 height 7
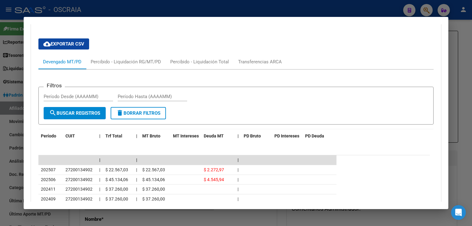
scroll to position [519, 0]
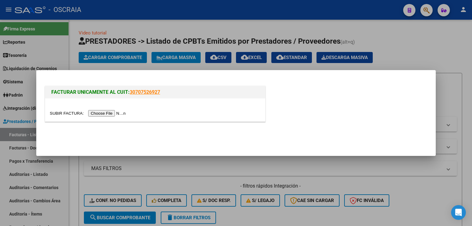
scroll to position [74, 0]
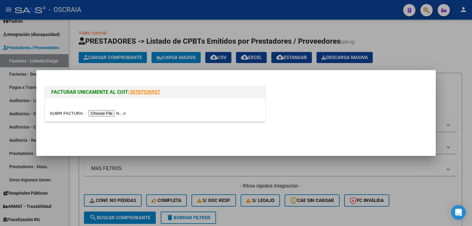
click at [136, 30] on div at bounding box center [236, 113] width 472 height 226
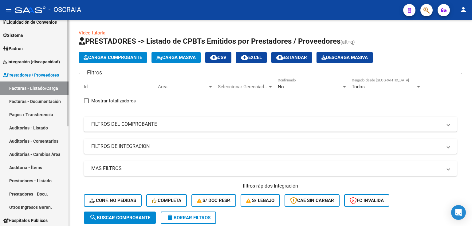
scroll to position [0, 0]
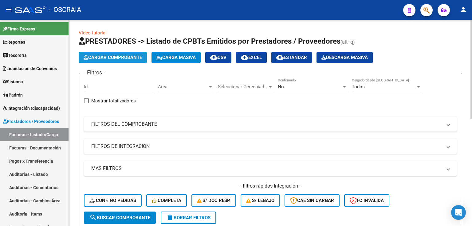
click at [108, 60] on button "Cargar Comprobante" at bounding box center [113, 57] width 68 height 11
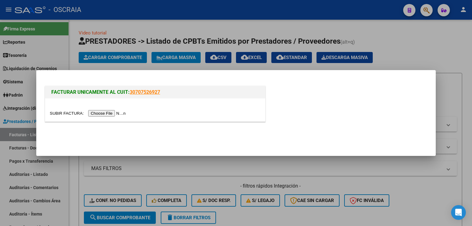
click at [107, 115] on input "file" at bounding box center [89, 113] width 78 height 6
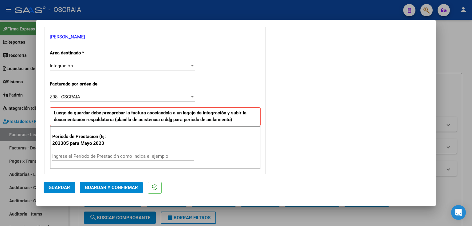
scroll to position [148, 0]
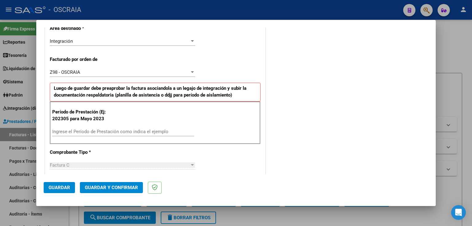
click at [149, 128] on div "Ingrese el Período de Prestación como indica el ejemplo" at bounding box center [123, 131] width 142 height 9
type input "202507"
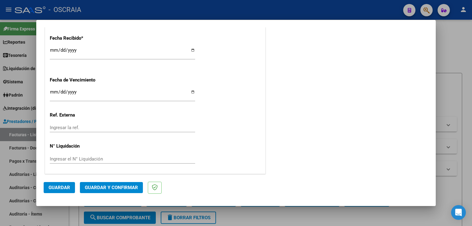
scroll to position [460, 0]
click at [61, 188] on span "Guardar" at bounding box center [60, 188] width 22 height 6
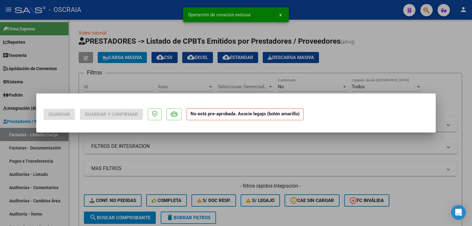
scroll to position [0, 0]
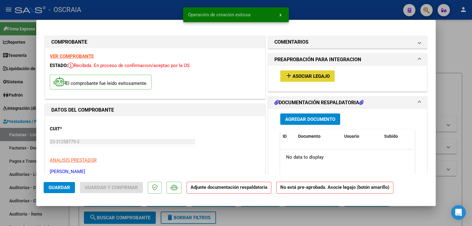
click at [297, 80] on button "add Asociar Legajo" at bounding box center [307, 75] width 54 height 11
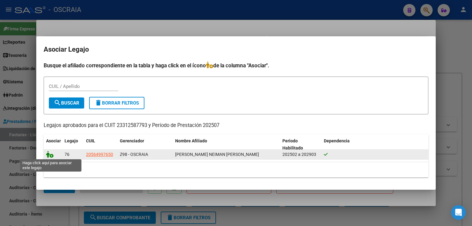
click at [49, 155] on icon at bounding box center [49, 154] width 7 height 7
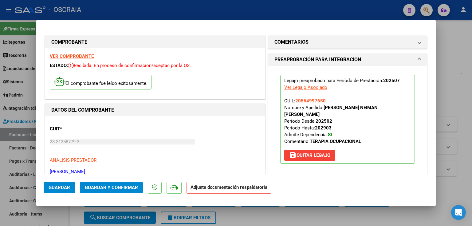
scroll to position [49, 0]
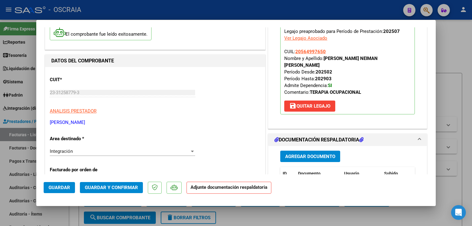
click at [324, 154] on span "Agregar Documento" at bounding box center [310, 157] width 50 height 6
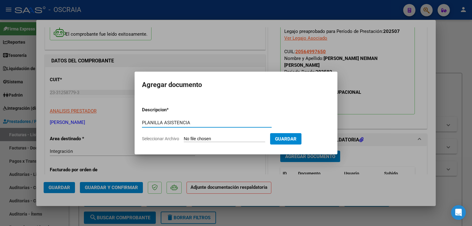
type input "PLANILLA ASISTENCIA"
click at [200, 138] on input "Seleccionar Archivo" at bounding box center [224, 139] width 81 height 6
type input "C:\fakepath\planilla de asistencia julio.pdf"
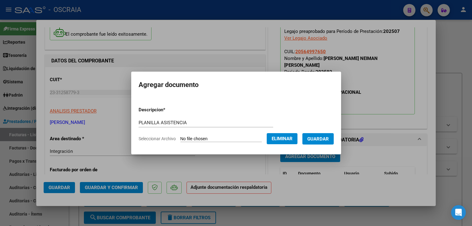
click at [321, 140] on span "Guardar" at bounding box center [318, 139] width 22 height 6
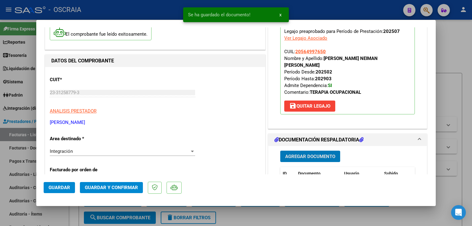
click at [124, 190] on span "Guardar y Confirmar" at bounding box center [111, 188] width 53 height 6
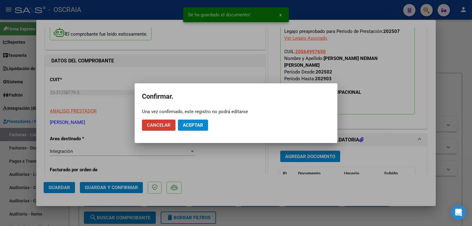
click at [199, 125] on span "Aceptar" at bounding box center [193, 125] width 20 height 6
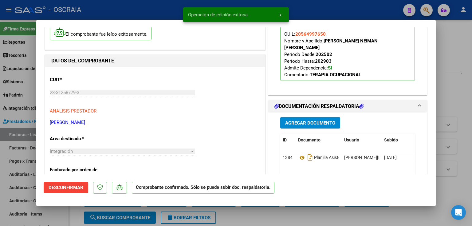
click at [463, 48] on div at bounding box center [236, 113] width 472 height 226
type input "$ 0,00"
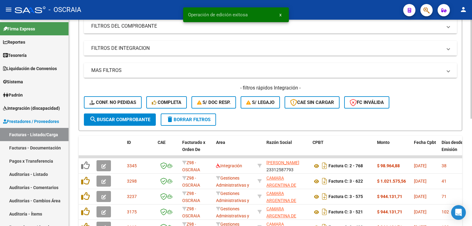
scroll to position [98, 0]
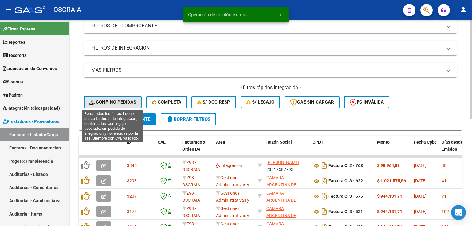
click at [96, 99] on span "Conf. no pedidas" at bounding box center [112, 102] width 47 height 6
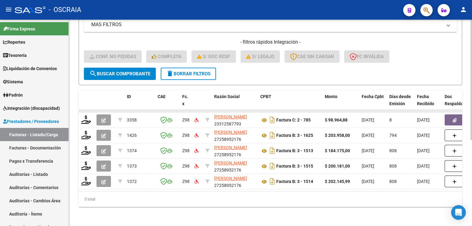
scroll to position [147, 0]
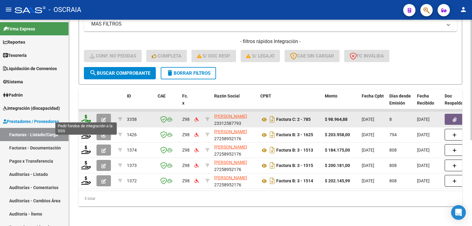
click at [87, 116] on icon at bounding box center [86, 119] width 10 height 9
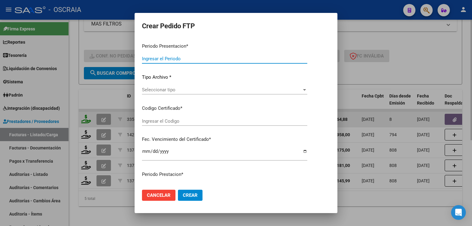
type input "202507"
type input "$ 98.964,88"
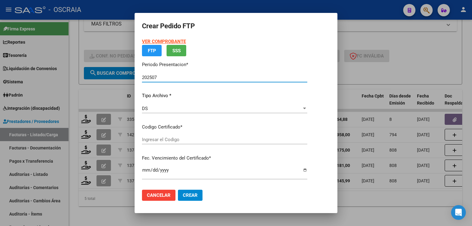
type input "ARG02000564997652024030620290306BUE430"
type input "[DATE]"
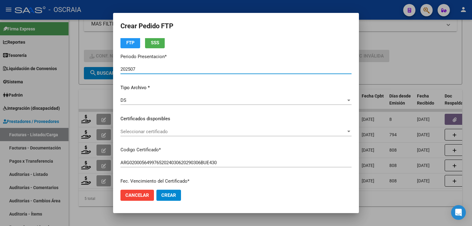
scroll to position [25, 0]
click at [174, 133] on span "Seleccionar certificado" at bounding box center [234, 131] width 226 height 6
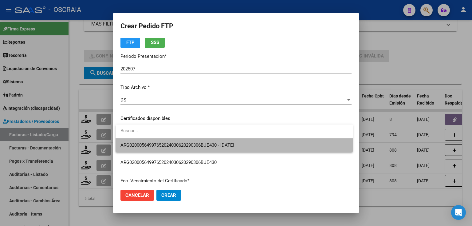
click at [177, 141] on span "ARG02000564997652024030620290306BUE430 - [DATE]" at bounding box center [234, 145] width 227 height 14
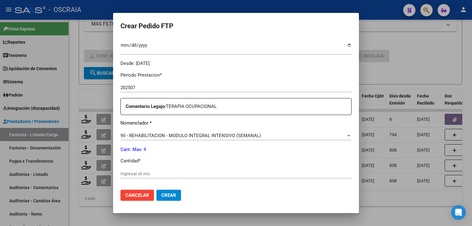
scroll to position [221, 0]
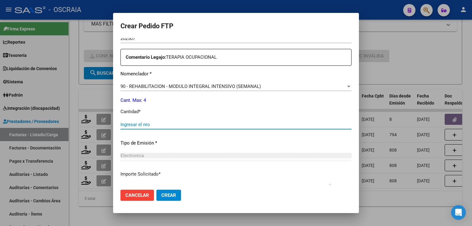
click at [172, 124] on input "Ingresar el nro" at bounding box center [236, 125] width 231 height 6
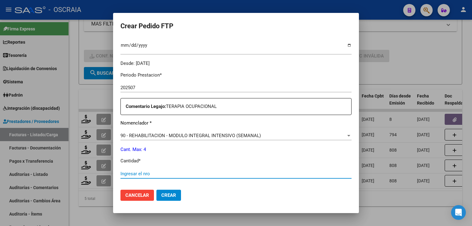
scroll to position [197, 0]
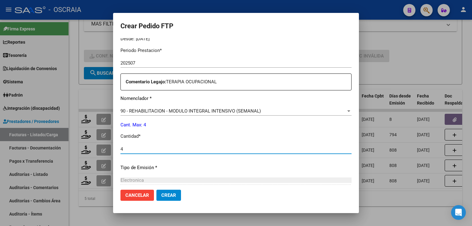
type input "4"
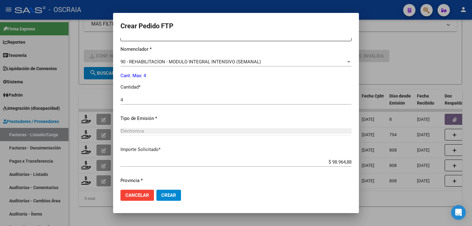
scroll to position [264, 0]
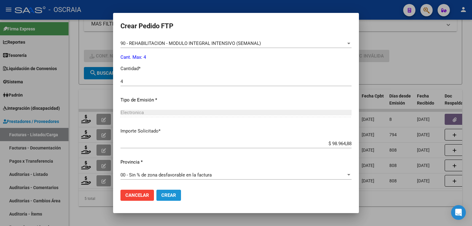
click at [168, 195] on span "Crear" at bounding box center [168, 195] width 15 height 6
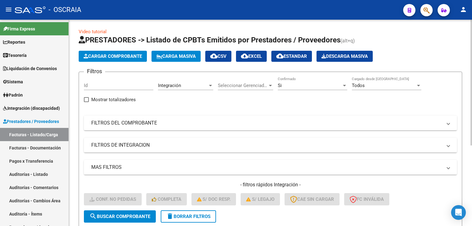
scroll to position [0, 0]
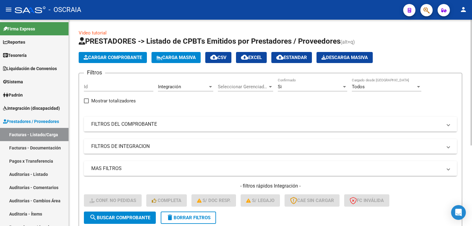
click at [136, 124] on mat-panel-title "FILTROS DEL COMPROBANTE" at bounding box center [266, 124] width 351 height 7
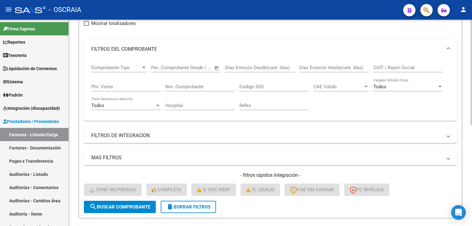
scroll to position [74, 0]
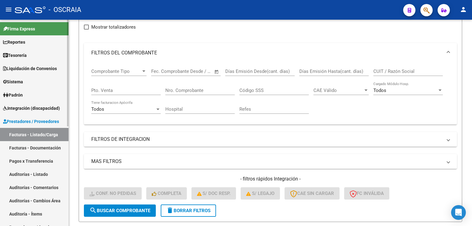
click at [40, 110] on span "Integración (discapacidad)" at bounding box center [31, 108] width 57 height 7
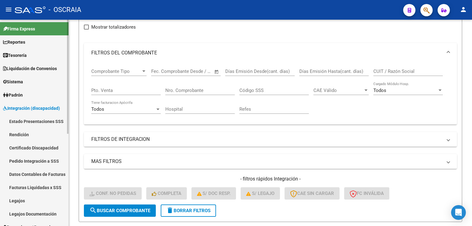
scroll to position [25, 0]
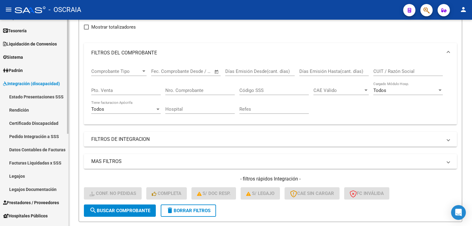
click at [41, 136] on link "Pedido Integración a SSS" at bounding box center [34, 136] width 69 height 13
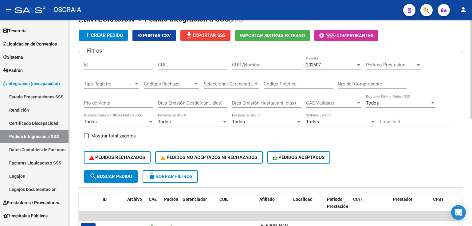
scroll to position [25, 0]
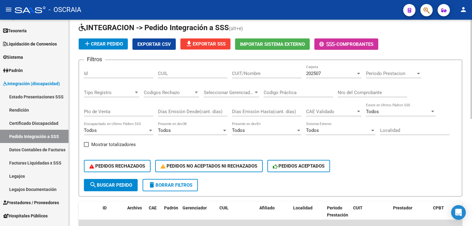
click at [369, 91] on input "Nro del Comprobante" at bounding box center [372, 93] width 69 height 6
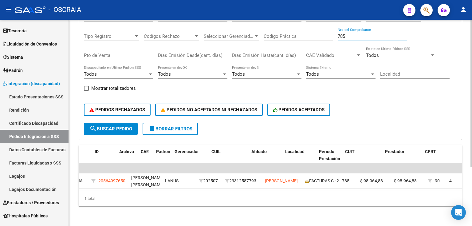
scroll to position [0, 0]
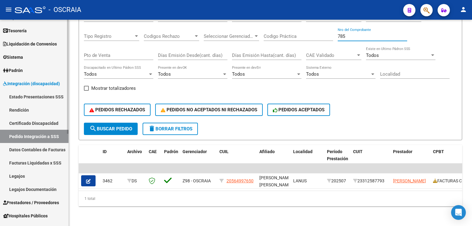
type input "785"
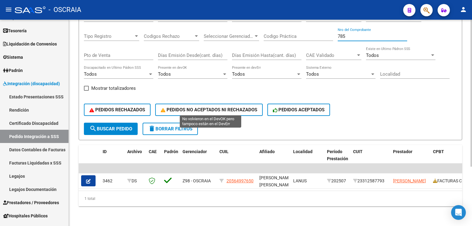
click at [188, 107] on span "PEDIDOS NO ACEPTADOS NI RECHAZADOS" at bounding box center [209, 110] width 97 height 6
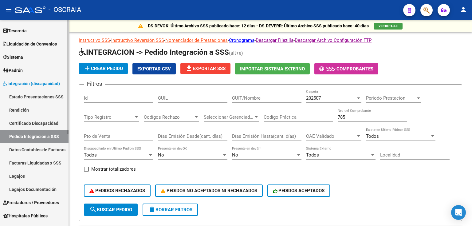
click at [39, 94] on link "Estado Presentaciones SSS" at bounding box center [34, 96] width 69 height 13
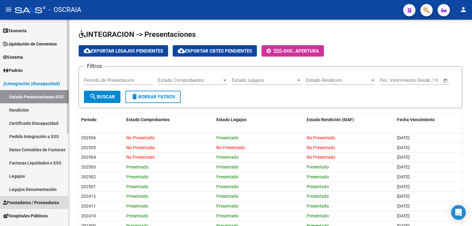
click at [41, 199] on span "Prestadores / Proveedores" at bounding box center [31, 202] width 56 height 7
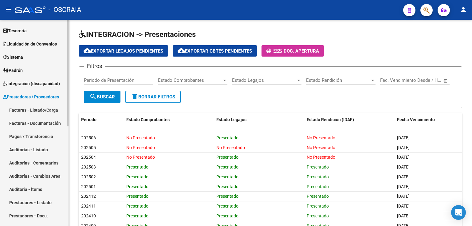
click at [34, 107] on link "Facturas - Listado/Carga" at bounding box center [34, 109] width 69 height 13
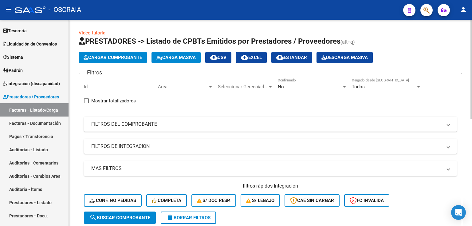
click at [113, 58] on span "Cargar Comprobante" at bounding box center [113, 58] width 58 height 6
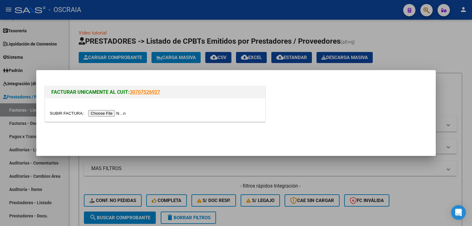
click at [110, 116] on input "file" at bounding box center [89, 113] width 78 height 6
click at [112, 113] on input "file" at bounding box center [89, 113] width 78 height 6
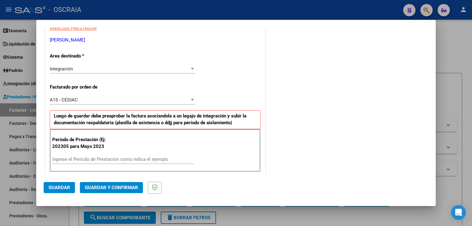
scroll to position [148, 0]
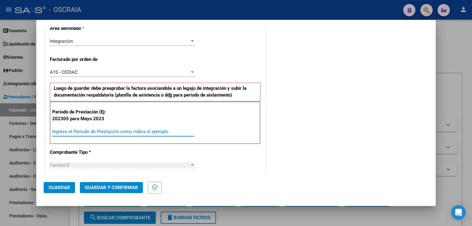
click at [110, 132] on input "Ingrese el Período de Prestación como indica el ejemplo" at bounding box center [123, 132] width 142 height 6
type input "202506"
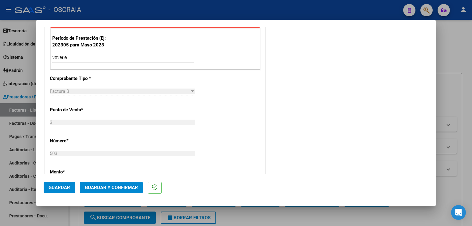
scroll to position [320, 0]
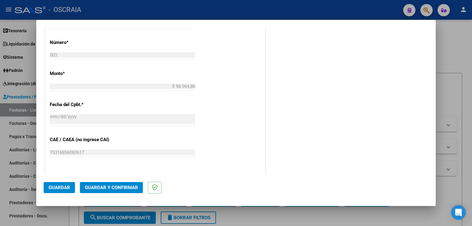
click at [68, 189] on span "Guardar" at bounding box center [60, 188] width 22 height 6
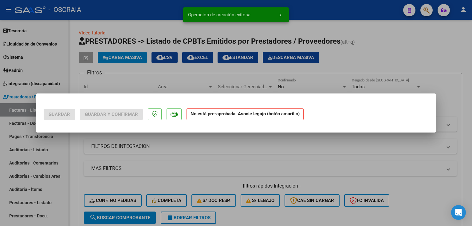
scroll to position [0, 0]
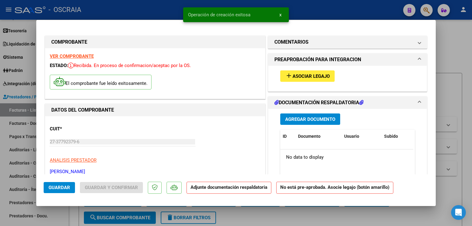
click at [320, 74] on span "Asociar Legajo" at bounding box center [311, 76] width 37 height 6
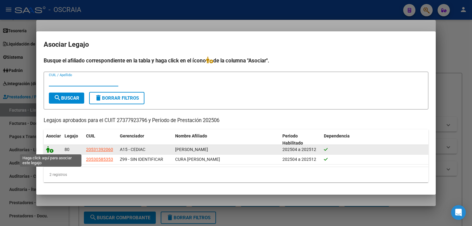
click at [50, 148] on icon at bounding box center [49, 149] width 7 height 7
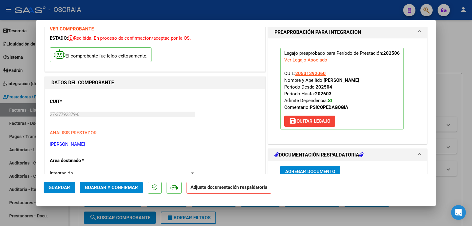
scroll to position [49, 0]
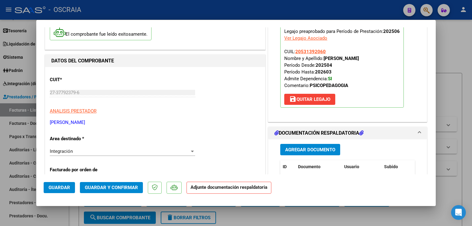
click at [288, 149] on span "Agregar Documento" at bounding box center [310, 150] width 50 height 6
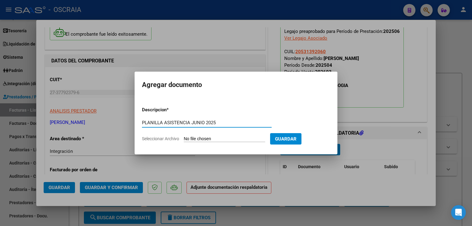
type input "PLANILLA ASISTENCIA JUNIO 2025"
click at [226, 138] on input "Seleccionar Archivo" at bounding box center [224, 139] width 81 height 6
type input "C:\fakepath\06-2025 [PERSON_NAME] PSICOPEDAGOGIA PLANILLA ASISTENCIA [PERSON_NA…"
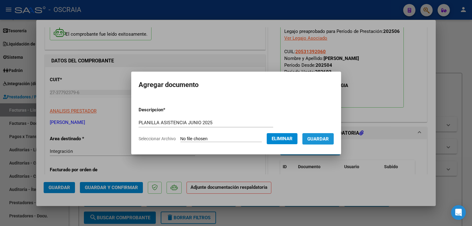
click at [316, 137] on span "Guardar" at bounding box center [318, 139] width 22 height 6
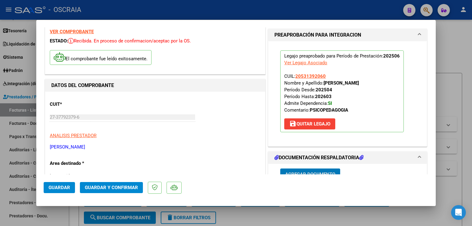
scroll to position [0, 0]
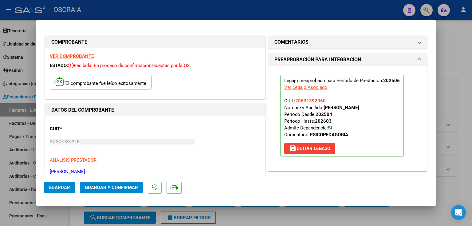
click at [91, 186] on span "Guardar y Confirmar" at bounding box center [111, 188] width 53 height 6
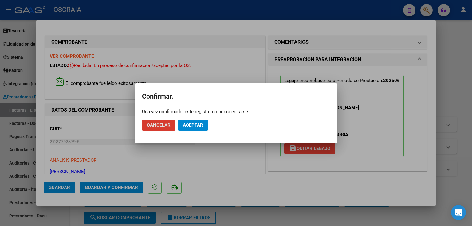
click at [211, 125] on mat-dialog-actions "Cancelar Aceptar" at bounding box center [236, 125] width 188 height 21
click at [205, 125] on button "Aceptar" at bounding box center [193, 125] width 30 height 11
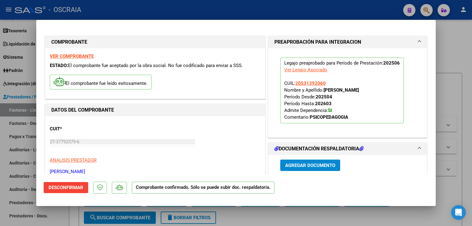
click at [444, 55] on div at bounding box center [236, 113] width 472 height 226
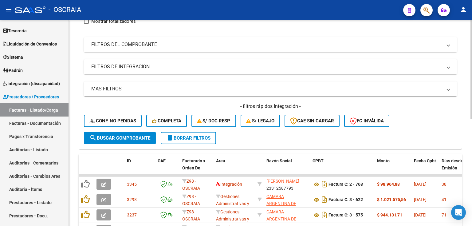
scroll to position [98, 0]
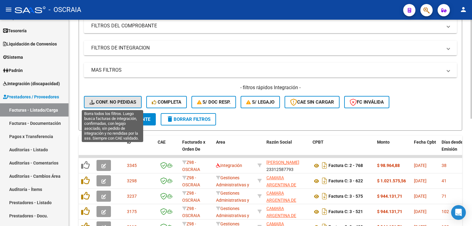
click at [108, 98] on button "Conf. no pedidas" at bounding box center [113, 102] width 58 height 12
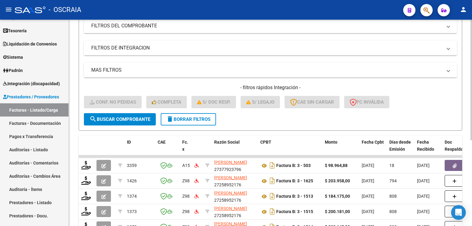
scroll to position [147, 0]
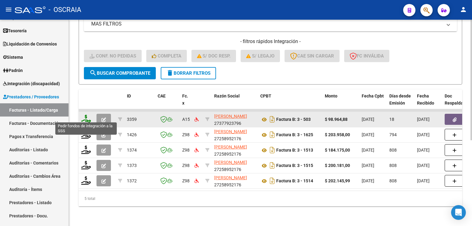
click at [89, 116] on icon at bounding box center [86, 119] width 10 height 9
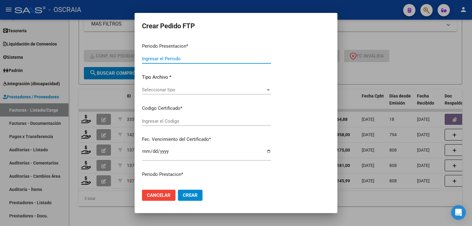
type input "202507"
type input "202506"
type input "$ 98.964,88"
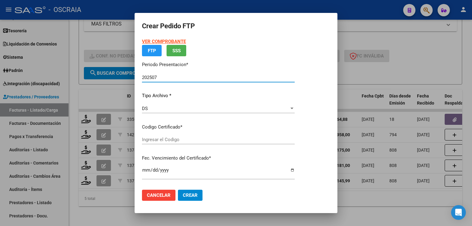
type input "ARG02000531392062022032220250322BS410"
type input "[DATE]"
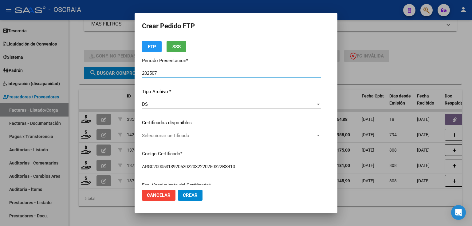
scroll to position [25, 0]
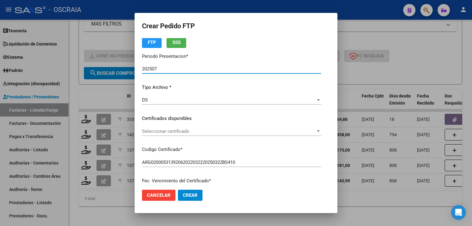
click at [173, 133] on span "Seleccionar certificado" at bounding box center [229, 131] width 174 height 6
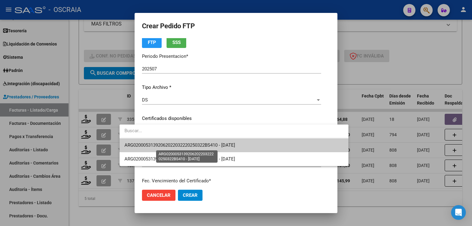
click at [172, 144] on span "ARG02000531392062022032220250322BS410 - [DATE]" at bounding box center [179, 145] width 111 height 6
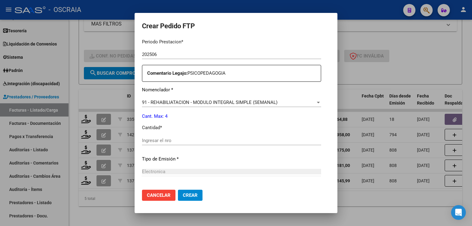
scroll to position [221, 0]
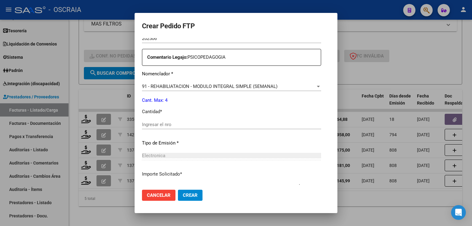
click at [148, 128] on div "Ingresar el nro" at bounding box center [231, 124] width 179 height 9
click at [148, 127] on input "Ingresar el nro" at bounding box center [231, 125] width 179 height 6
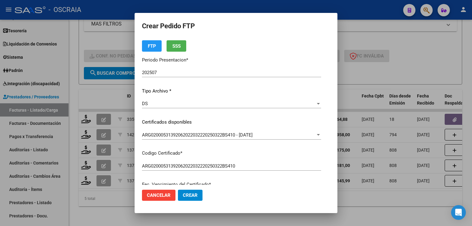
scroll to position [0, 0]
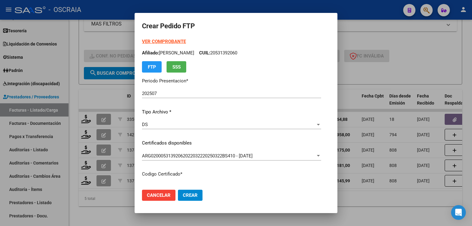
type input "4"
click at [181, 193] on button "Crear" at bounding box center [190, 195] width 25 height 11
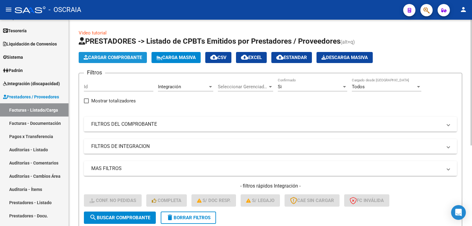
click at [124, 60] on span "Cargar Comprobante" at bounding box center [113, 58] width 58 height 6
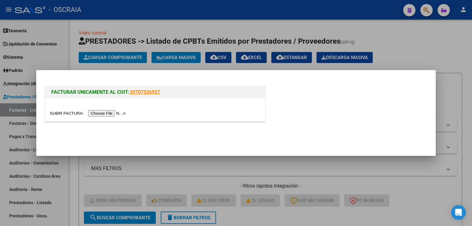
click at [117, 114] on input "file" at bounding box center [89, 113] width 78 height 6
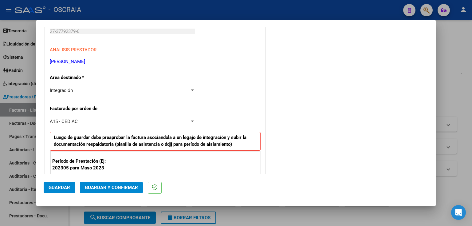
scroll to position [123, 0]
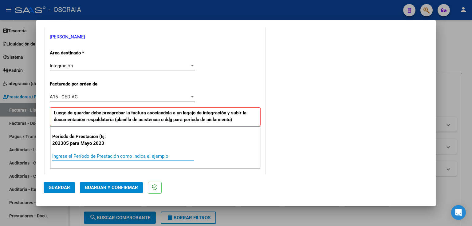
click at [122, 157] on input "Ingrese el Período de Prestación como indica el ejemplo" at bounding box center [123, 156] width 142 height 6
type input "202506"
click at [69, 186] on span "Guardar" at bounding box center [60, 188] width 22 height 6
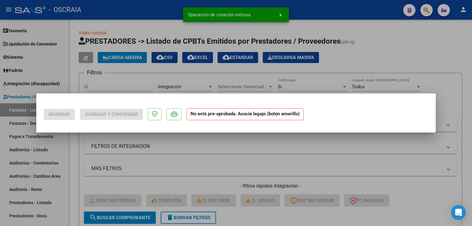
scroll to position [0, 0]
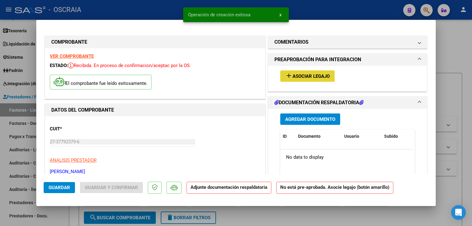
click at [318, 78] on span "Asociar Legajo" at bounding box center [311, 76] width 37 height 6
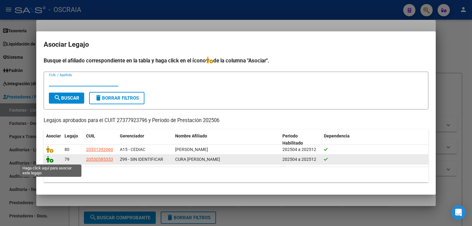
click at [49, 159] on icon at bounding box center [49, 159] width 7 height 7
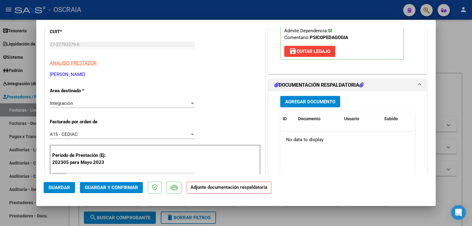
scroll to position [74, 0]
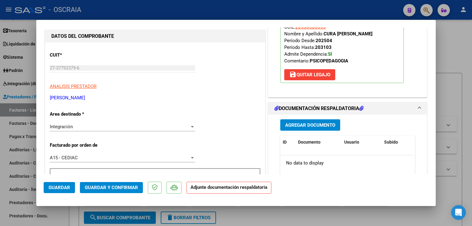
click at [306, 125] on span "Agregar Documento" at bounding box center [310, 125] width 50 height 6
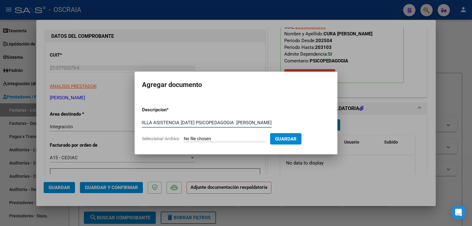
scroll to position [0, 18]
type input "PLANILLA ASISTENCIA [DATE] PSICOPEDAGOGIA [PERSON_NAME]"
click at [211, 135] on form "Descripcion * PLANILLA ASISTENCIA [DATE] PSICOPEDAGOGIA [PERSON_NAME] Escriba a…" at bounding box center [236, 124] width 188 height 45
click at [211, 140] on input "Seleccionar Archivo" at bounding box center [224, 139] width 81 height 6
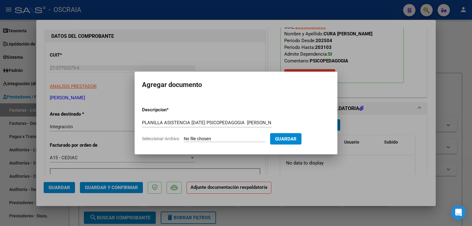
type input "C:\fakepath\06-2025 [PERSON_NAME] PSICOPEDAGOGIA PLANILLA ASISTENCIA [PERSON_NA…"
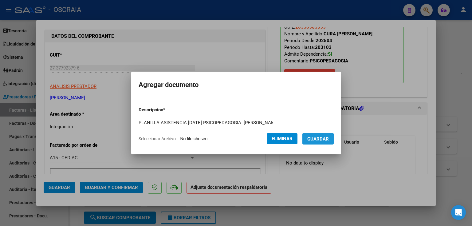
click at [322, 140] on span "Guardar" at bounding box center [318, 139] width 22 height 6
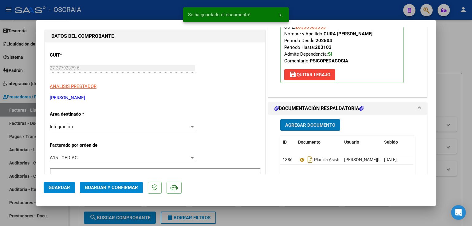
click at [120, 186] on span "Guardar y Confirmar" at bounding box center [111, 188] width 53 height 6
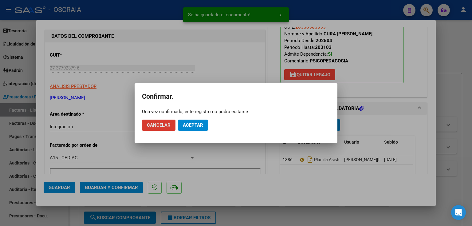
click at [188, 126] on span "Aceptar" at bounding box center [193, 125] width 20 height 6
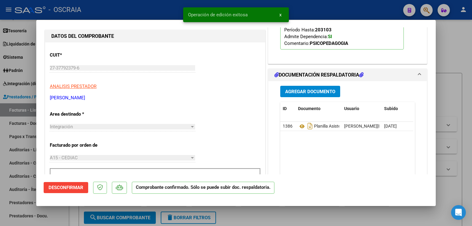
click at [459, 60] on div at bounding box center [236, 113] width 472 height 226
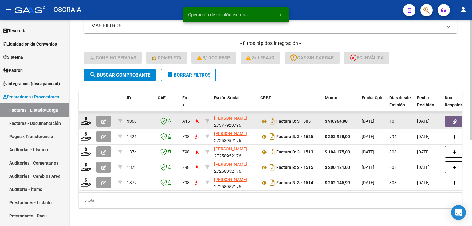
scroll to position [147, 0]
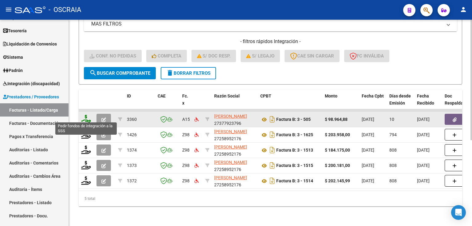
click at [87, 115] on icon at bounding box center [86, 119] width 10 height 9
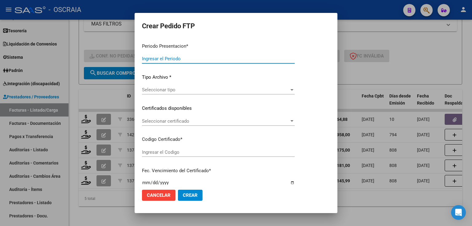
type input "202507"
type input "202506"
type input "$ 98.964,88"
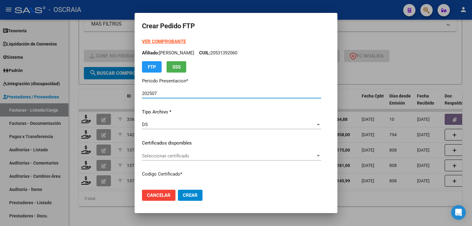
type input "ARG02000530585352025031420310314BSAS410"
type input "[DATE]"
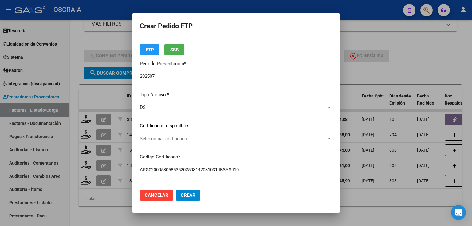
scroll to position [25, 0]
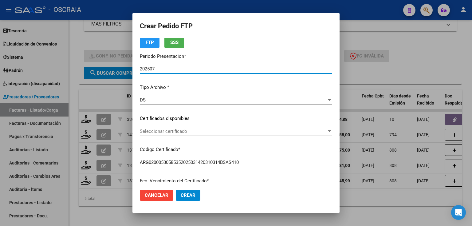
click at [162, 127] on div "Seleccionar certificado Seleccionar certificado" at bounding box center [236, 131] width 192 height 9
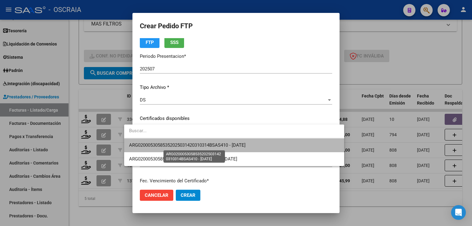
click at [163, 142] on span "ARG02000530585352025031420310314BSAS410 - [DATE]" at bounding box center [187, 145] width 117 height 6
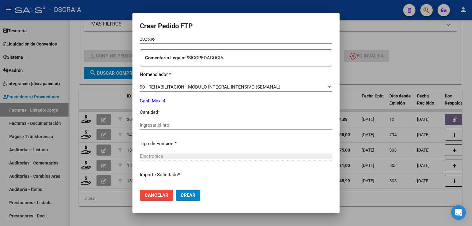
scroll to position [221, 0]
click at [161, 127] on input "Ingresar el nro" at bounding box center [236, 125] width 192 height 6
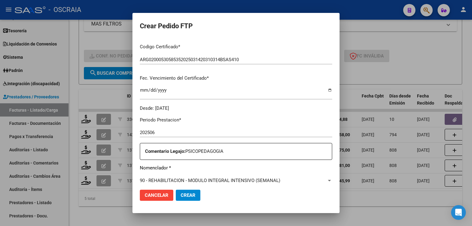
scroll to position [172, 0]
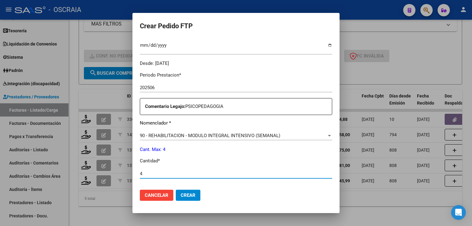
type input "4"
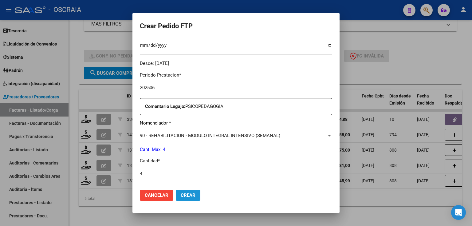
click at [183, 198] on span "Crear" at bounding box center [188, 195] width 15 height 6
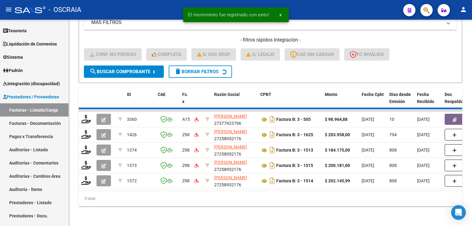
scroll to position [132, 0]
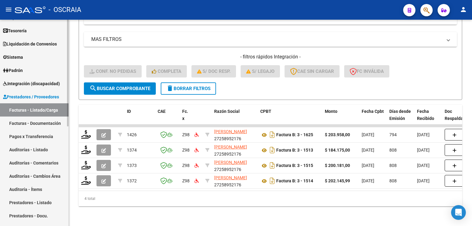
click at [37, 85] on span "Integración (discapacidad)" at bounding box center [31, 83] width 57 height 7
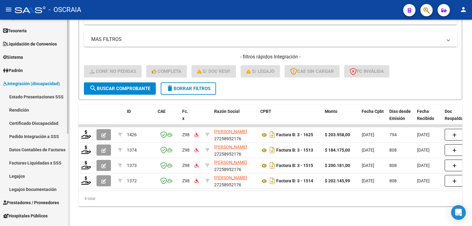
click at [32, 140] on link "Pedido Integración a SSS" at bounding box center [34, 136] width 69 height 13
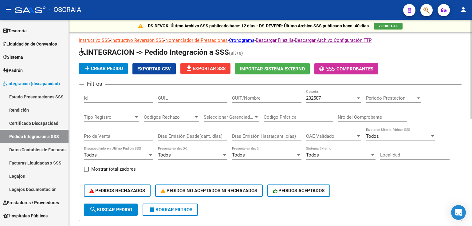
click at [360, 113] on div "Nro del Comprobante" at bounding box center [372, 115] width 69 height 13
type input "505"
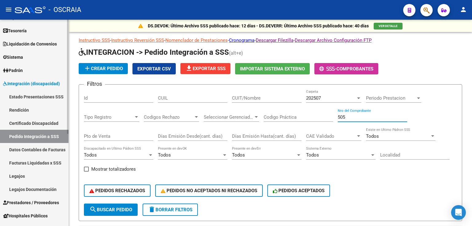
click at [32, 204] on span "Prestadores / Proveedores" at bounding box center [31, 202] width 56 height 7
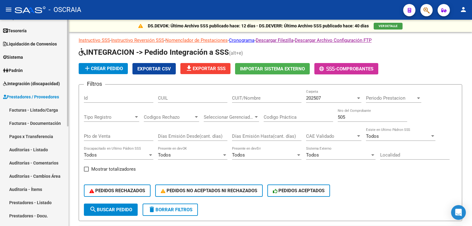
click at [33, 106] on link "Facturas - Listado/Carga" at bounding box center [34, 109] width 69 height 13
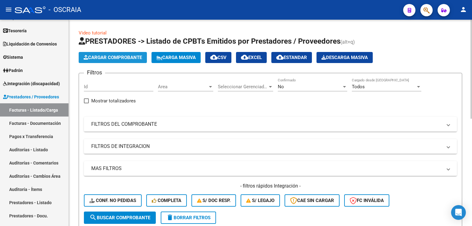
click at [101, 56] on span "Cargar Comprobante" at bounding box center [113, 58] width 58 height 6
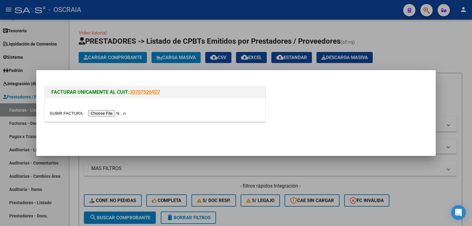
click at [101, 113] on input "file" at bounding box center [89, 113] width 78 height 6
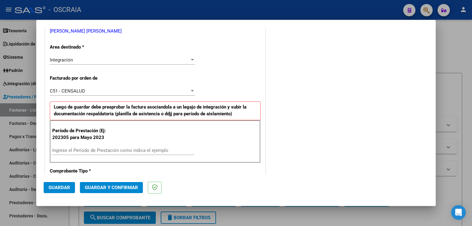
scroll to position [148, 0]
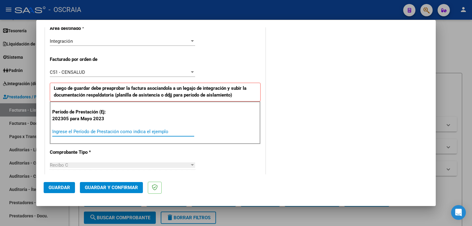
click at [109, 131] on input "Ingrese el Período de Prestación como indica el ejemplo" at bounding box center [123, 132] width 142 height 6
type input "202507"
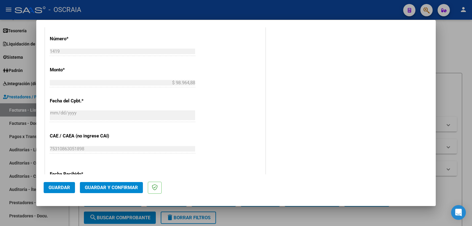
scroll to position [344, 0]
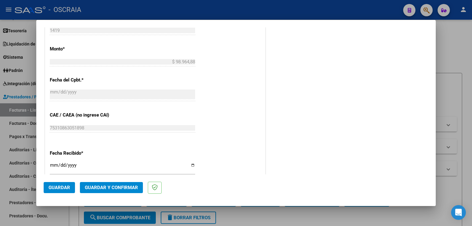
click at [64, 188] on span "Guardar" at bounding box center [60, 188] width 22 height 6
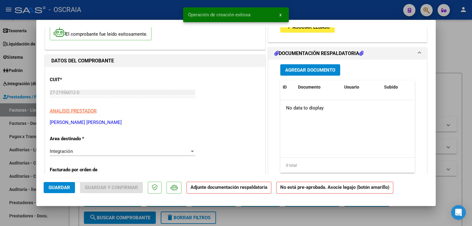
scroll to position [25, 0]
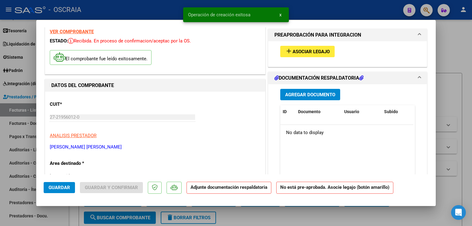
click at [288, 53] on mat-icon "add" at bounding box center [288, 50] width 7 height 7
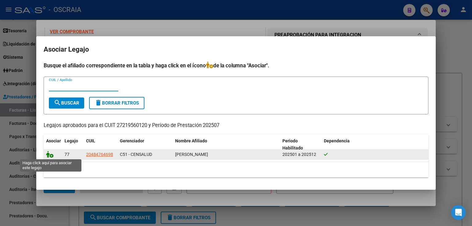
click at [52, 156] on icon at bounding box center [49, 154] width 7 height 7
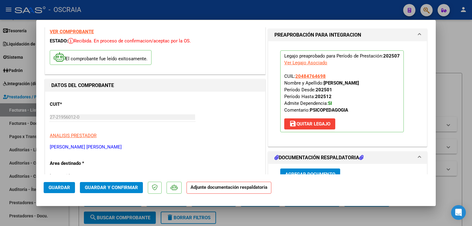
scroll to position [74, 0]
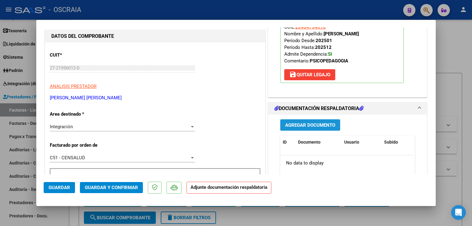
click at [311, 126] on span "Agregar Documento" at bounding box center [310, 125] width 50 height 6
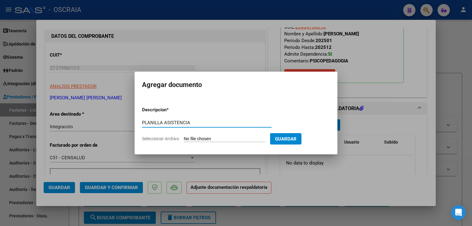
type input "PLANILLA ASISTENCIA"
click at [198, 141] on form "Descripcion * PLANILLA ASISTENCIA Escriba aquí una descripcion Seleccionar Arch…" at bounding box center [236, 124] width 188 height 45
click at [199, 138] on input "Seleccionar Archivo" at bounding box center [224, 139] width 81 height 6
type input "C:\fakepath\07-2025 [PERSON_NAME] PSICOPEDAGOGIA PLANILLA ASISTENCIA [PERSON_NA…"
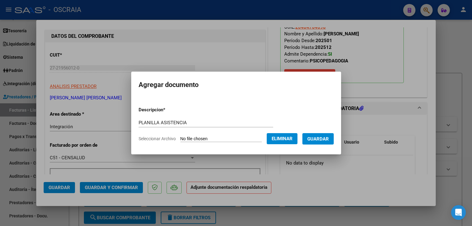
click at [314, 139] on span "Guardar" at bounding box center [318, 139] width 22 height 6
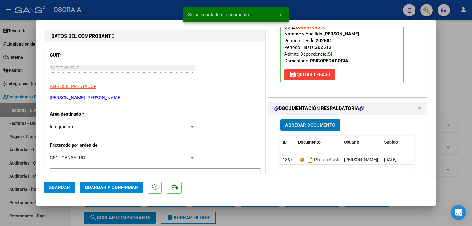
click at [125, 190] on span "Guardar y Confirmar" at bounding box center [111, 188] width 53 height 6
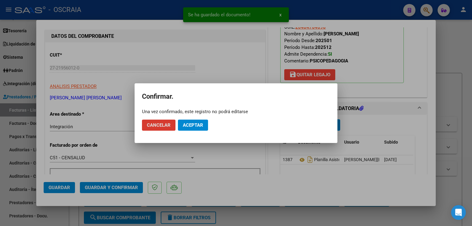
click at [193, 124] on span "Aceptar" at bounding box center [193, 125] width 20 height 6
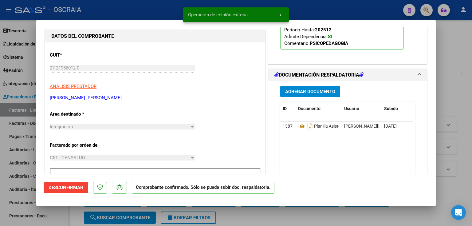
click at [446, 61] on div at bounding box center [236, 113] width 472 height 226
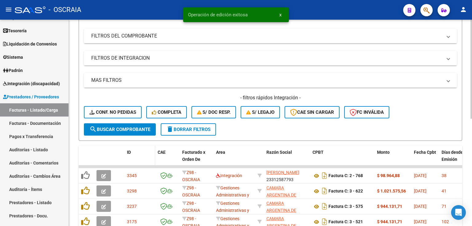
scroll to position [148, 0]
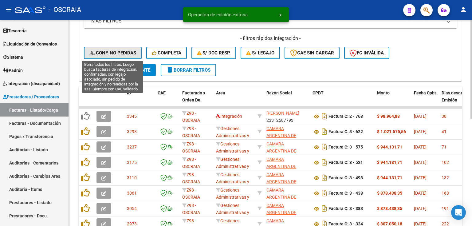
click at [123, 54] on span "Conf. no pedidas" at bounding box center [112, 53] width 47 height 6
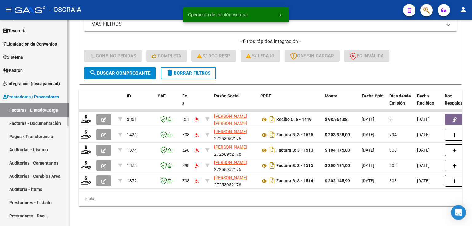
scroll to position [147, 0]
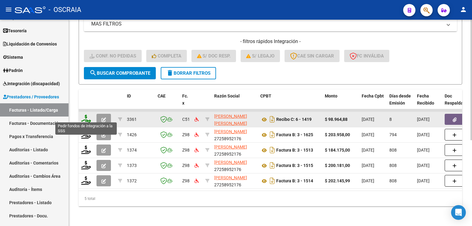
click at [85, 115] on icon at bounding box center [86, 119] width 10 height 9
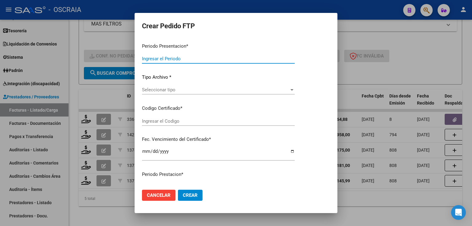
type input "202507"
type input "$ 98.964,88"
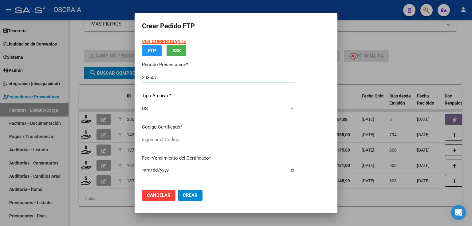
type input "ARG02000484764692021121020241210ERI186"
type input "[DATE]"
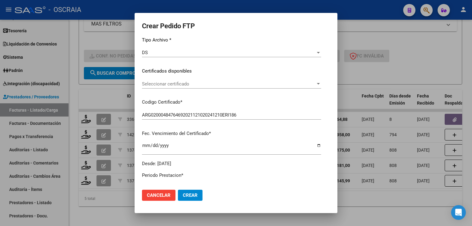
scroll to position [74, 0]
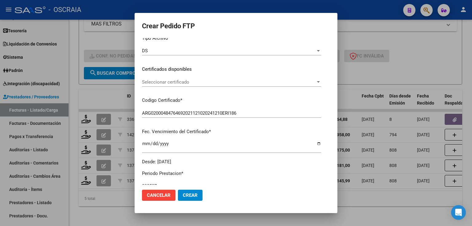
click at [151, 86] on div "Seleccionar certificado Seleccionar certificado" at bounding box center [231, 81] width 179 height 9
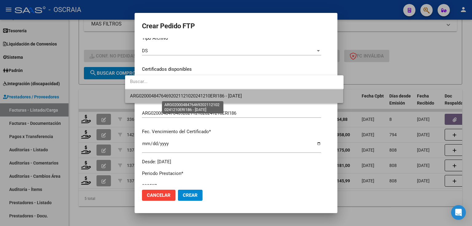
click at [157, 98] on span "ARG02000484764692021121020241210ERI186 - [DATE]" at bounding box center [186, 96] width 112 height 6
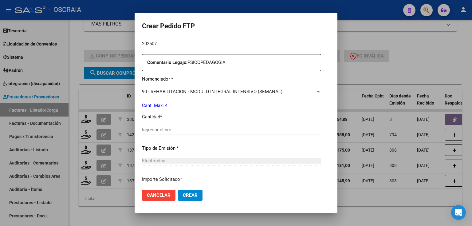
scroll to position [221, 0]
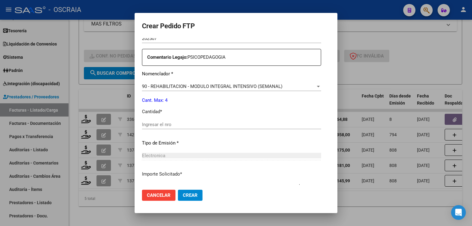
click at [158, 124] on input "Ingresar el nro" at bounding box center [231, 125] width 179 height 6
type input "4"
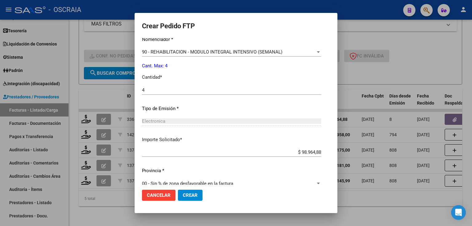
scroll to position [264, 0]
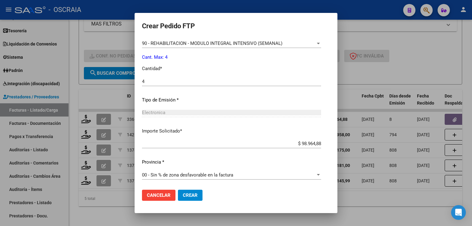
click at [183, 194] on span "Crear" at bounding box center [190, 195] width 15 height 6
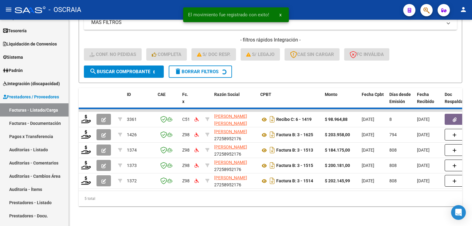
scroll to position [132, 0]
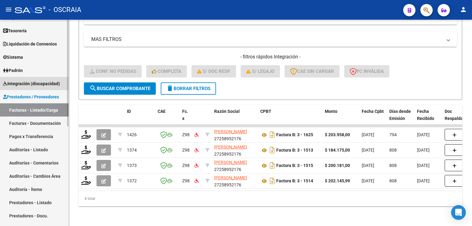
click at [34, 83] on span "Integración (discapacidad)" at bounding box center [31, 83] width 57 height 7
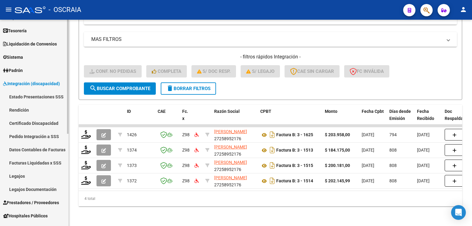
click at [40, 135] on link "Pedido Integración a SSS" at bounding box center [34, 136] width 69 height 13
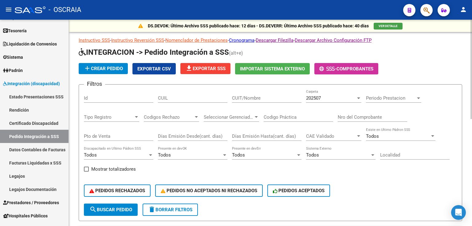
click at [369, 116] on input "Nro del Comprobante" at bounding box center [372, 117] width 69 height 6
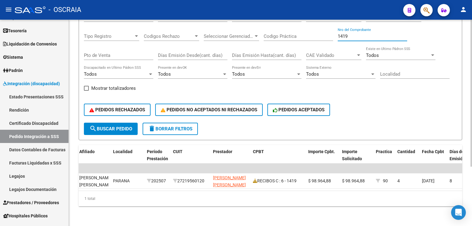
scroll to position [0, 220]
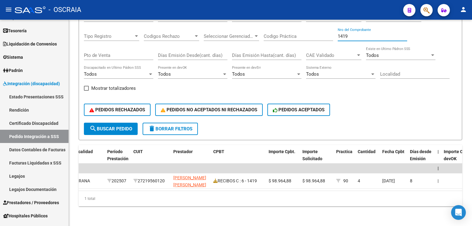
type input "1419"
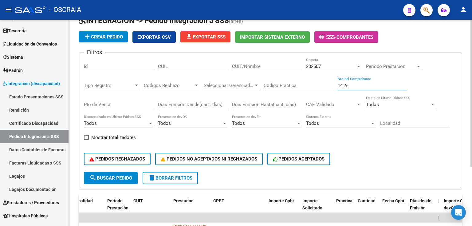
scroll to position [0, 0]
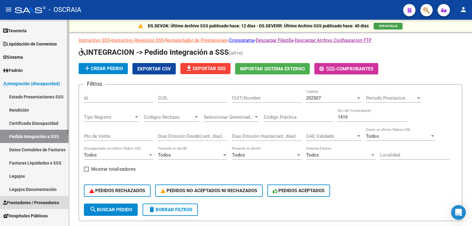
click at [43, 200] on span "Prestadores / Proveedores" at bounding box center [31, 202] width 56 height 7
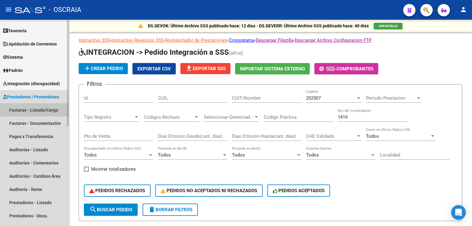
click at [26, 110] on link "Facturas - Listado/Carga" at bounding box center [34, 109] width 69 height 13
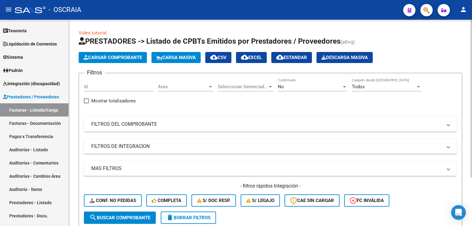
click at [97, 58] on span "Cargar Comprobante" at bounding box center [113, 58] width 58 height 6
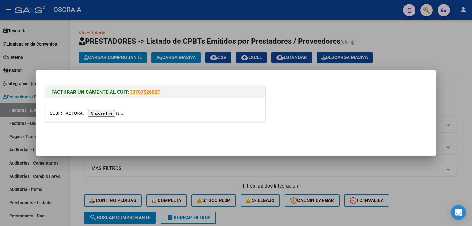
click at [110, 113] on input "file" at bounding box center [89, 113] width 78 height 6
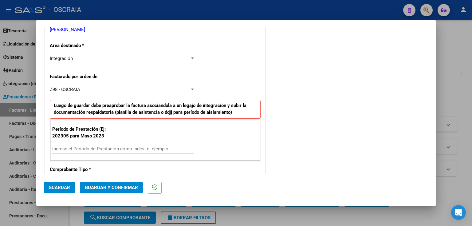
scroll to position [148, 0]
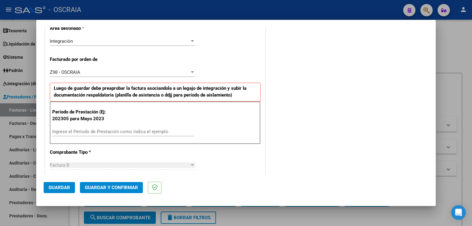
click at [132, 134] on div "Ingrese el Período de Prestación como indica el ejemplo" at bounding box center [123, 131] width 142 height 9
click at [130, 132] on input "Ingrese el Período de Prestación como indica el ejemplo" at bounding box center [123, 132] width 142 height 6
type input "202507"
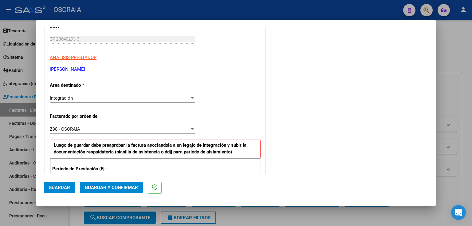
scroll to position [17, 0]
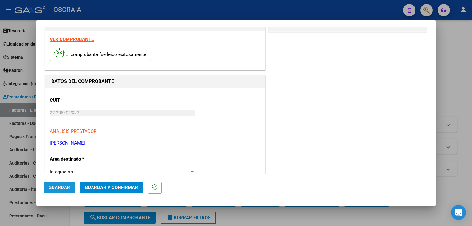
click at [66, 190] on span "Guardar" at bounding box center [60, 188] width 22 height 6
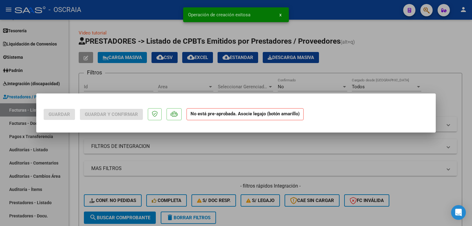
scroll to position [0, 0]
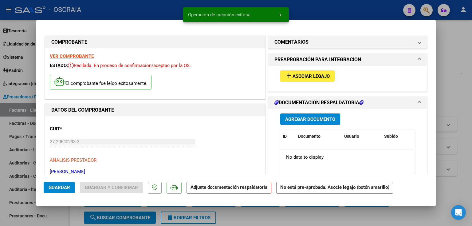
click at [296, 75] on span "Asociar Legajo" at bounding box center [311, 76] width 37 height 6
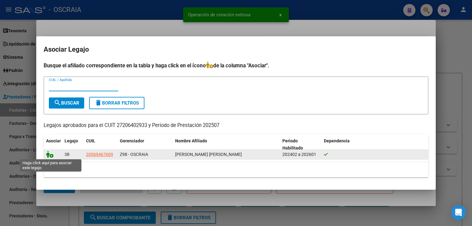
click at [51, 155] on icon at bounding box center [49, 154] width 7 height 7
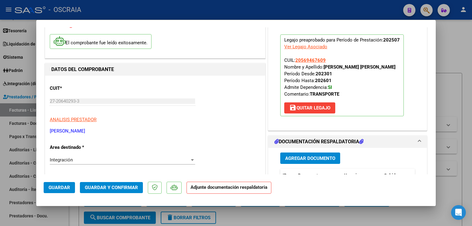
scroll to position [74, 0]
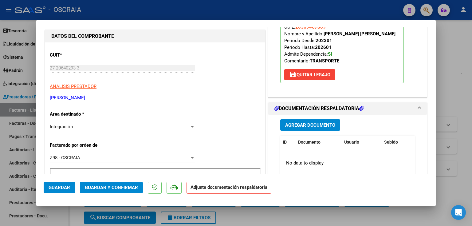
click at [293, 122] on span "Agregar Documento" at bounding box center [310, 125] width 50 height 6
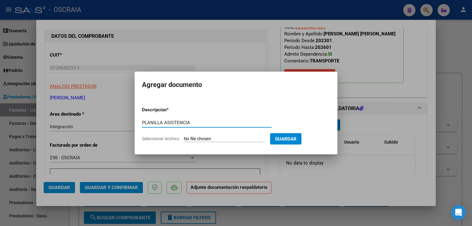
type input "PLANILLA ASISTENCIA"
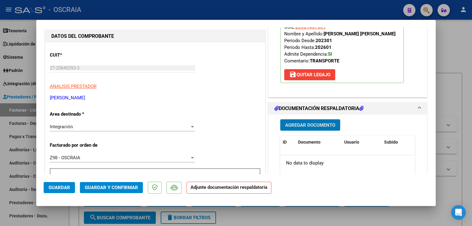
click at [285, 124] on span "Agregar Documento" at bounding box center [310, 125] width 50 height 6
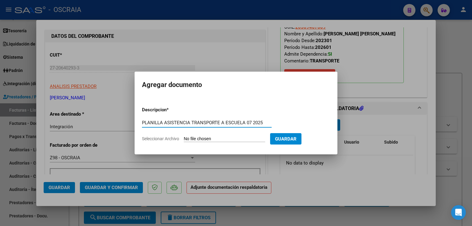
type input "PLANILLA ASISTENCIA TRANSPORTE A ESCUELA 07 2025"
click at [232, 138] on input "Seleccionar Archivo" at bounding box center [224, 139] width 81 height 6
type input "C:\fakepath\07-2025 [PERSON_NAME] TRANSPORTE A ESCUELA ESPECIAL PLANILLA ASISTE…"
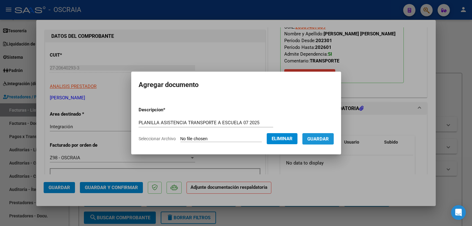
click at [316, 137] on span "Guardar" at bounding box center [318, 139] width 22 height 6
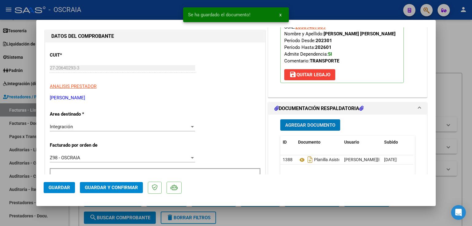
click at [109, 184] on button "Guardar y Confirmar" at bounding box center [111, 187] width 63 height 11
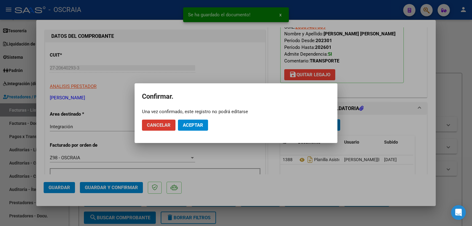
click at [193, 117] on mat-dialog-actions "Cancelar Aceptar" at bounding box center [236, 125] width 188 height 21
click at [193, 127] on span "Aceptar" at bounding box center [193, 125] width 20 height 6
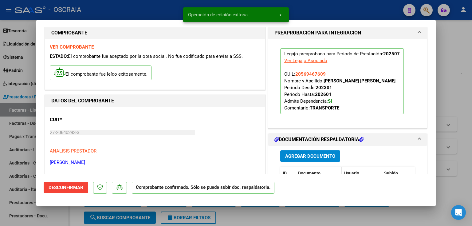
scroll to position [0, 0]
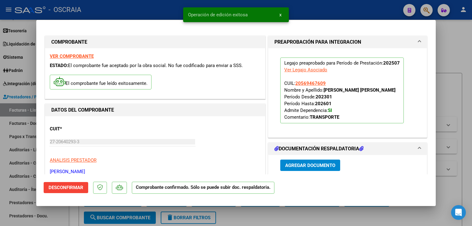
click at [451, 61] on div at bounding box center [236, 113] width 472 height 226
type input "$ 0,00"
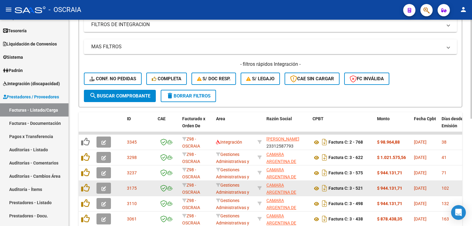
scroll to position [123, 0]
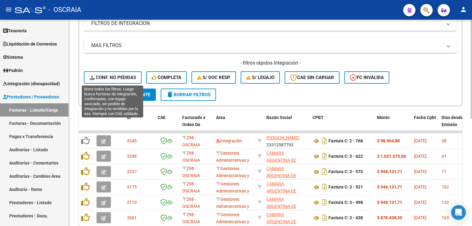
click at [112, 77] on span "Conf. no pedidas" at bounding box center [112, 78] width 47 height 6
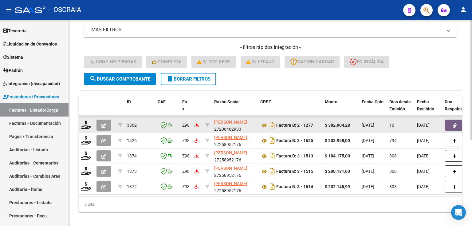
scroll to position [147, 0]
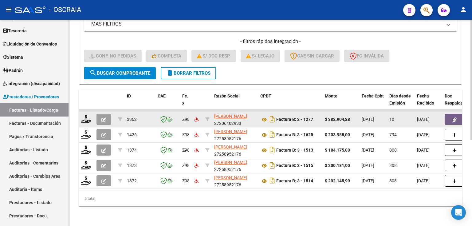
click at [91, 116] on div at bounding box center [86, 120] width 10 height 10
click at [85, 116] on icon at bounding box center [86, 119] width 10 height 9
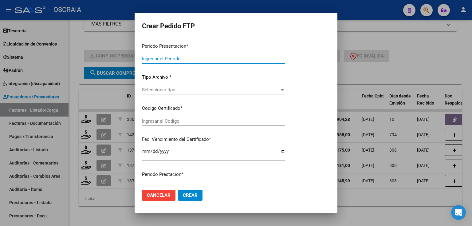
type input "202507"
type input "$ 382.904,28"
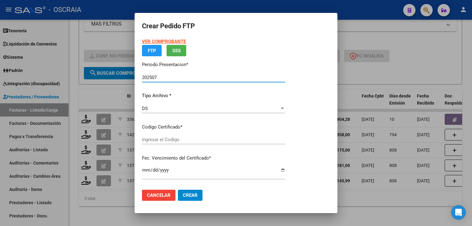
type input "ARG02000569467602021011220260112BS423"
type input "[DATE]"
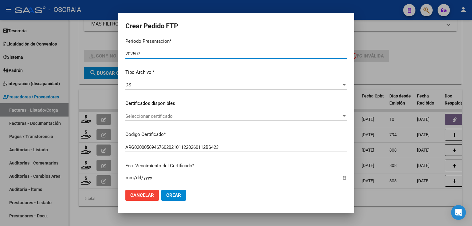
scroll to position [49, 0]
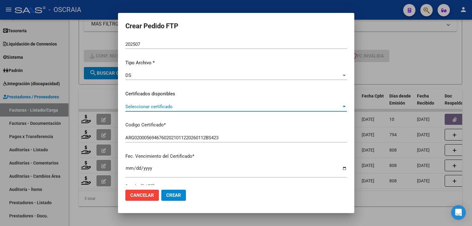
click at [170, 105] on span "Seleccionar certificado" at bounding box center [233, 107] width 216 height 6
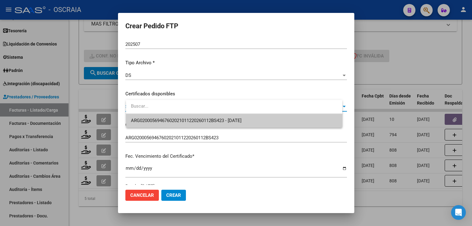
click at [170, 116] on span "ARG02000569467602021011220260112BS423 - [DATE]" at bounding box center [234, 121] width 206 height 14
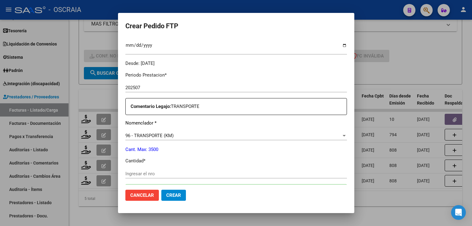
scroll to position [221, 0]
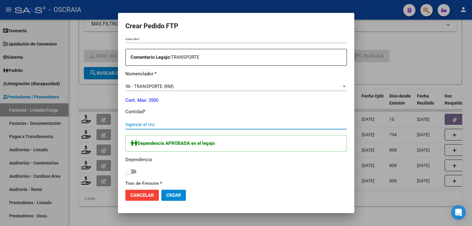
click at [167, 125] on input "Ingresar el nro" at bounding box center [236, 125] width 222 height 6
type input "523"
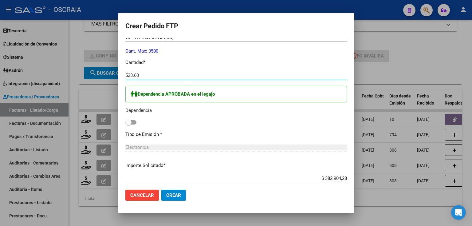
type input "523.60"
click at [136, 124] on label at bounding box center [130, 122] width 11 height 7
click at [128, 124] on input "checkbox" at bounding box center [128, 124] width 0 height 0
checkbox input "true"
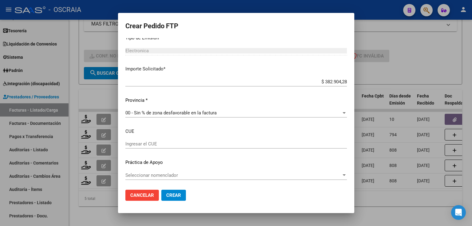
scroll to position [367, 0]
click at [180, 196] on span "Crear" at bounding box center [173, 195] width 15 height 6
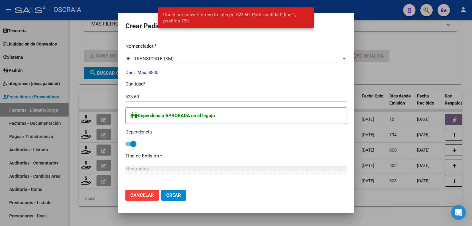
scroll to position [244, 0]
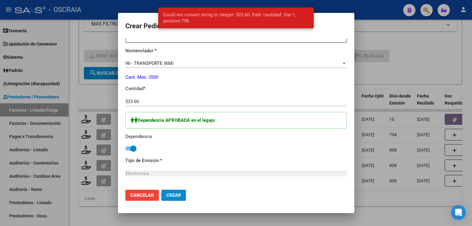
click at [141, 101] on input "523.60" at bounding box center [236, 102] width 222 height 6
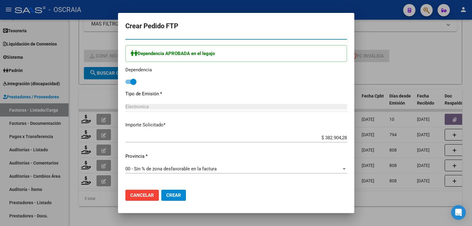
scroll to position [318, 0]
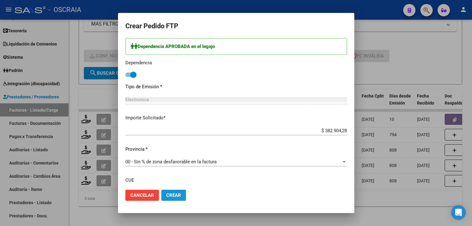
click at [180, 199] on button "Crear" at bounding box center [173, 195] width 25 height 11
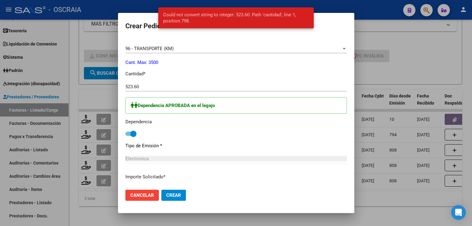
scroll to position [244, 0]
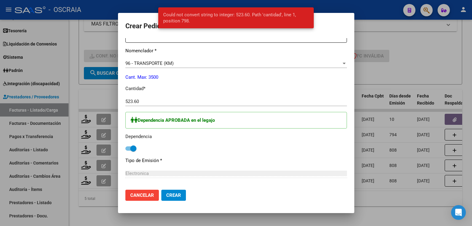
click at [140, 99] on input "523.60" at bounding box center [236, 102] width 222 height 6
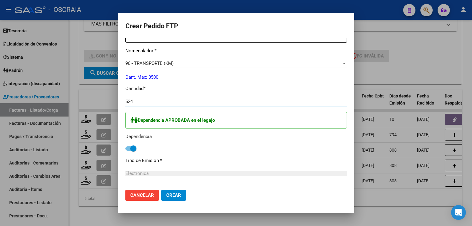
type input "524"
click at [184, 192] on button "Crear" at bounding box center [173, 195] width 25 height 11
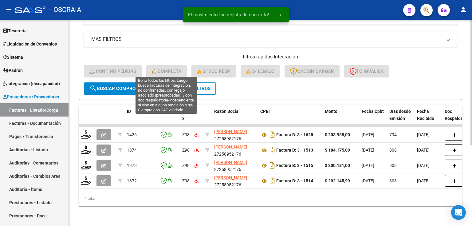
scroll to position [9, 0]
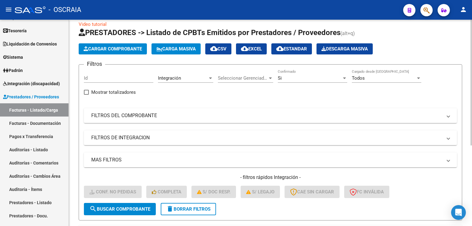
click at [110, 53] on button "Cargar Comprobante" at bounding box center [113, 48] width 68 height 11
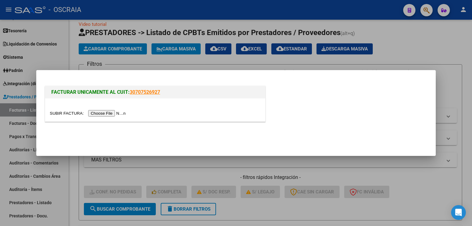
click at [111, 115] on input "file" at bounding box center [89, 113] width 78 height 6
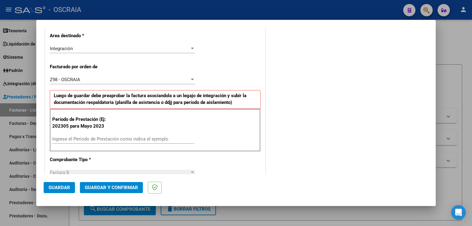
scroll to position [148, 0]
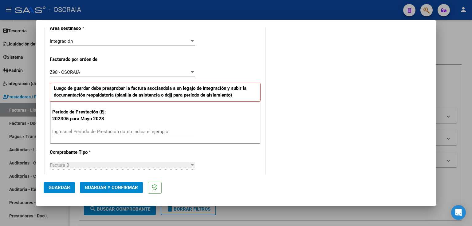
click at [131, 130] on input "Ingrese el Período de Prestación como indica el ejemplo" at bounding box center [123, 132] width 142 height 6
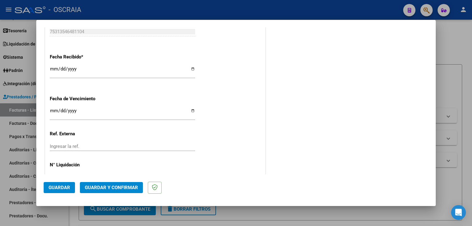
scroll to position [443, 0]
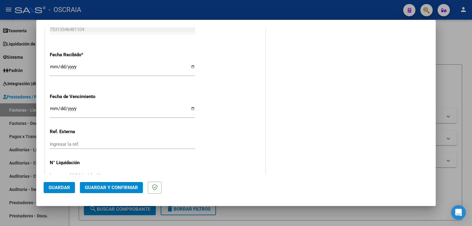
type input "202507"
click at [73, 185] on button "Guardar" at bounding box center [59, 187] width 31 height 11
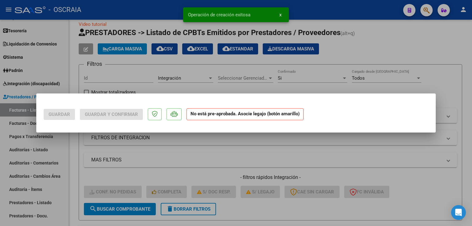
scroll to position [0, 0]
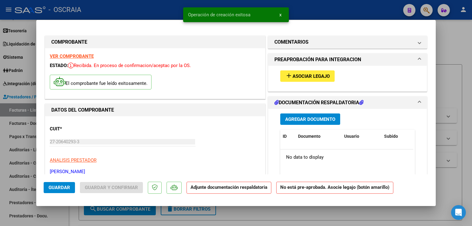
click at [301, 77] on span "Asociar Legajo" at bounding box center [311, 76] width 37 height 6
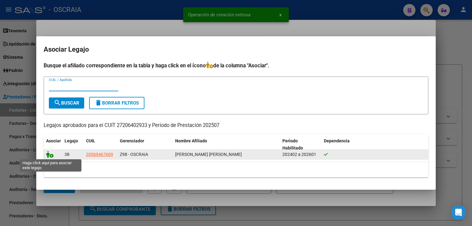
click at [49, 155] on icon at bounding box center [49, 154] width 7 height 7
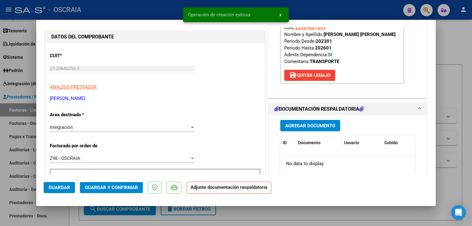
scroll to position [74, 0]
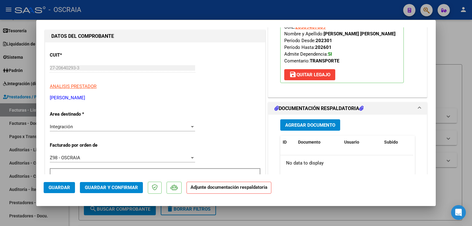
click at [309, 126] on span "Agregar Documento" at bounding box center [310, 125] width 50 height 6
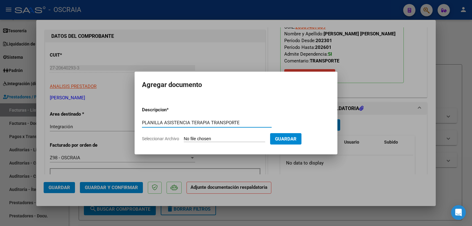
type input "PLANILLA ASISTENCIA TERAPIA TRANSPORTE"
click at [221, 141] on input "Seleccionar Archivo" at bounding box center [224, 139] width 81 height 6
type input "C:\fakepath\07-2025 [PERSON_NAME] TRANSPORTE A TERAPIA PLANILLA ASISTENCIA [PER…"
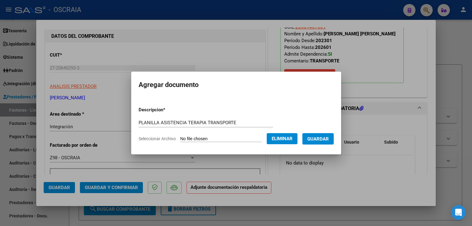
click at [326, 134] on button "Guardar" at bounding box center [317, 138] width 31 height 11
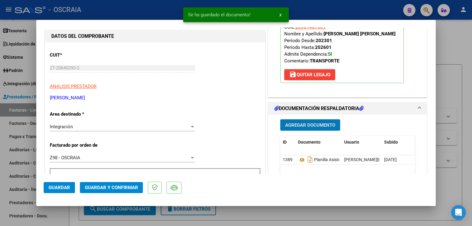
click at [131, 186] on span "Guardar y Confirmar" at bounding box center [111, 188] width 53 height 6
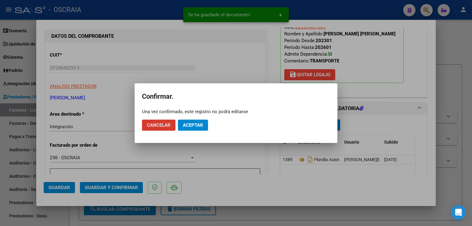
click at [192, 127] on span "Aceptar" at bounding box center [193, 125] width 20 height 6
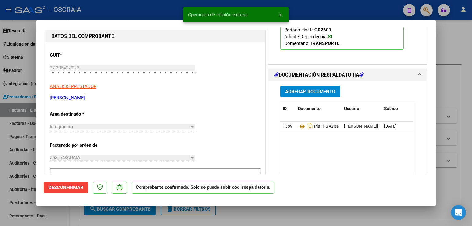
click at [445, 81] on div at bounding box center [236, 113] width 472 height 226
type input "$ 0,00"
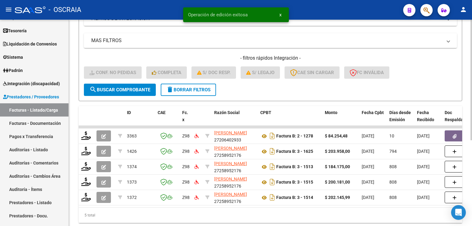
scroll to position [132, 0]
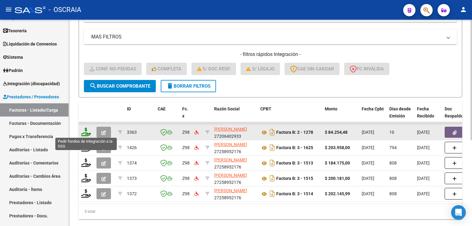
click at [87, 129] on icon at bounding box center [86, 132] width 10 height 9
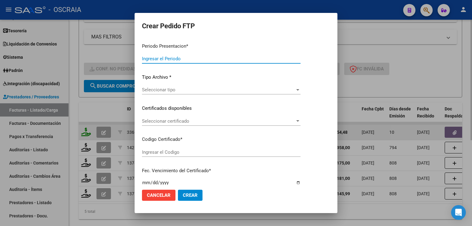
type input "202507"
type input "$ 84.254,48"
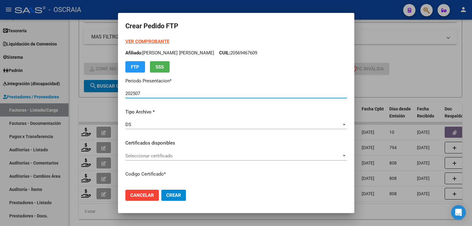
type input "ARG02000569467602021011220260112BS423"
type input "[DATE]"
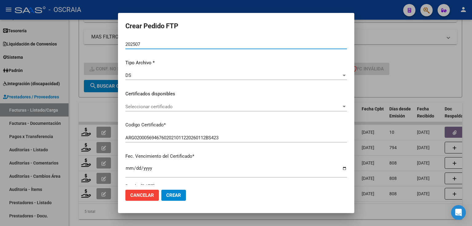
click at [157, 99] on div "VER COMPROBANTE ARCA Padrón Afiliado: [PERSON_NAME] [PERSON_NAME] CUIL: 2056946…" at bounding box center [236, 89] width 222 height 201
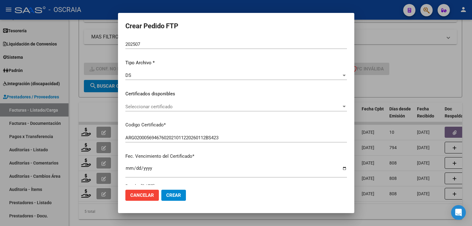
click at [157, 106] on span "Seleccionar certificado" at bounding box center [233, 107] width 216 height 6
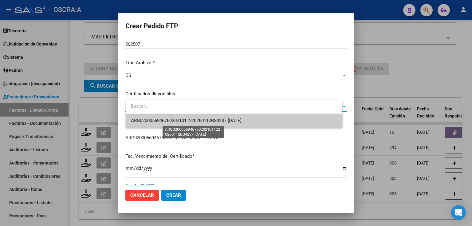
click at [167, 121] on span "ARG02000569467602021011220260112BS423 - [DATE]" at bounding box center [186, 121] width 111 height 6
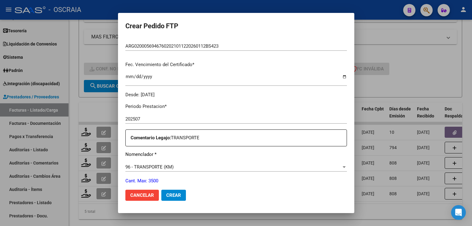
scroll to position [172, 0]
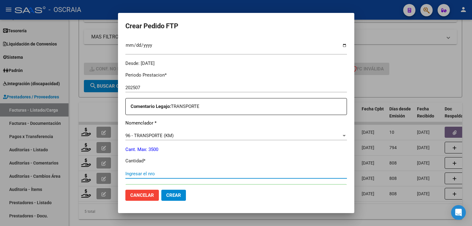
click at [160, 173] on input "Ingresar el nro" at bounding box center [236, 174] width 222 height 6
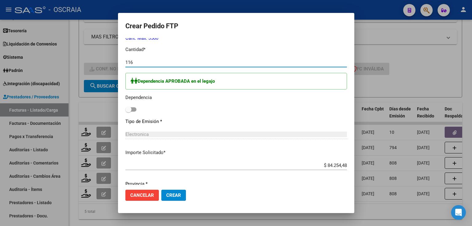
scroll to position [295, 0]
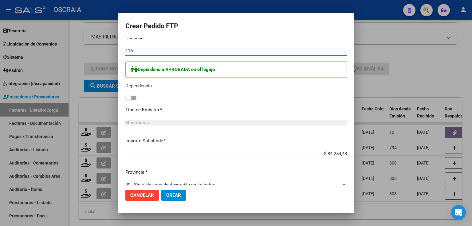
type input "116"
click at [136, 96] on span at bounding box center [130, 98] width 11 height 4
click at [128, 100] on input "checkbox" at bounding box center [128, 100] width 0 height 0
checkbox input "true"
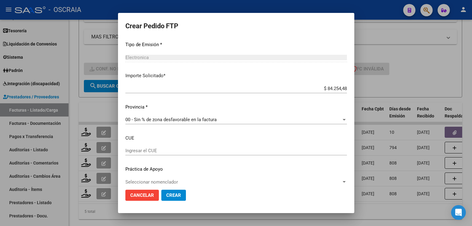
scroll to position [367, 0]
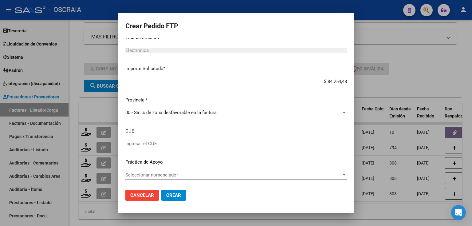
click at [181, 195] on span "Crear" at bounding box center [173, 195] width 15 height 6
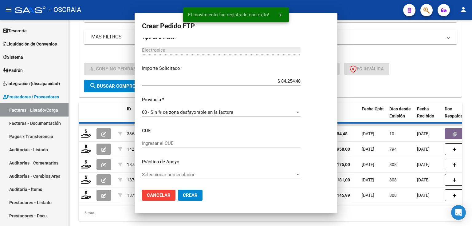
scroll to position [0, 0]
